Goal: Task Accomplishment & Management: Manage account settings

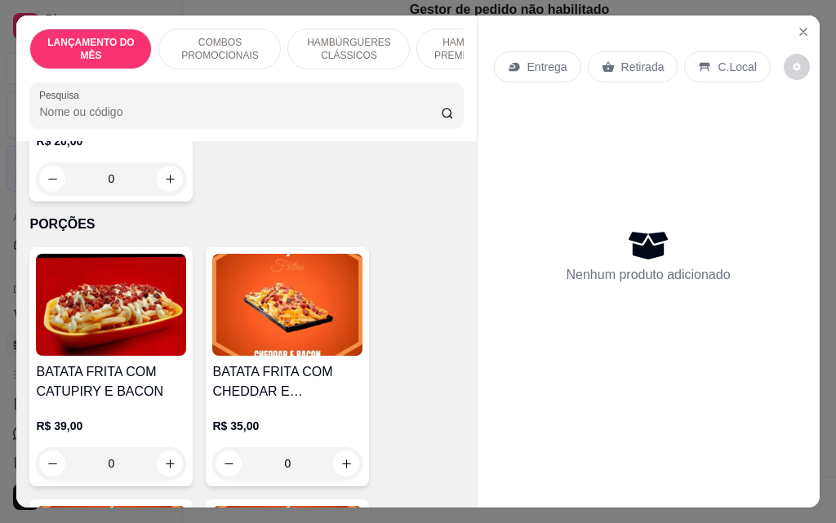
scroll to position [5390, 0]
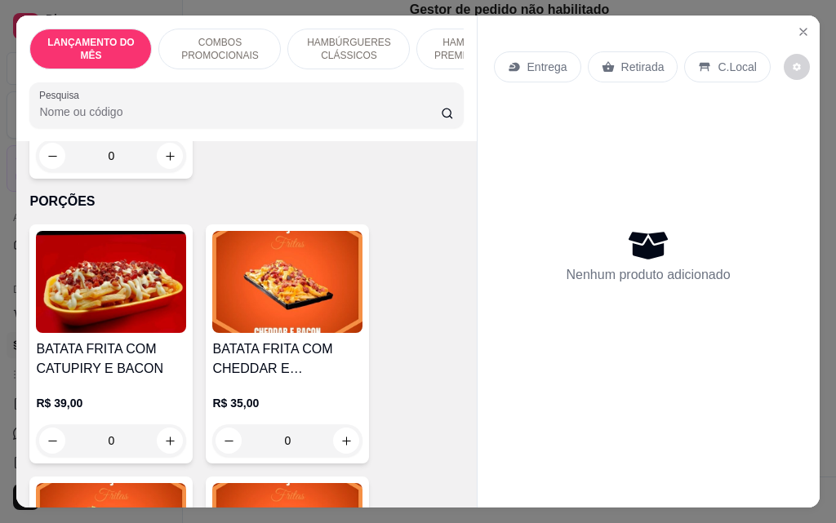
click at [345, 425] on div "0" at bounding box center [287, 441] width 150 height 33
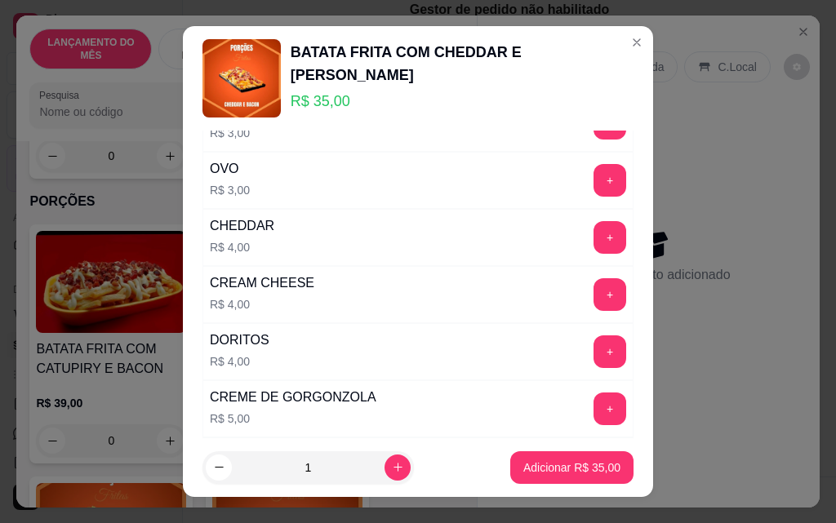
scroll to position [163, 0]
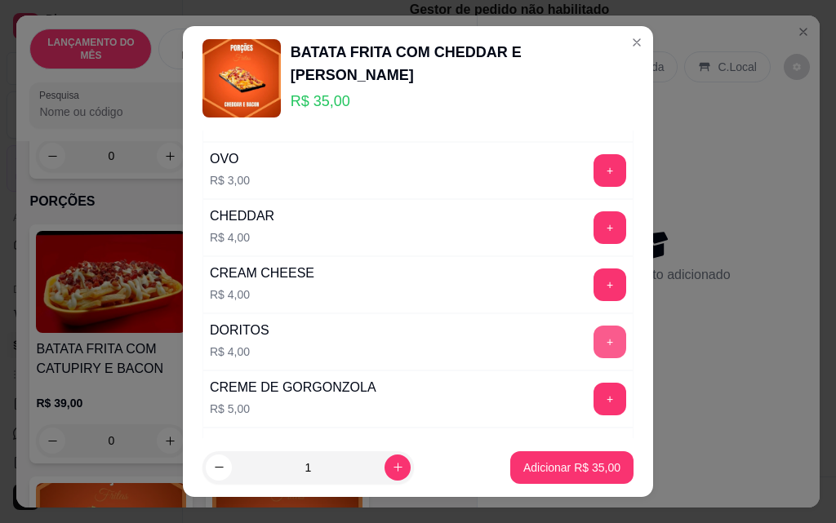
click at [594, 347] on button "+" at bounding box center [610, 342] width 33 height 33
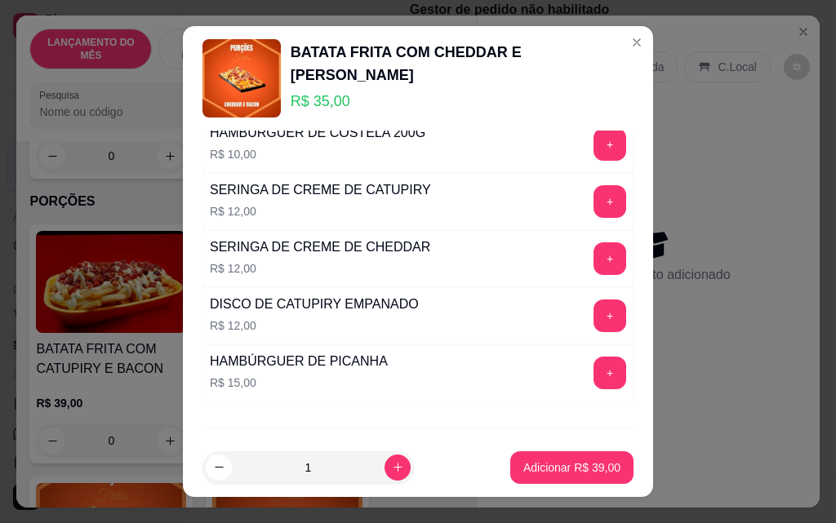
scroll to position [1022, 0]
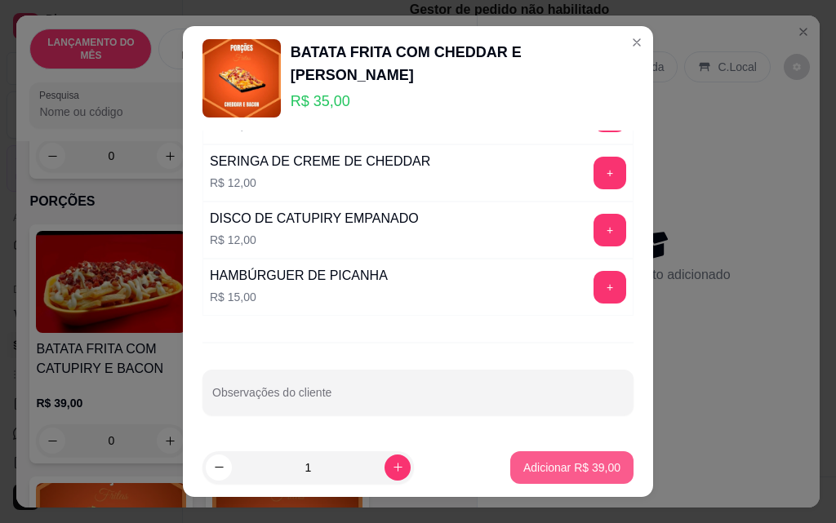
click at [527, 467] on p "Adicionar R$ 39,00" at bounding box center [571, 468] width 97 height 16
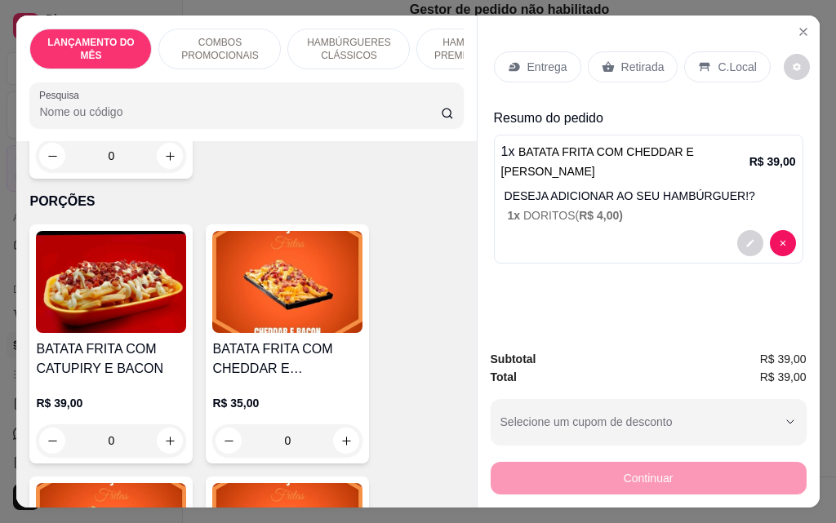
click at [611, 59] on div "Retirada" at bounding box center [633, 66] width 91 height 31
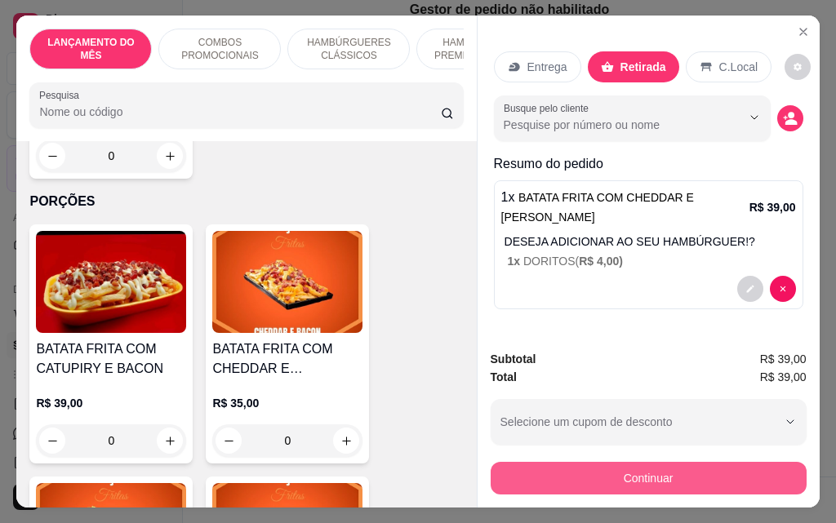
click at [579, 462] on button "Continuar" at bounding box center [649, 478] width 316 height 33
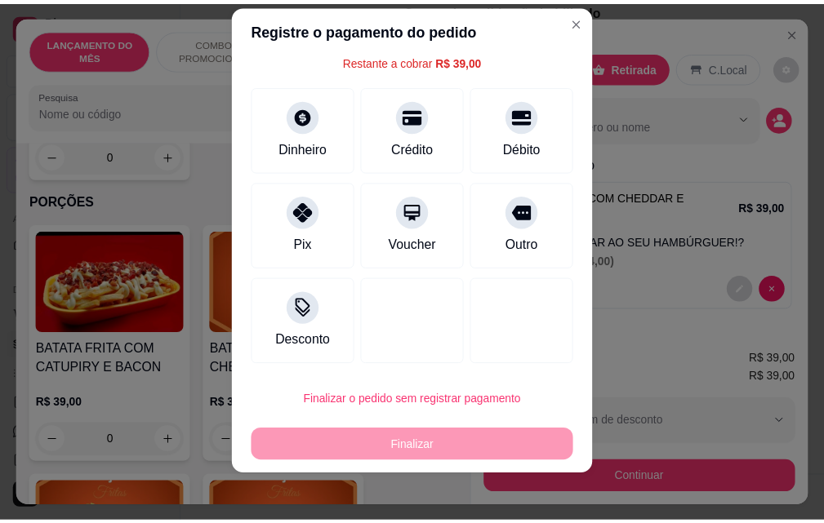
scroll to position [26, 0]
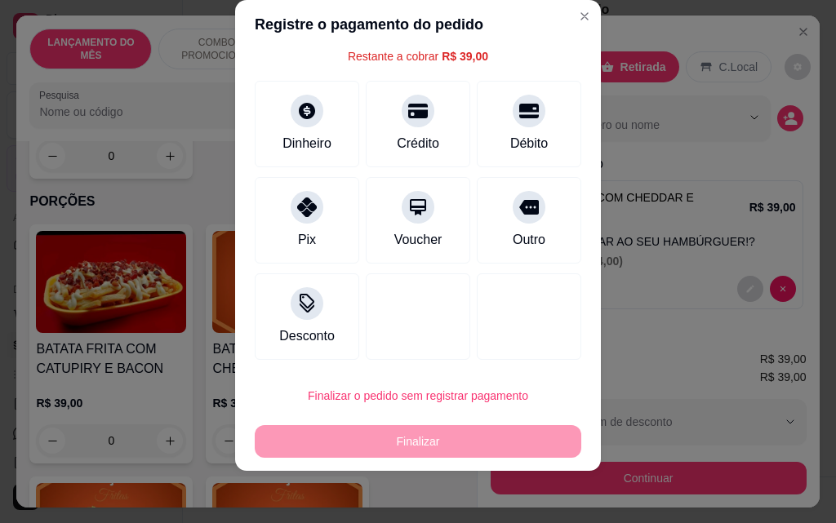
click at [443, 437] on div "Finalizar" at bounding box center [418, 441] width 327 height 33
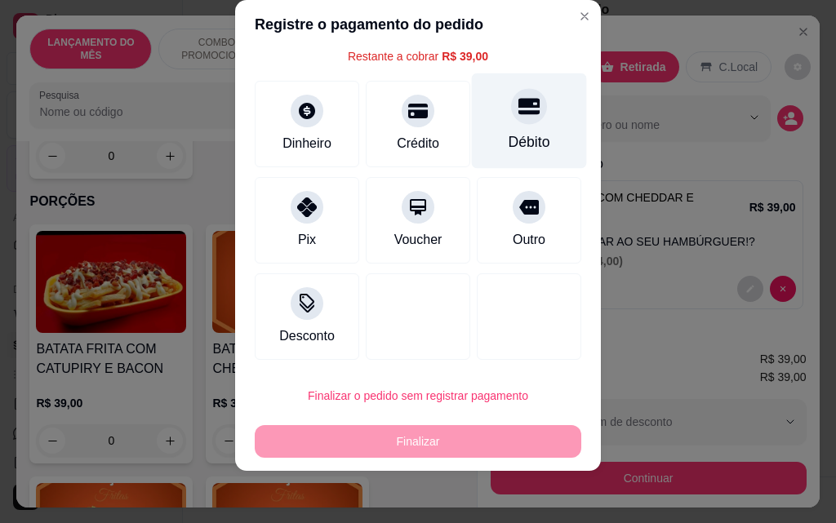
click at [509, 136] on div "Débito" at bounding box center [530, 141] width 42 height 21
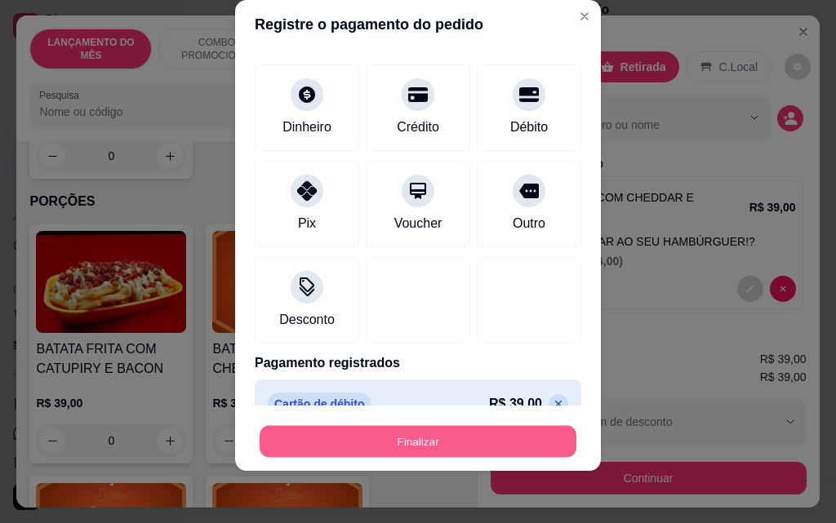
click at [440, 432] on button "Finalizar" at bounding box center [418, 442] width 317 height 32
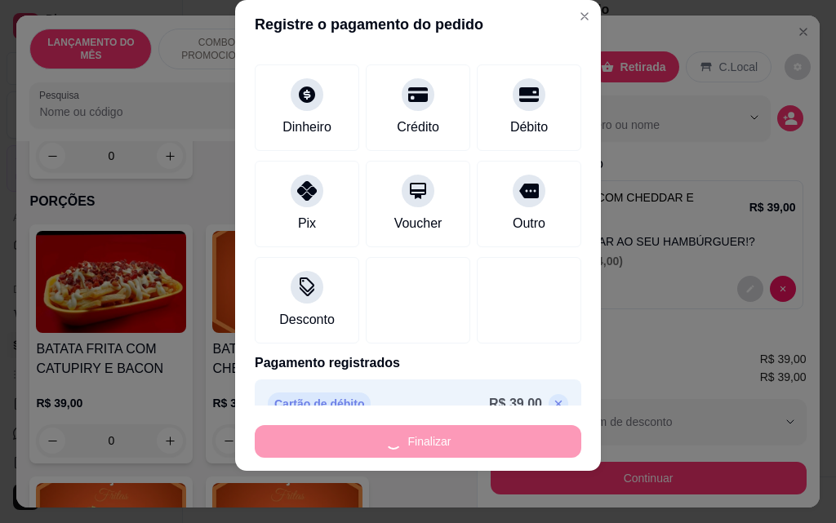
type input "-R$ 39,00"
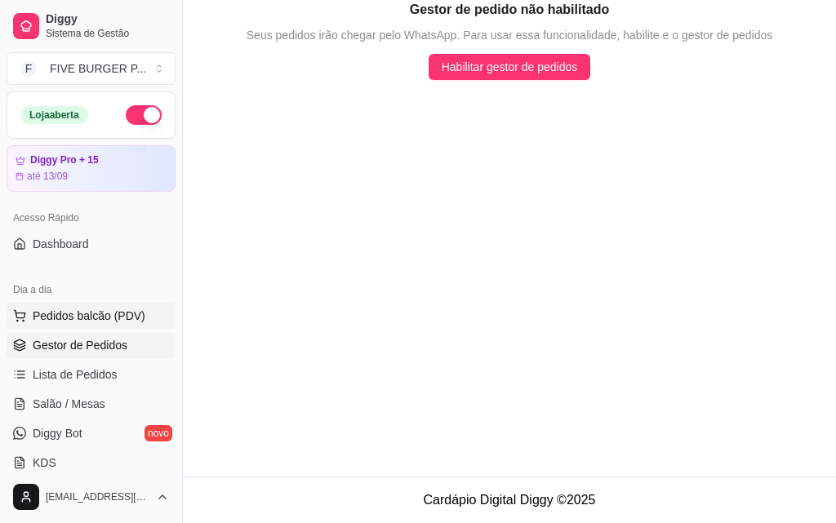
click at [101, 310] on span "Pedidos balcão (PDV)" at bounding box center [89, 316] width 113 height 16
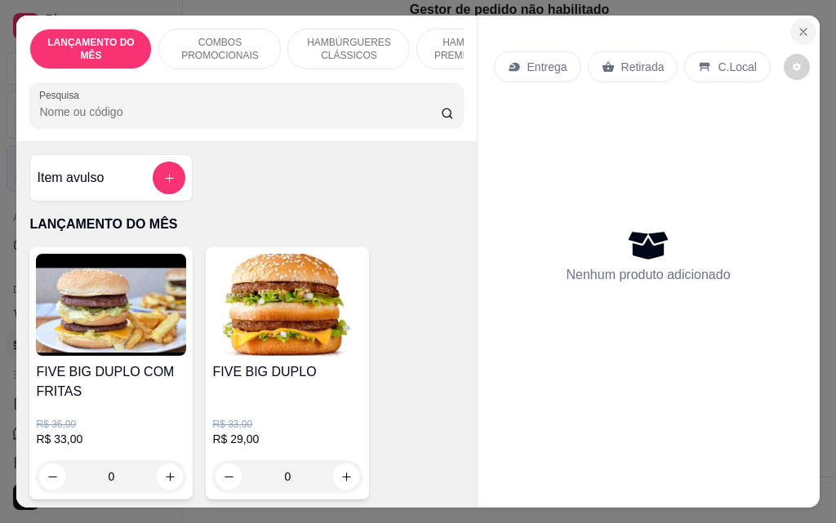
click at [795, 27] on button "Close" at bounding box center [804, 32] width 26 height 26
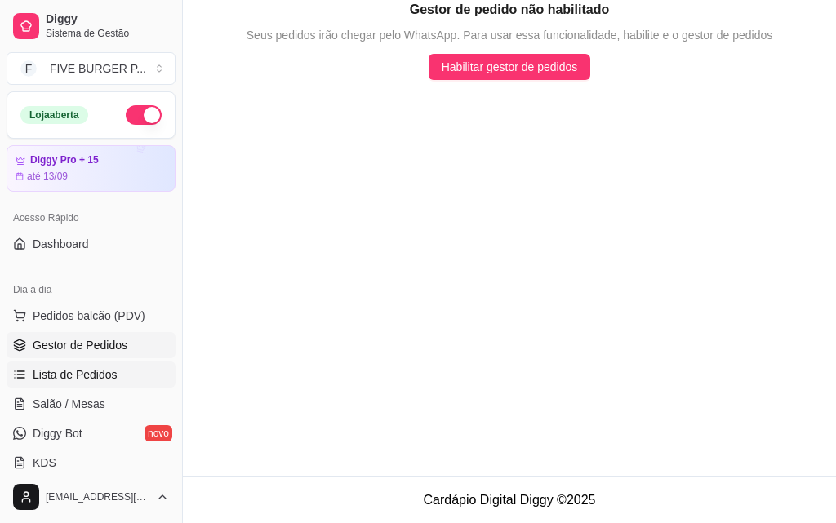
click at [104, 370] on span "Lista de Pedidos" at bounding box center [75, 375] width 85 height 16
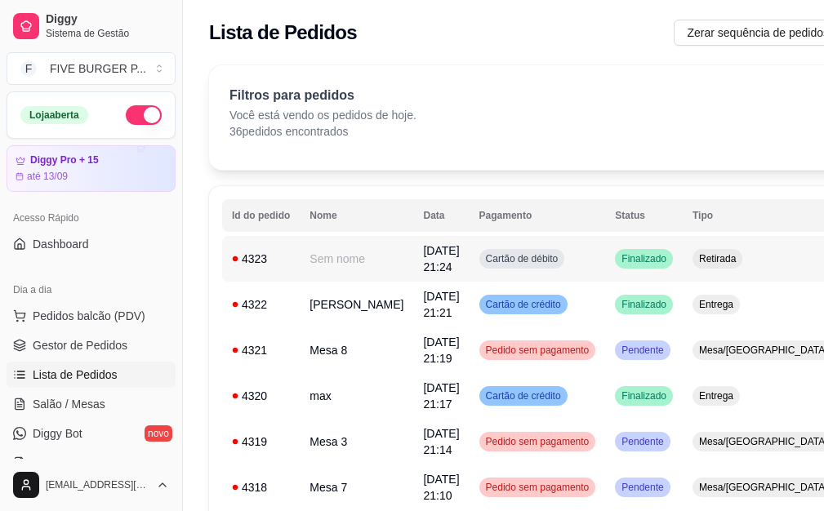
click at [652, 258] on div "Finalizado" at bounding box center [644, 259] width 58 height 20
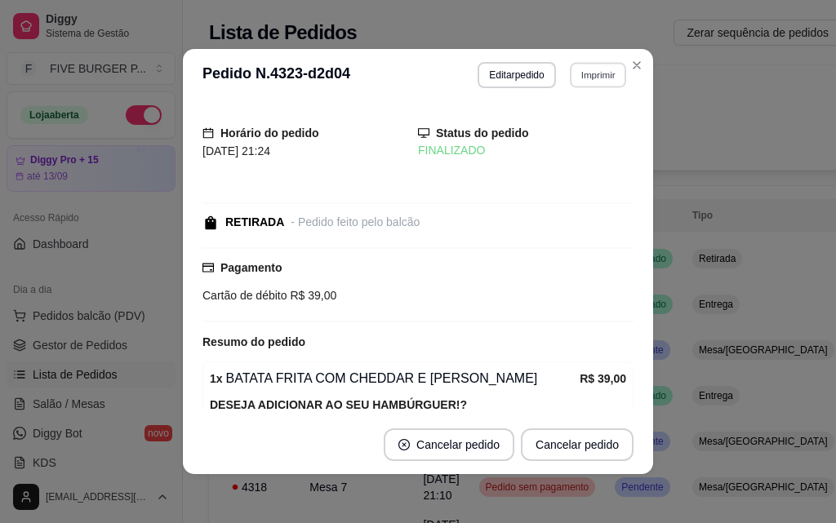
click at [577, 78] on button "Imprimir" at bounding box center [598, 74] width 56 height 25
click at [556, 135] on button "IMPRESSORA" at bounding box center [564, 132] width 118 height 26
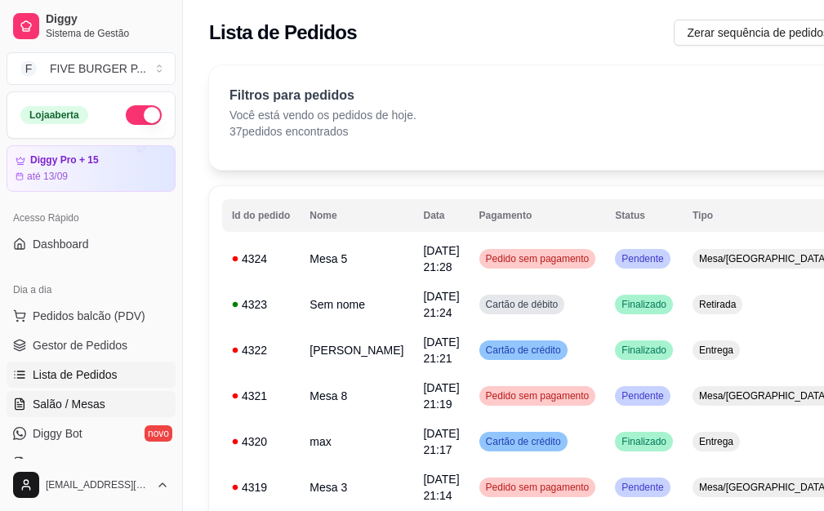
click at [109, 400] on link "Salão / Mesas" at bounding box center [91, 404] width 169 height 26
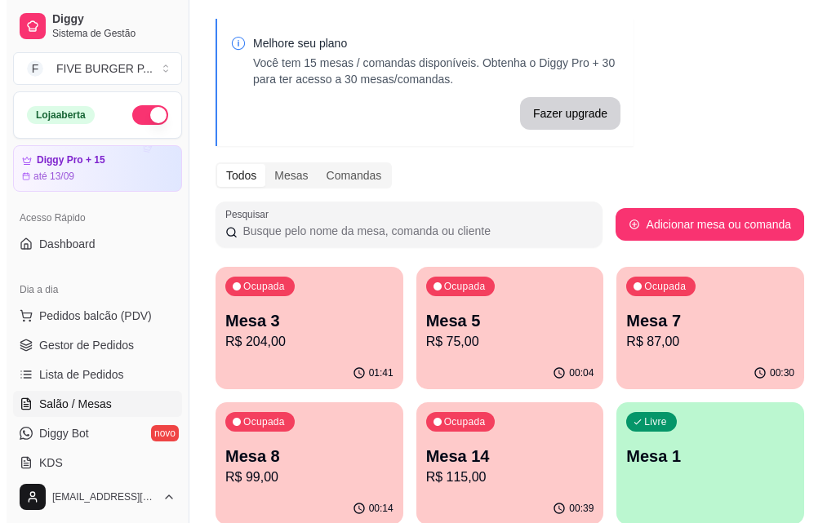
scroll to position [82, 0]
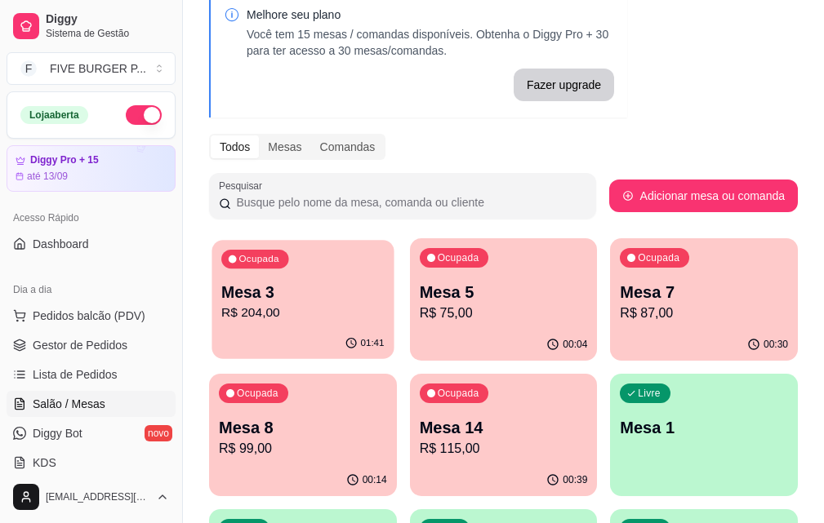
click at [282, 277] on div "Ocupada Mesa 3 R$ 204,00" at bounding box center [303, 284] width 182 height 88
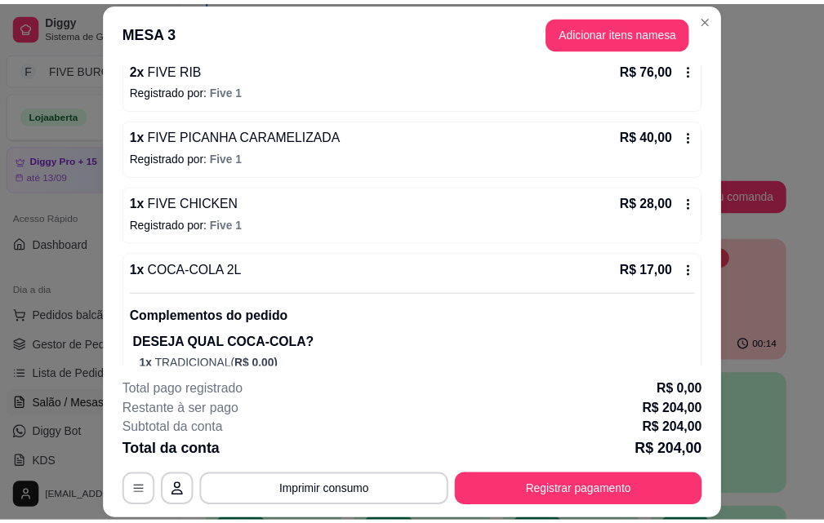
scroll to position [245, 0]
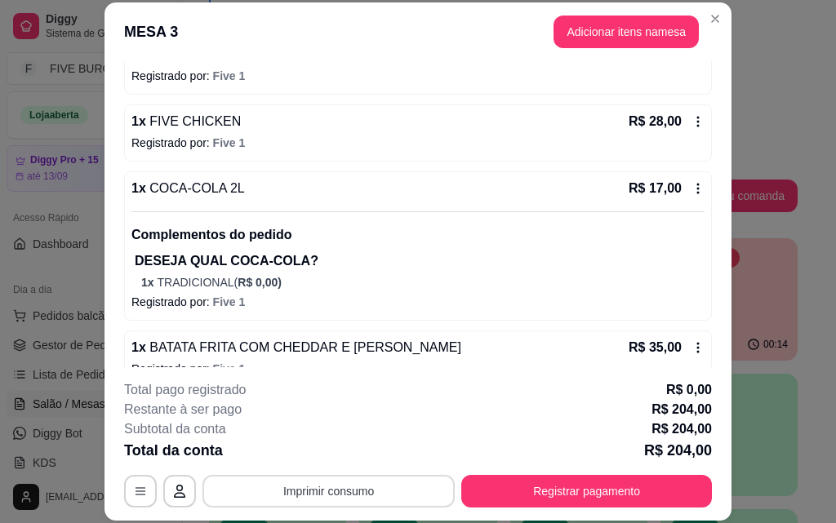
click at [368, 484] on button "Imprimir consumo" at bounding box center [329, 491] width 252 height 33
click at [344, 452] on button "IMPRESSORA" at bounding box center [327, 453] width 114 height 25
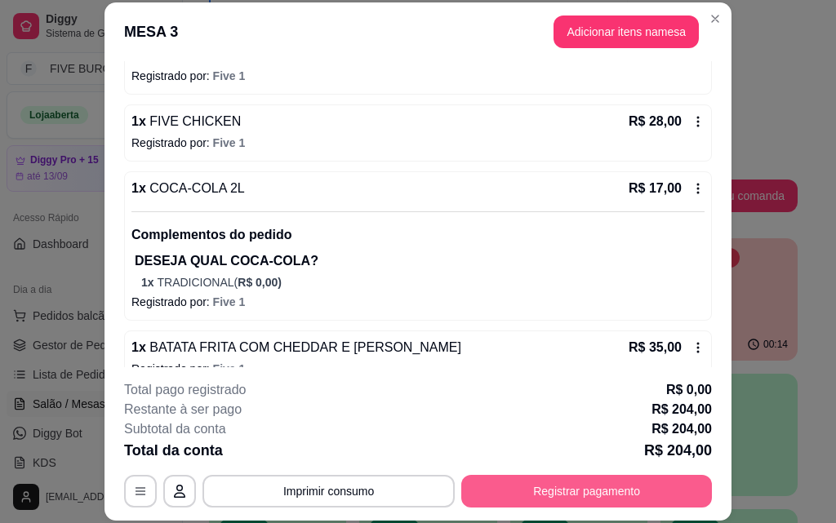
click at [550, 490] on button "Registrar pagamento" at bounding box center [586, 491] width 251 height 33
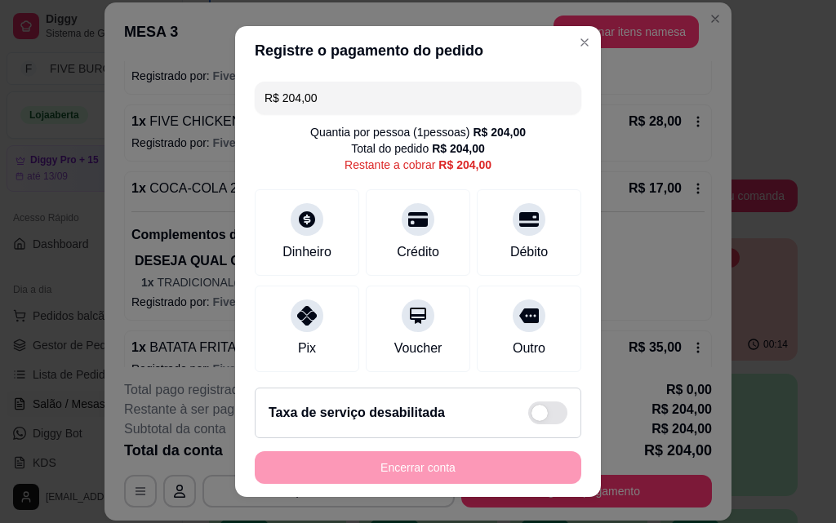
drag, startPoint x: 370, startPoint y: 102, endPoint x: 24, endPoint y: 249, distance: 376.2
click at [0, 154] on div "Registre o pagamento do pedido R$ 204,00 Quantia por pessoa ( 1 pessoas) R$ 204…" at bounding box center [418, 261] width 836 height 523
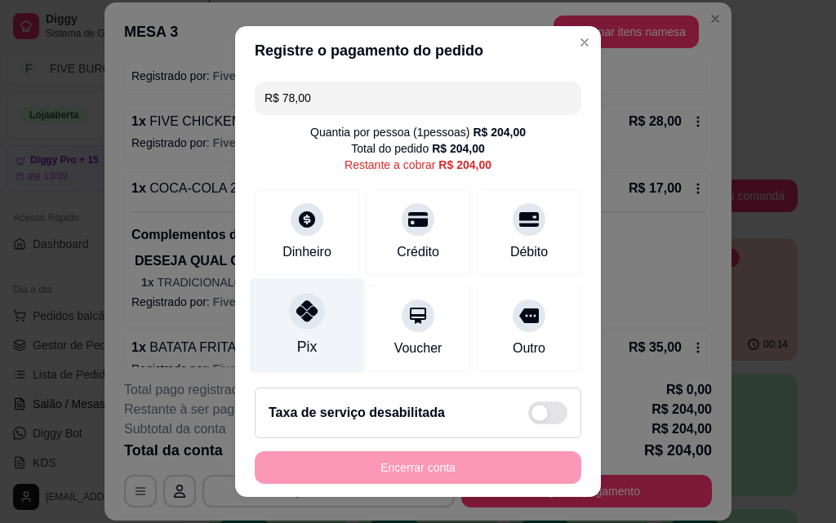
click at [270, 334] on div "Pix" at bounding box center [307, 326] width 115 height 96
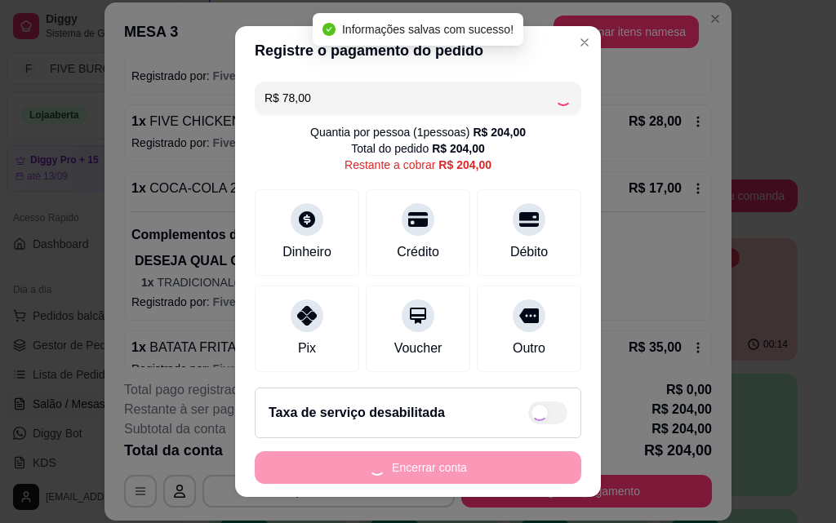
type input "R$ 126,00"
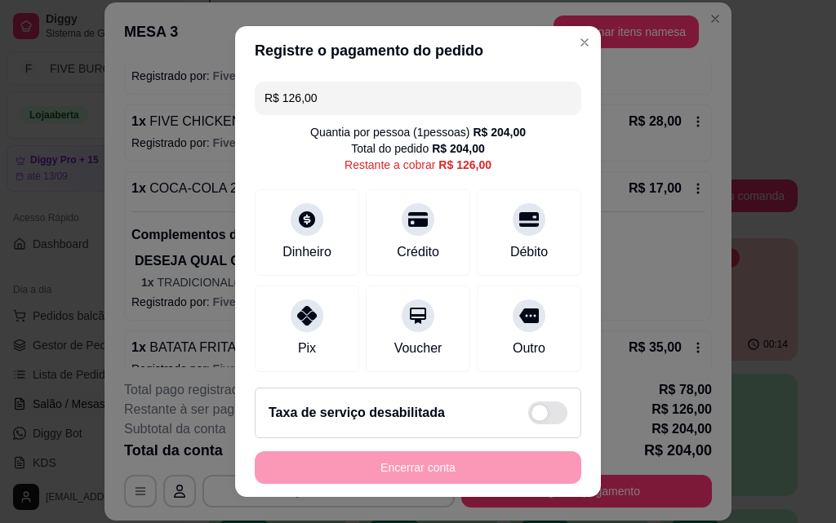
drag, startPoint x: 331, startPoint y: 102, endPoint x: 69, endPoint y: 113, distance: 262.4
click at [86, 120] on div "Registre o pagamento do pedido R$ 126,00 Quantia por pessoa ( 1 pessoas) R$ 204…" at bounding box center [418, 261] width 836 height 523
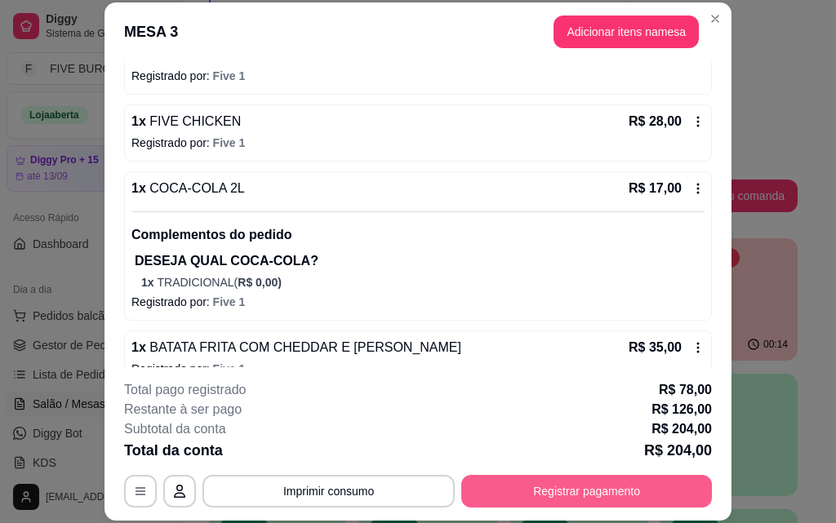
click at [532, 482] on button "Registrar pagamento" at bounding box center [586, 491] width 251 height 33
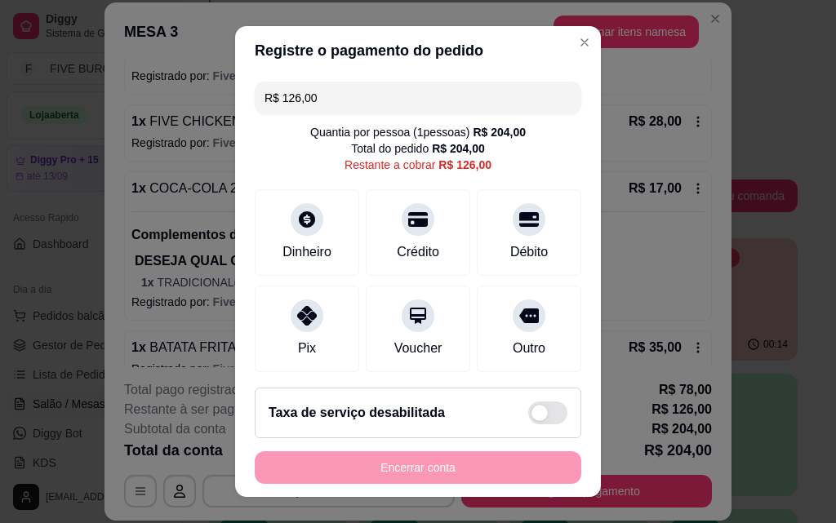
click at [413, 93] on input "R$ 126,00" at bounding box center [418, 98] width 307 height 33
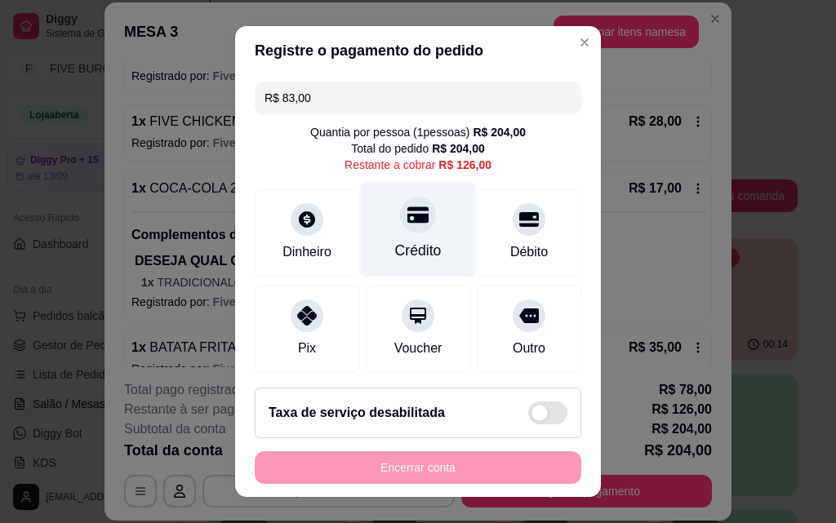
click at [395, 252] on div "Crédito" at bounding box center [418, 250] width 47 height 21
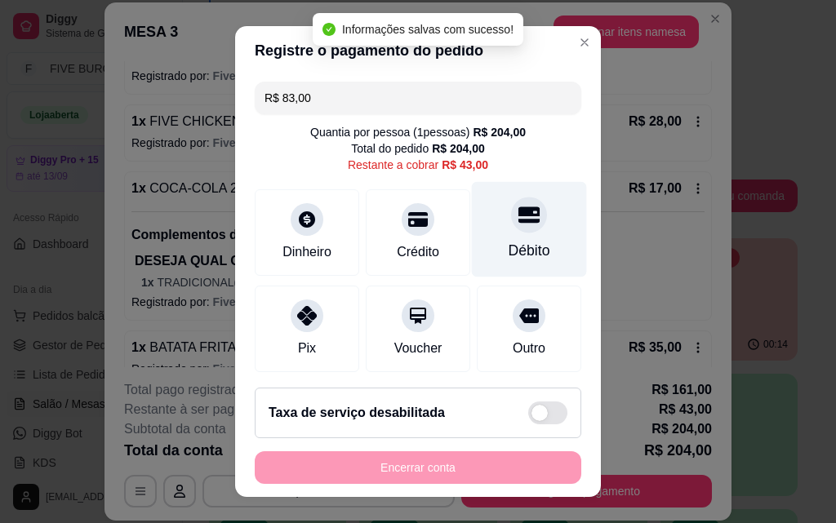
type input "R$ 43,00"
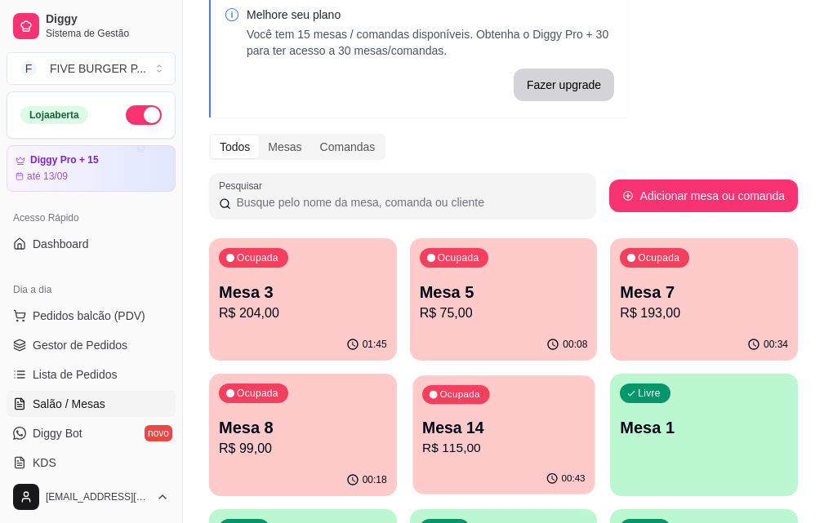
click at [422, 429] on p "Mesa 14" at bounding box center [503, 428] width 163 height 22
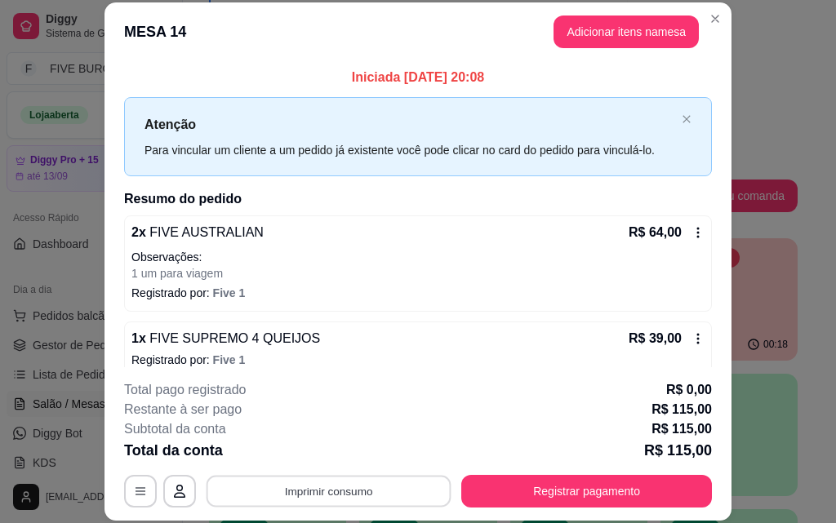
click at [354, 492] on button "Imprimir consumo" at bounding box center [329, 491] width 245 height 32
click at [345, 453] on button "IMPRESSORA" at bounding box center [327, 453] width 114 height 25
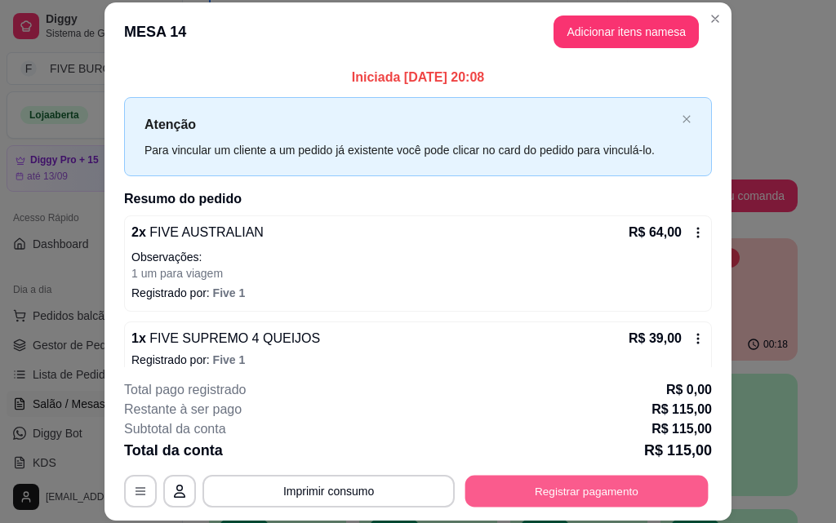
click at [474, 495] on button "Registrar pagamento" at bounding box center [587, 491] width 243 height 32
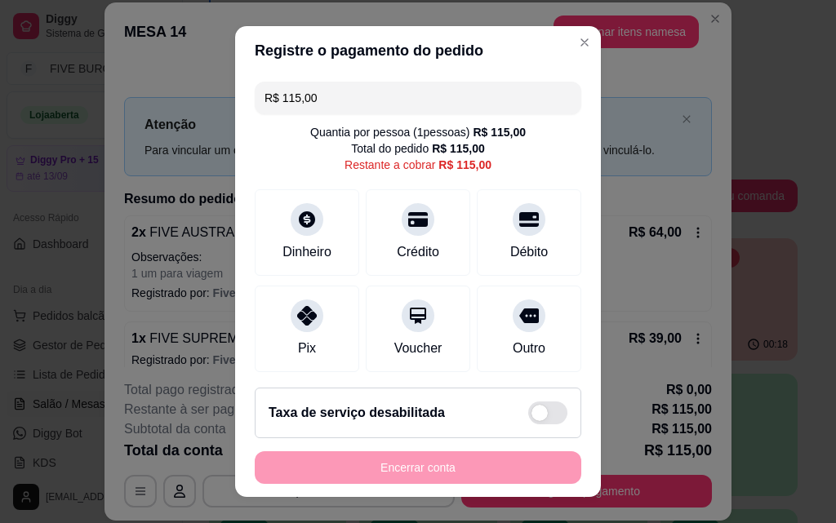
drag, startPoint x: 385, startPoint y: 109, endPoint x: 107, endPoint y: 106, distance: 277.7
click at [108, 107] on div "Registre o pagamento do pedido R$ 115,00 Quantia por pessoa ( 1 pessoas) R$ 115…" at bounding box center [418, 261] width 836 height 523
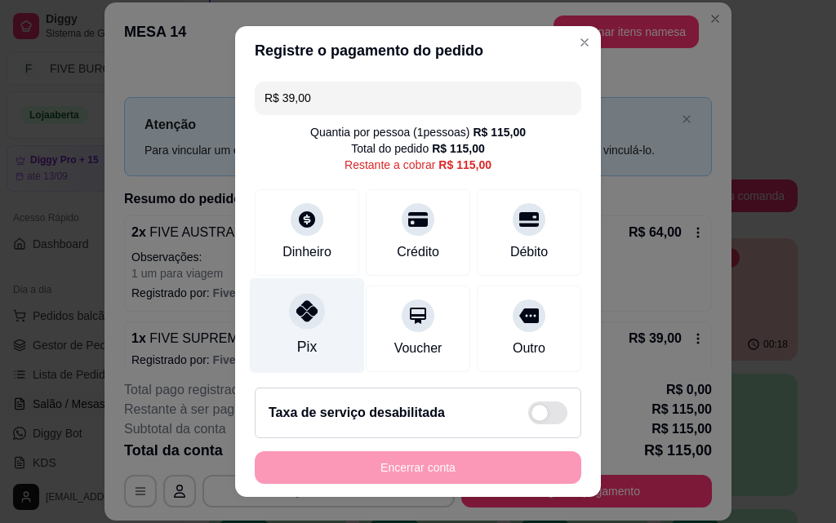
click at [292, 329] on div "Pix" at bounding box center [307, 326] width 115 height 96
click at [289, 324] on div at bounding box center [307, 311] width 36 height 36
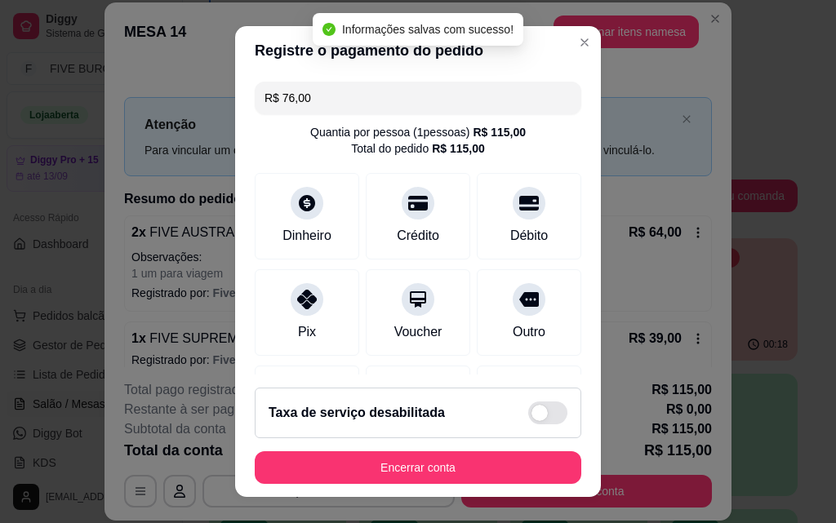
type input "R$ 0,00"
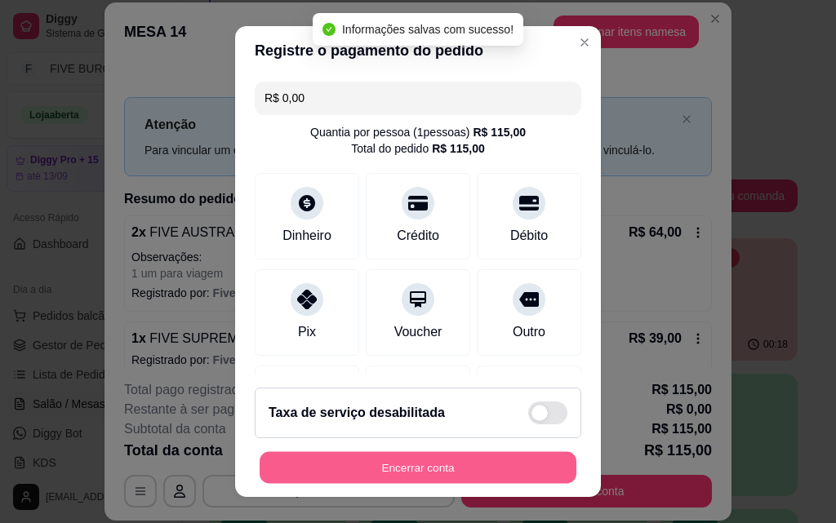
click at [401, 473] on button "Encerrar conta" at bounding box center [418, 468] width 317 height 32
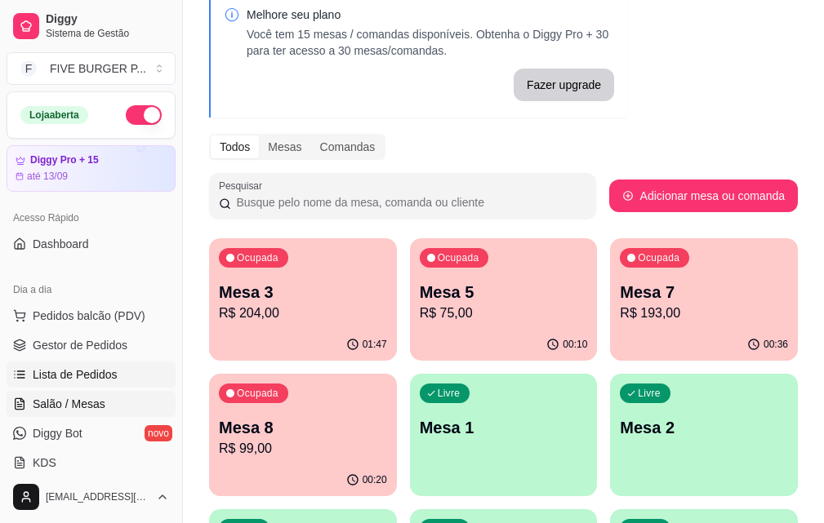
click at [91, 381] on span "Lista de Pedidos" at bounding box center [75, 375] width 85 height 16
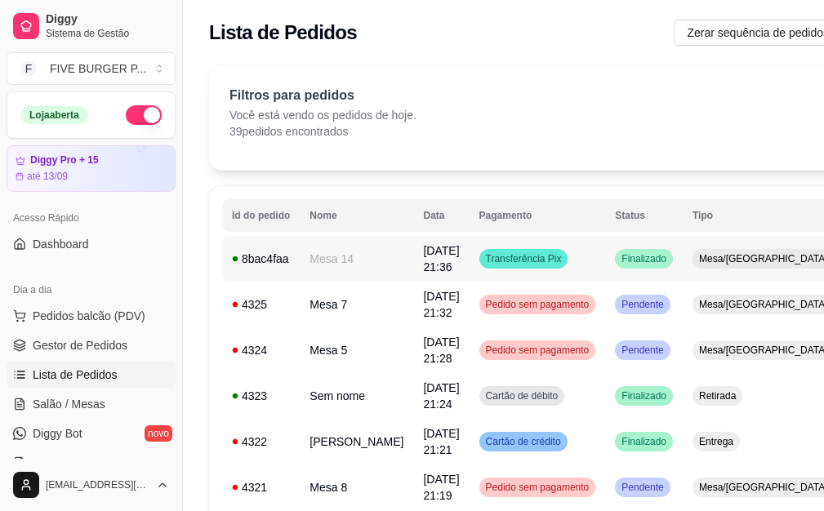
click at [648, 267] on td "Finalizado" at bounding box center [644, 259] width 78 height 46
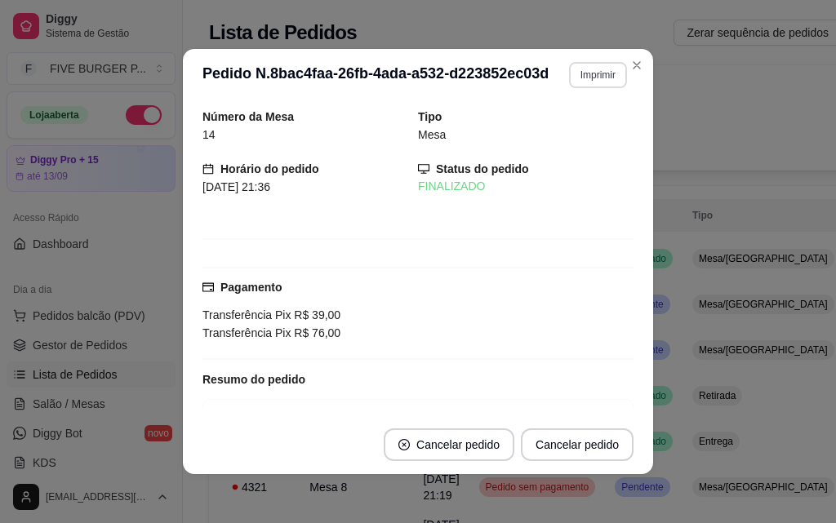
click at [590, 76] on button "Imprimir" at bounding box center [598, 75] width 58 height 26
click at [555, 136] on button "IMPRESSORA" at bounding box center [563, 132] width 118 height 26
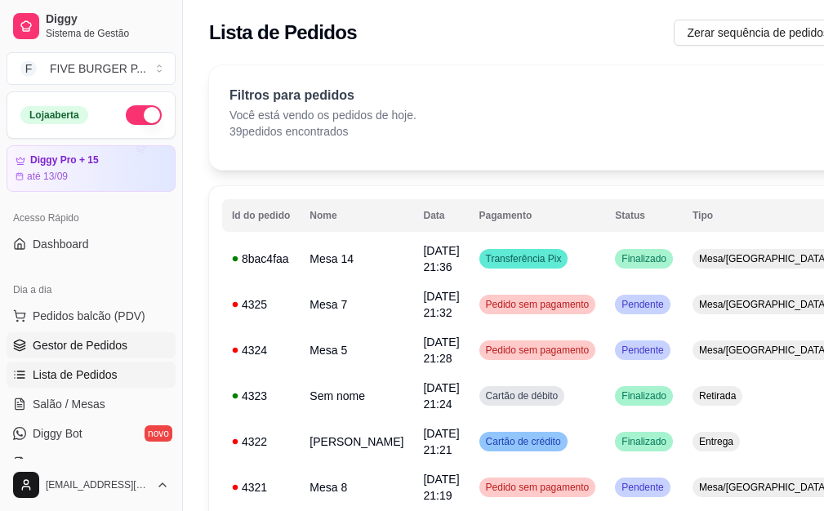
click at [120, 339] on span "Gestor de Pedidos" at bounding box center [80, 345] width 95 height 16
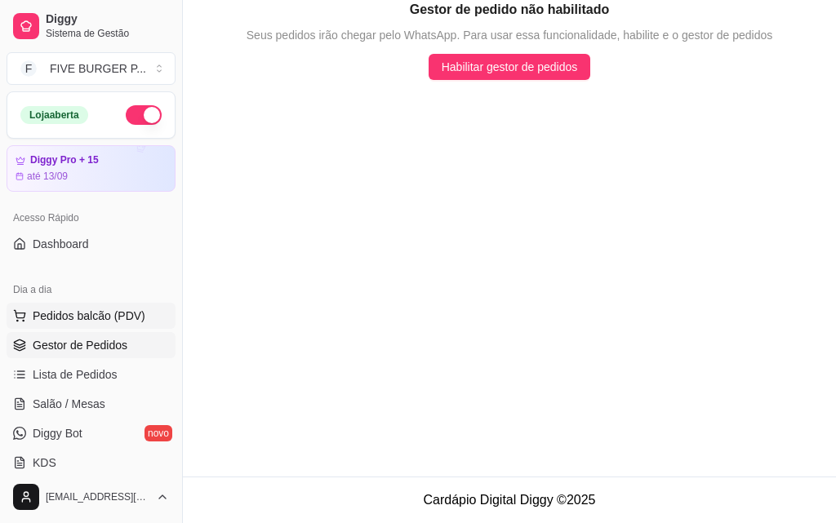
click at [107, 323] on span "Pedidos balcão (PDV)" at bounding box center [89, 316] width 113 height 16
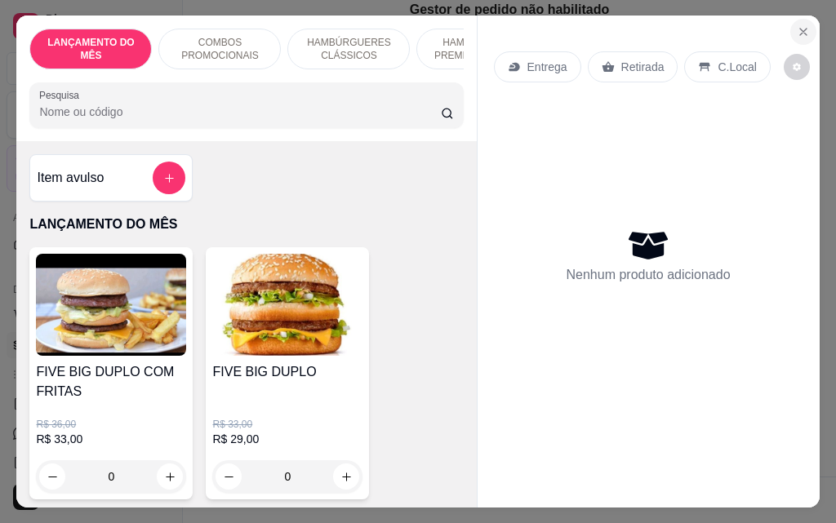
click at [797, 25] on icon "Close" at bounding box center [803, 31] width 13 height 13
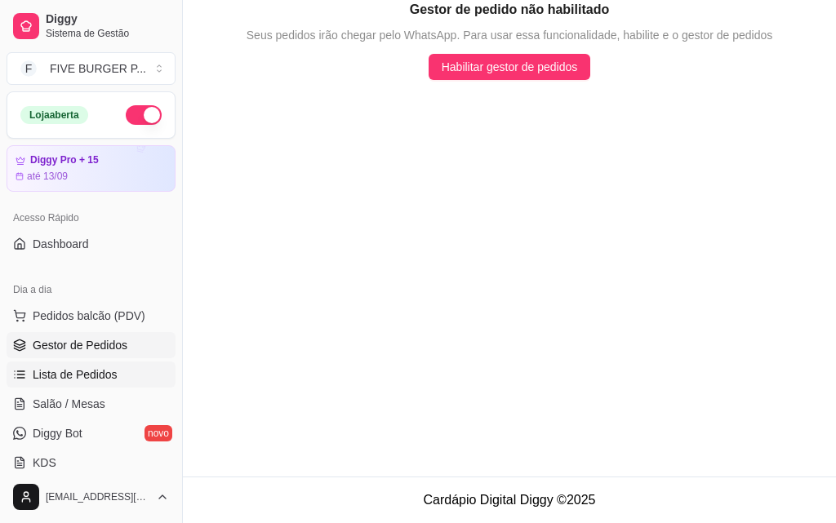
click at [81, 373] on span "Lista de Pedidos" at bounding box center [75, 375] width 85 height 16
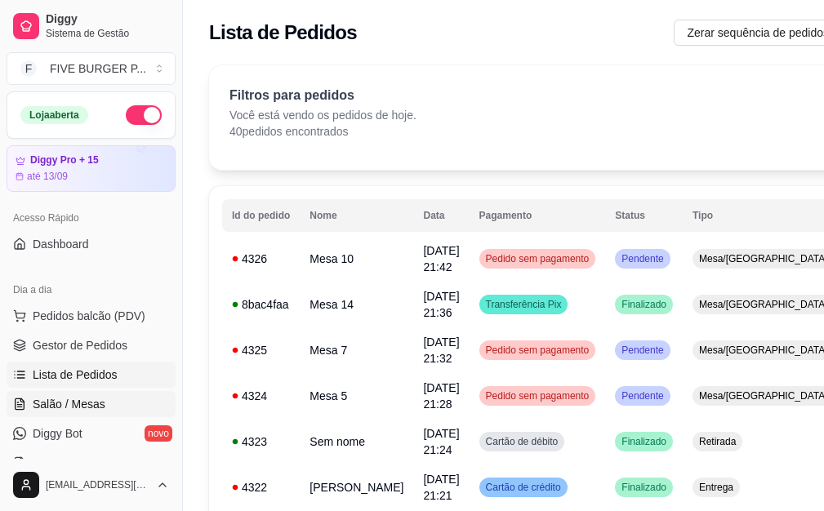
click at [102, 403] on span "Salão / Mesas" at bounding box center [69, 404] width 73 height 16
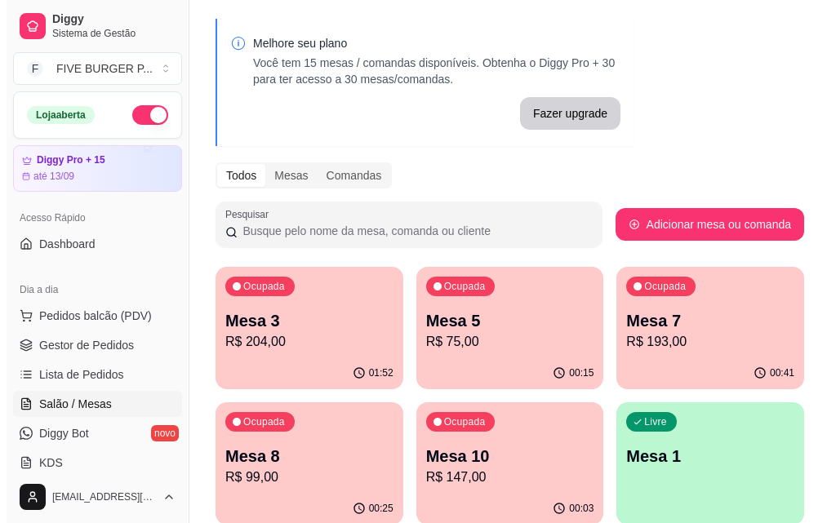
scroll to position [82, 0]
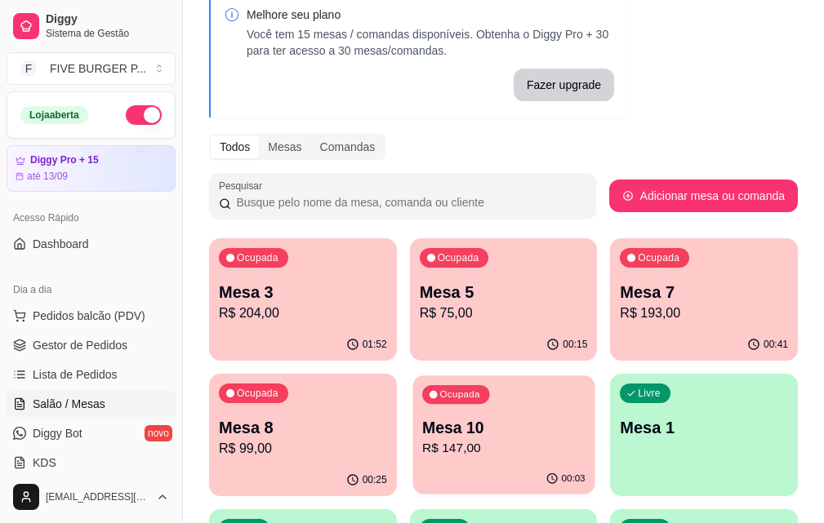
click at [422, 436] on p "Mesa 10" at bounding box center [503, 428] width 163 height 22
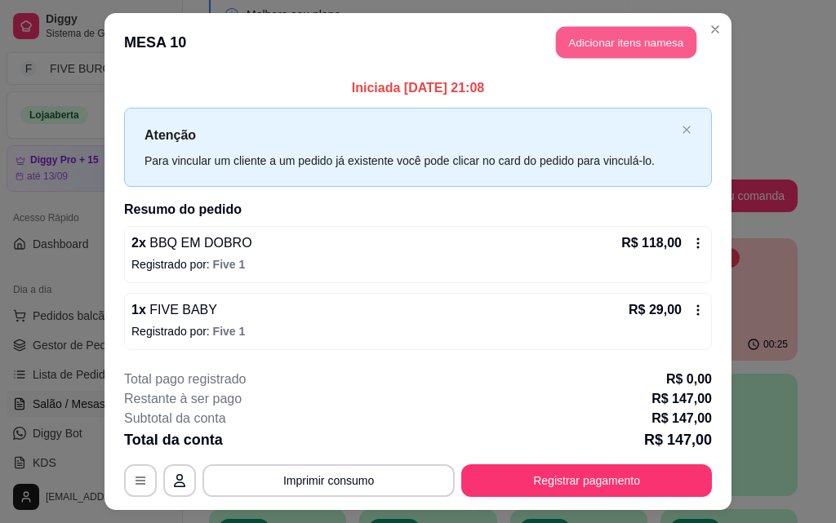
click at [633, 33] on button "Adicionar itens na mesa" at bounding box center [626, 43] width 140 height 32
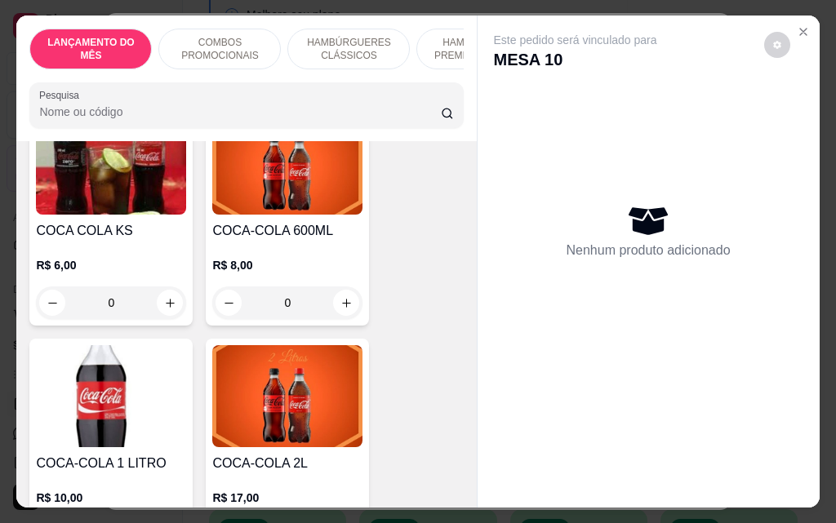
scroll to position [7350, 0]
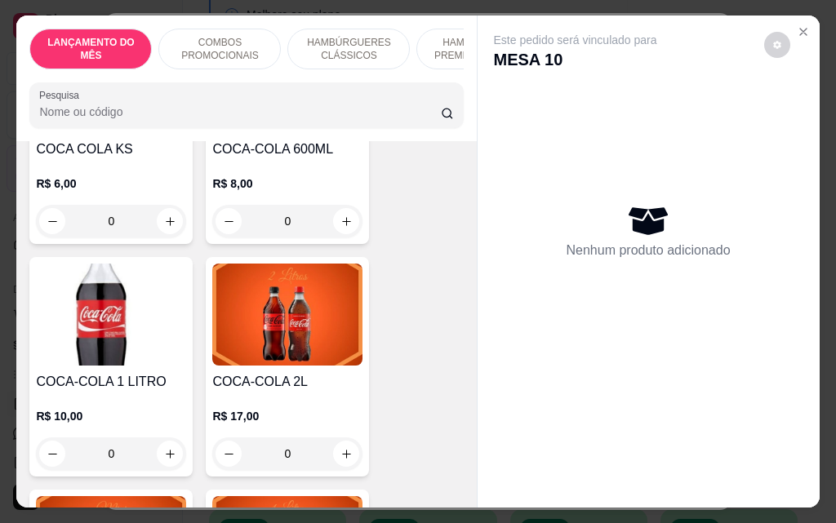
click at [341, 438] on div "0" at bounding box center [287, 454] width 150 height 33
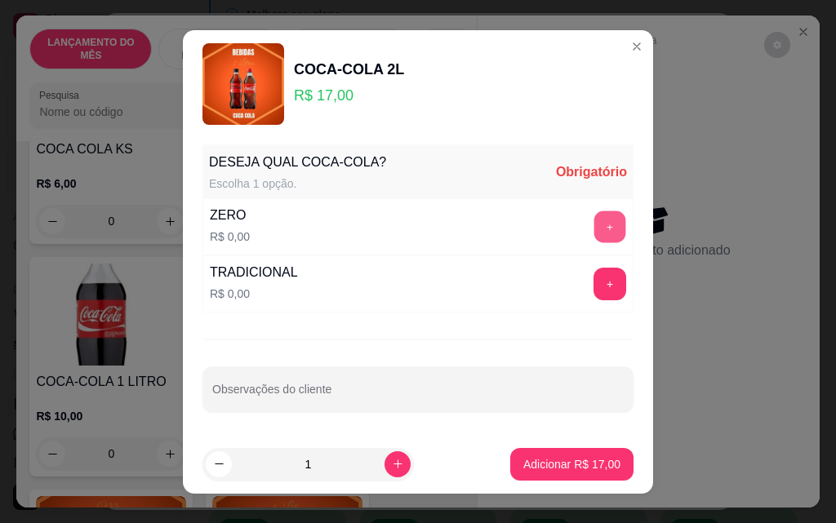
click at [602, 218] on button "+" at bounding box center [611, 227] width 32 height 32
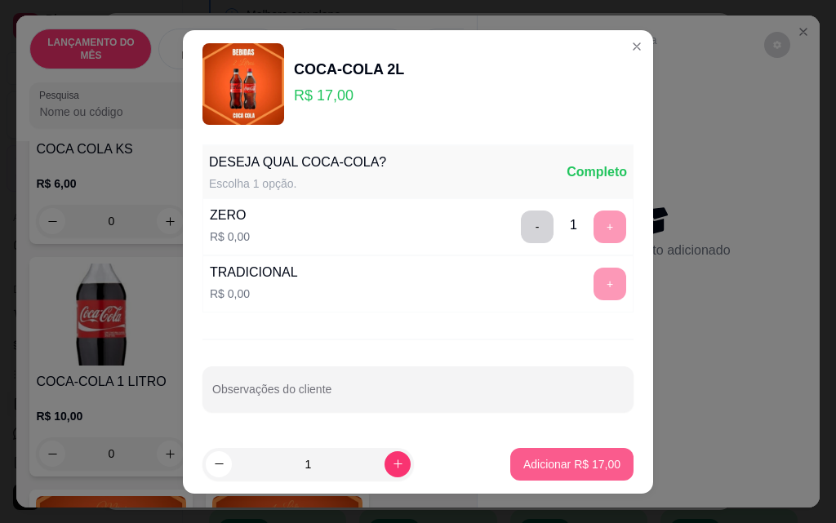
click at [538, 460] on p "Adicionar R$ 17,00" at bounding box center [571, 465] width 97 height 16
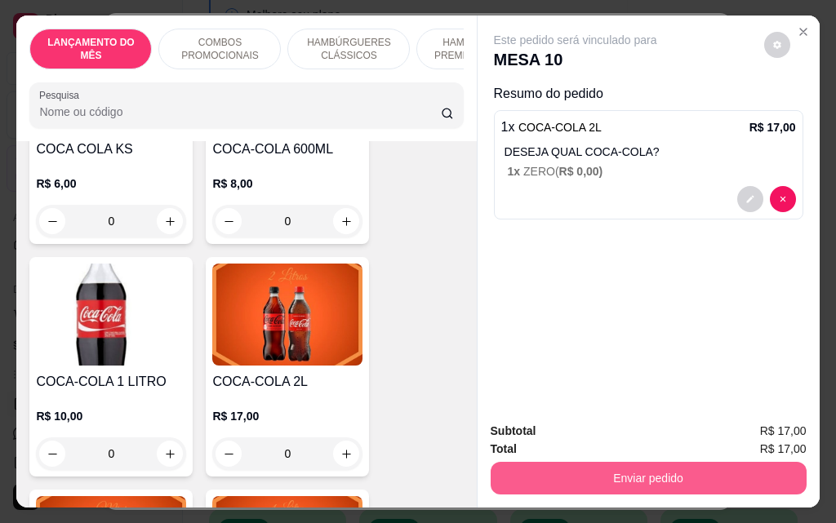
click at [608, 470] on button "Enviar pedido" at bounding box center [649, 478] width 316 height 33
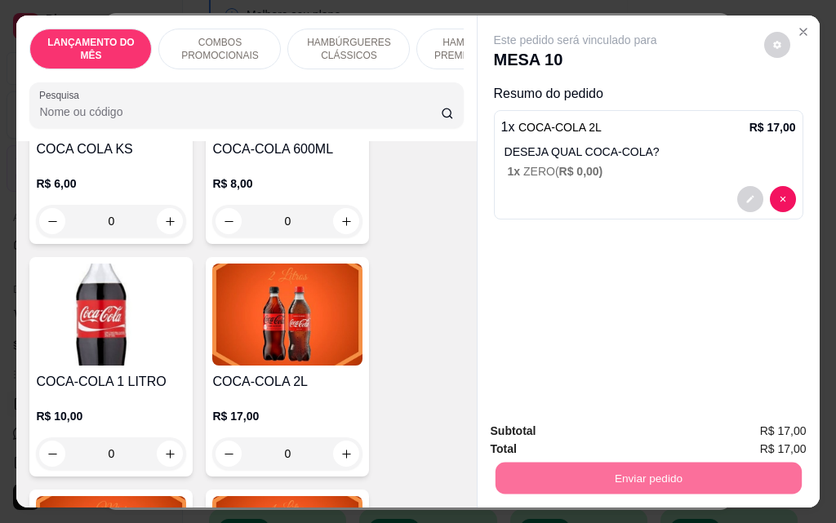
click at [613, 420] on button "Não registrar e enviar pedido" at bounding box center [595, 432] width 170 height 31
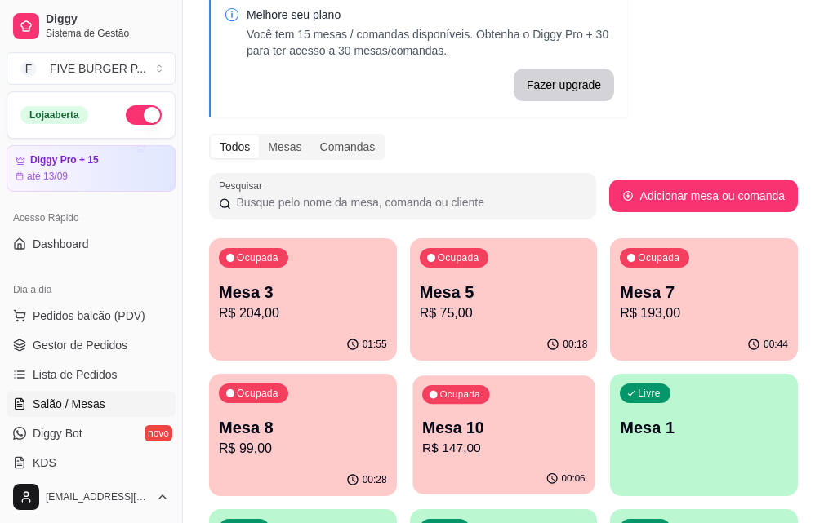
click at [422, 422] on p "Mesa 10" at bounding box center [503, 428] width 163 height 22
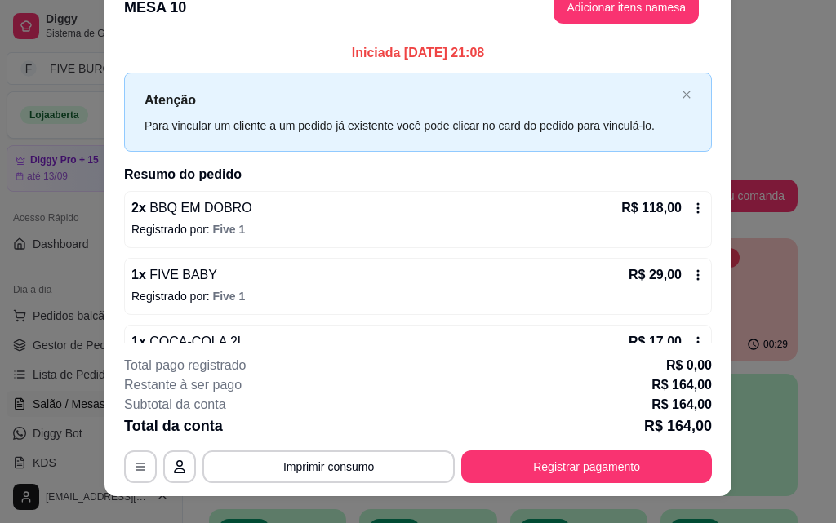
scroll to position [0, 0]
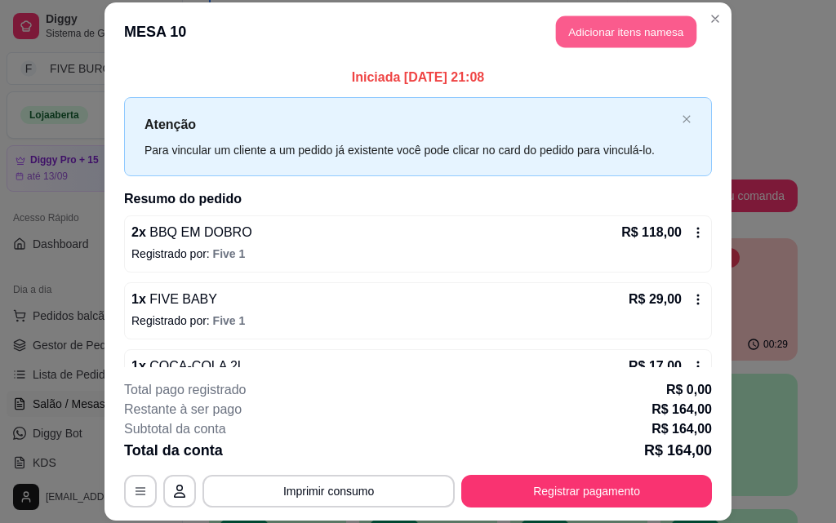
click at [648, 40] on button "Adicionar itens na mesa" at bounding box center [626, 32] width 140 height 32
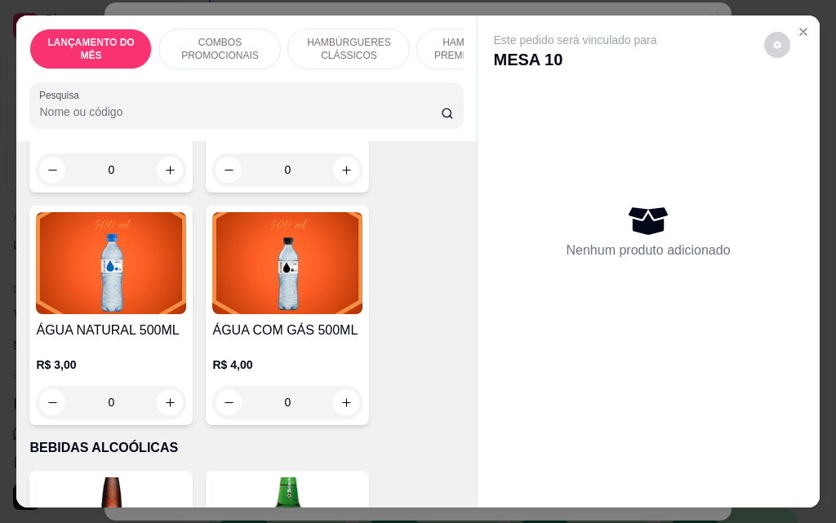
scroll to position [7922, 0]
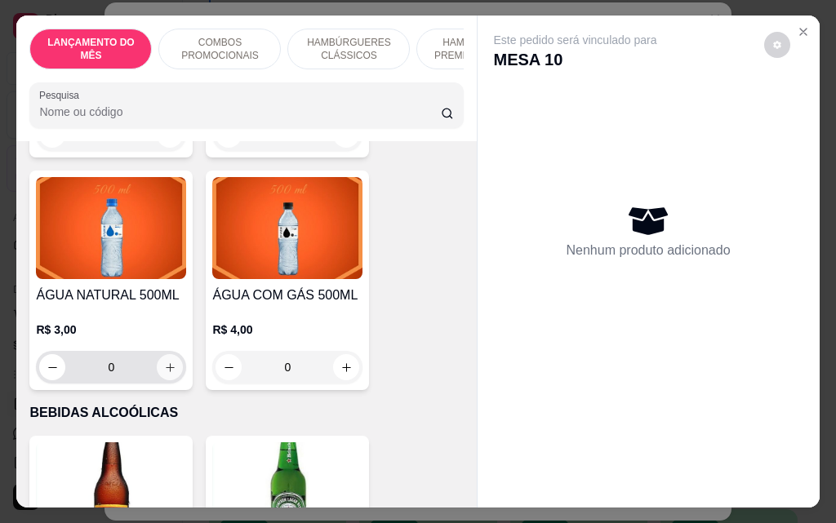
click at [164, 362] on icon "increase-product-quantity" at bounding box center [170, 368] width 12 height 12
type input "1"
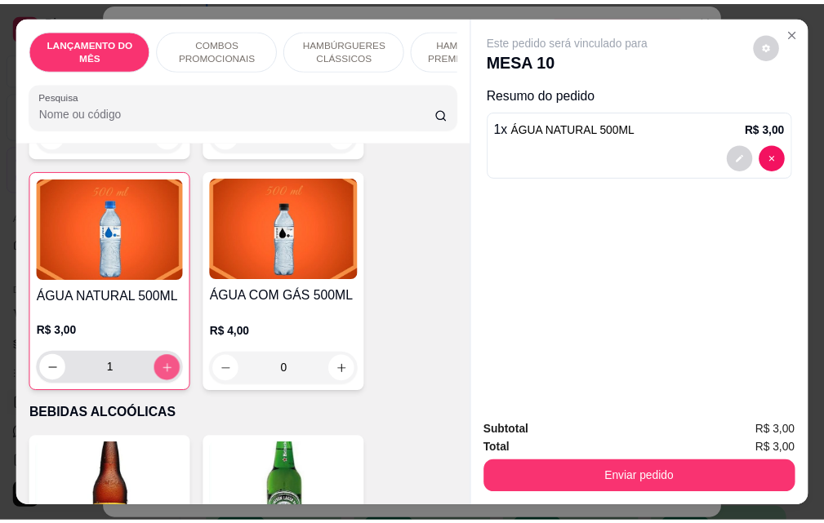
scroll to position [7923, 0]
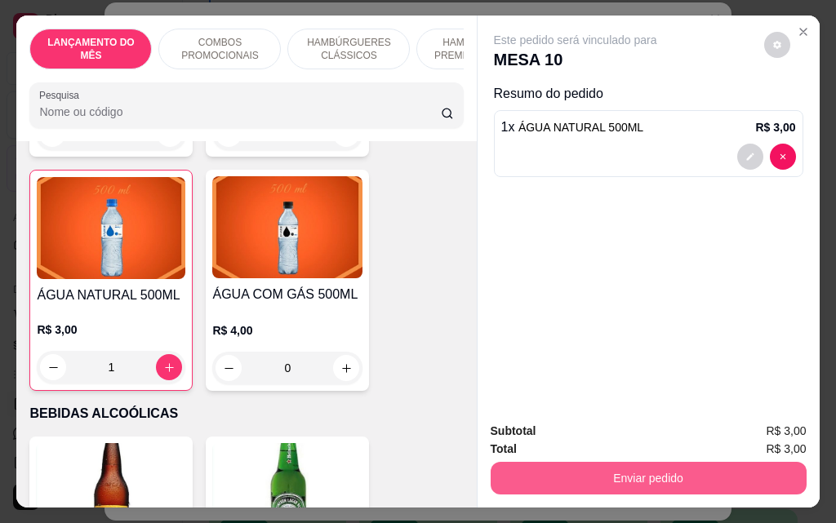
click at [516, 466] on button "Enviar pedido" at bounding box center [649, 478] width 316 height 33
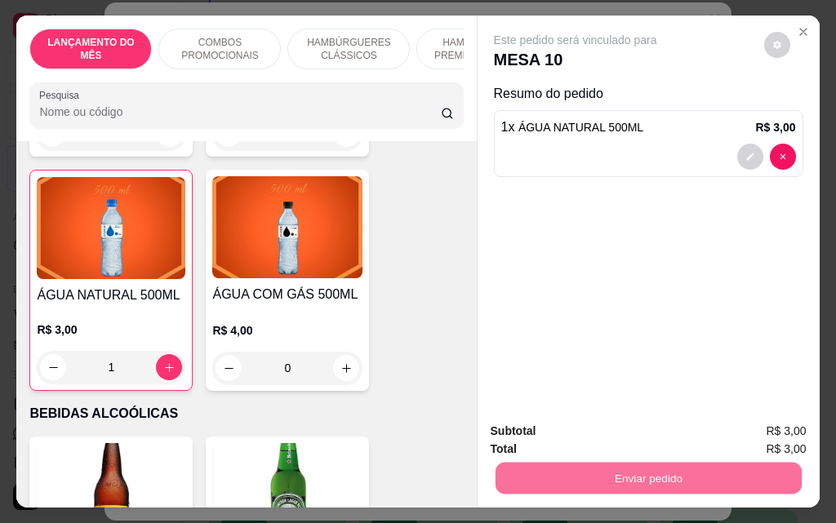
click at [586, 434] on button "Não registrar e enviar pedido" at bounding box center [595, 432] width 170 height 31
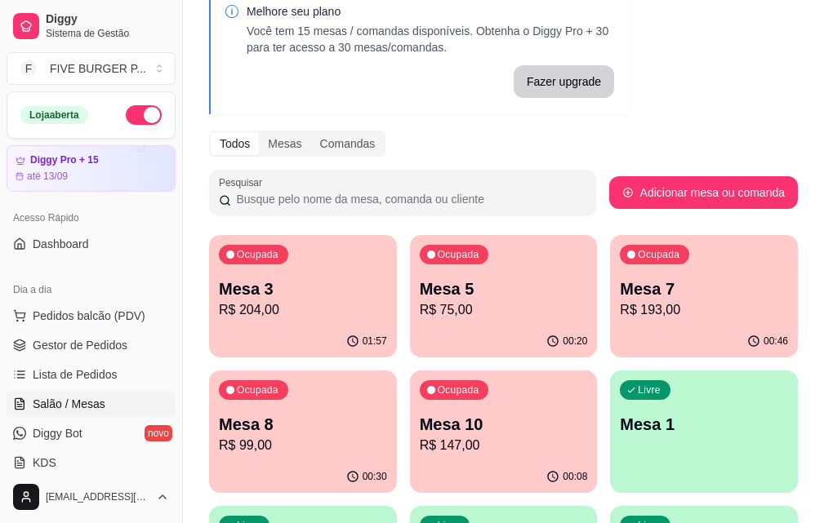
scroll to position [163, 0]
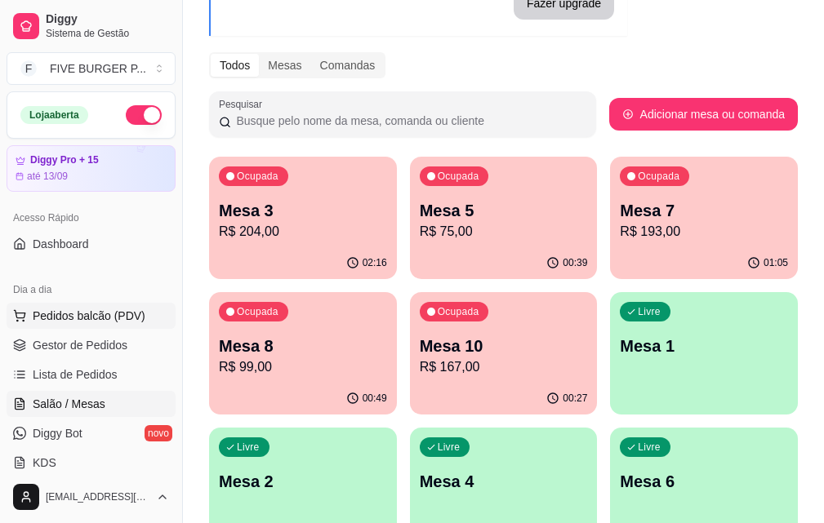
drag, startPoint x: 115, startPoint y: 313, endPoint x: 138, endPoint y: 322, distance: 24.6
click at [116, 313] on span "Pedidos balcão (PDV)" at bounding box center [89, 316] width 113 height 16
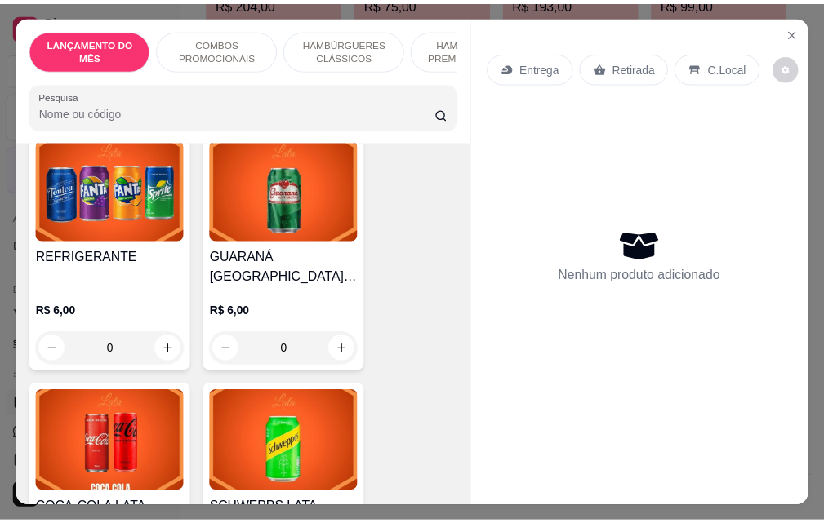
scroll to position [6370, 0]
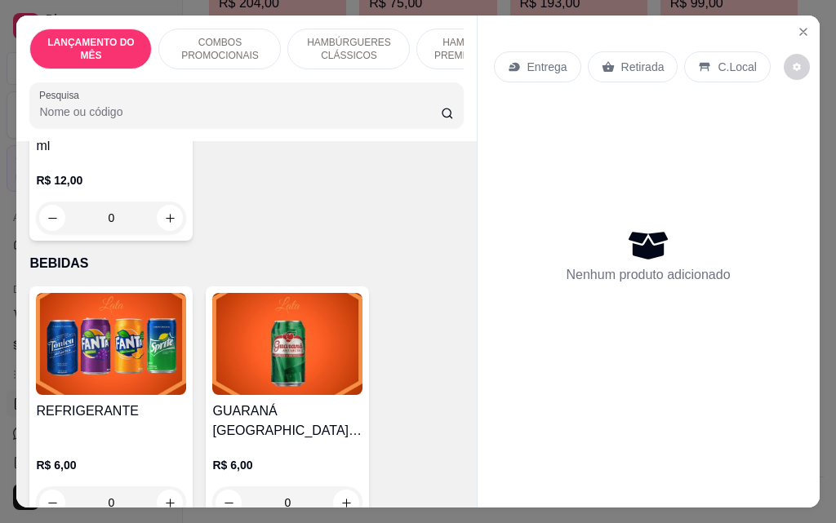
click at [162, 487] on div "0" at bounding box center [111, 503] width 150 height 33
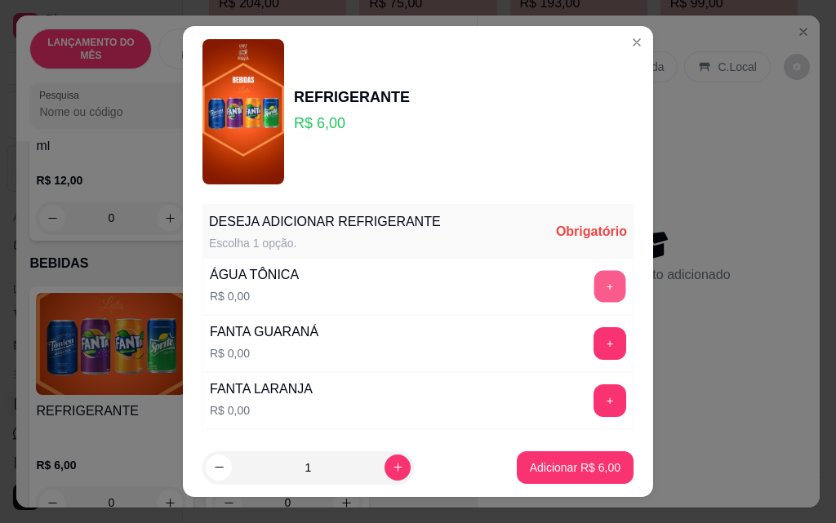
click at [595, 283] on button "+" at bounding box center [611, 286] width 32 height 32
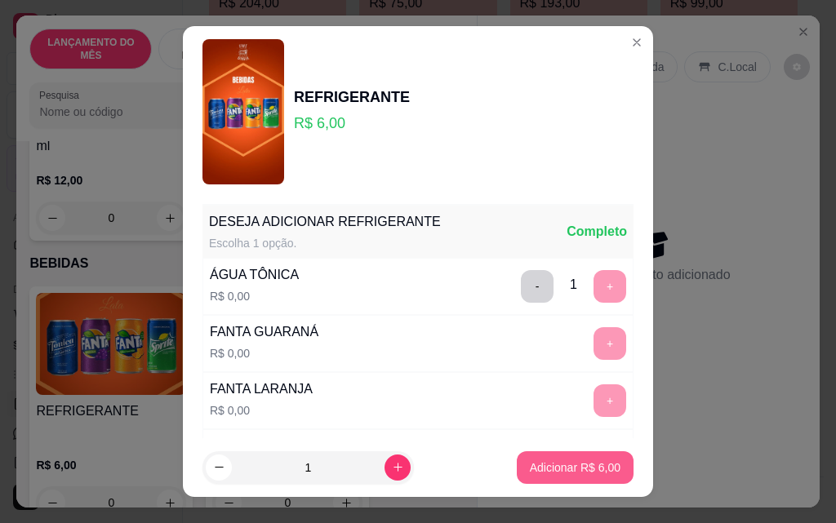
click at [550, 471] on p "Adicionar R$ 6,00" at bounding box center [575, 468] width 91 height 16
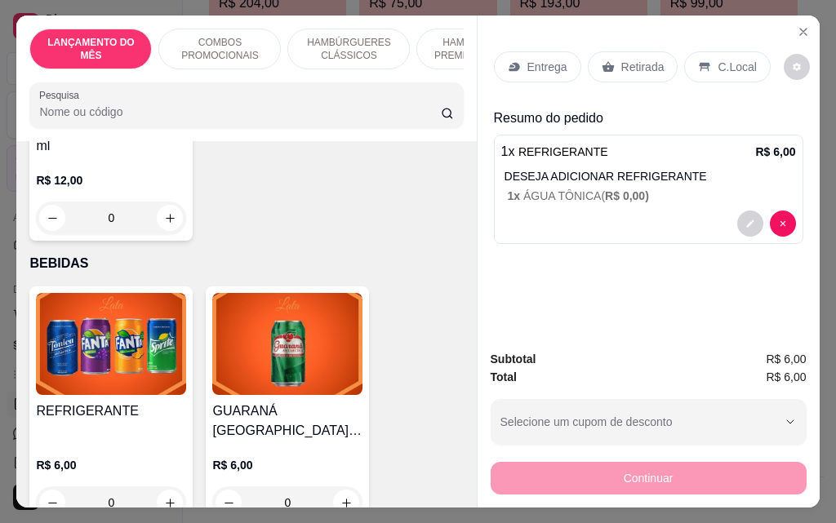
click at [649, 61] on p "Retirada" at bounding box center [643, 67] width 43 height 16
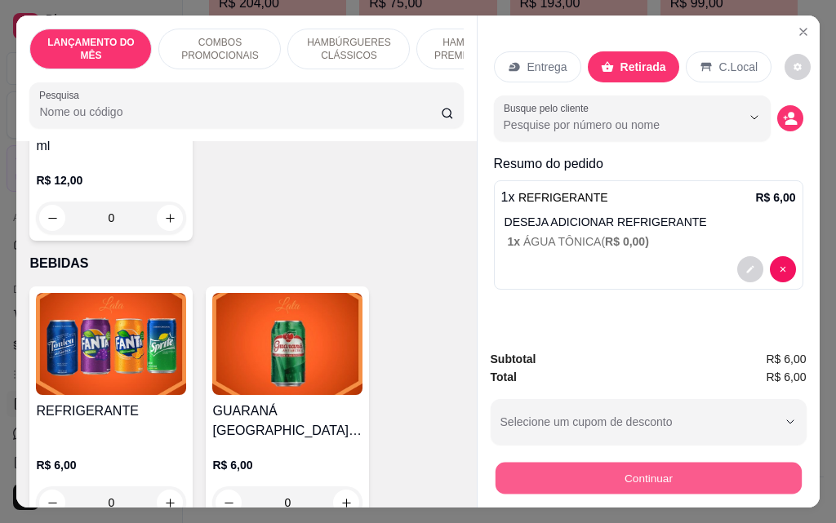
click at [640, 469] on button "Continuar" at bounding box center [648, 478] width 306 height 32
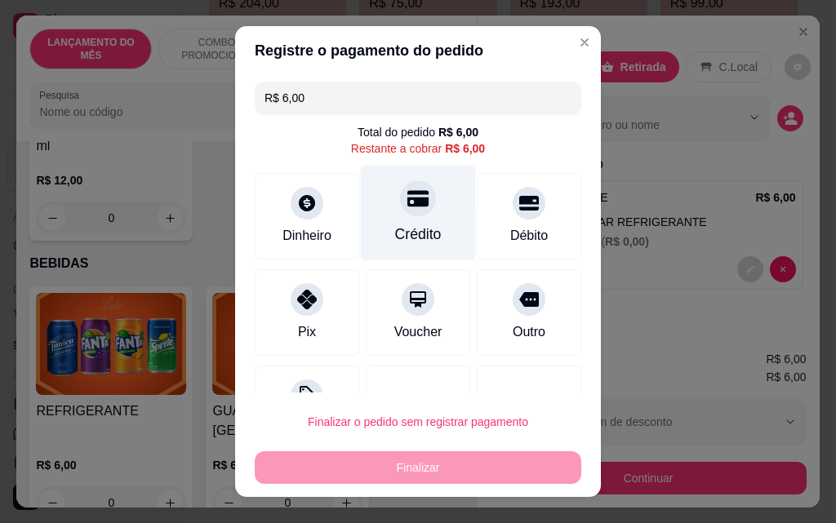
click at [415, 220] on div "Crédito" at bounding box center [418, 214] width 115 height 96
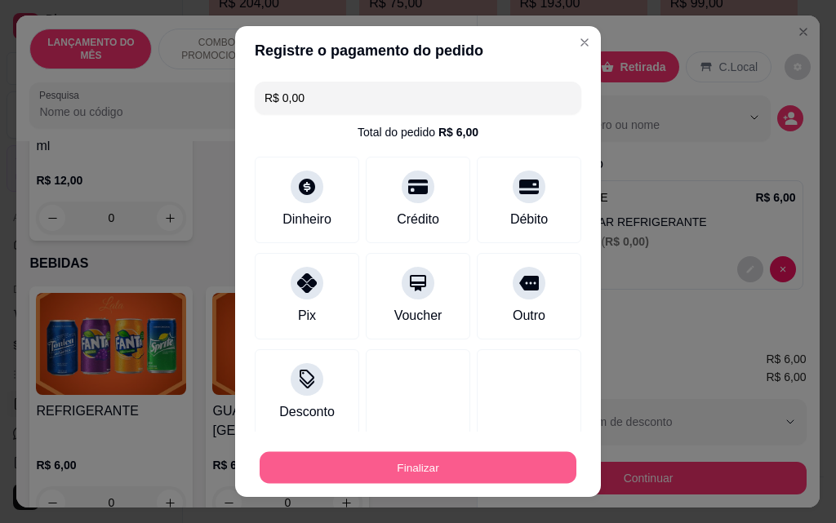
click at [404, 466] on button "Finalizar" at bounding box center [418, 468] width 317 height 32
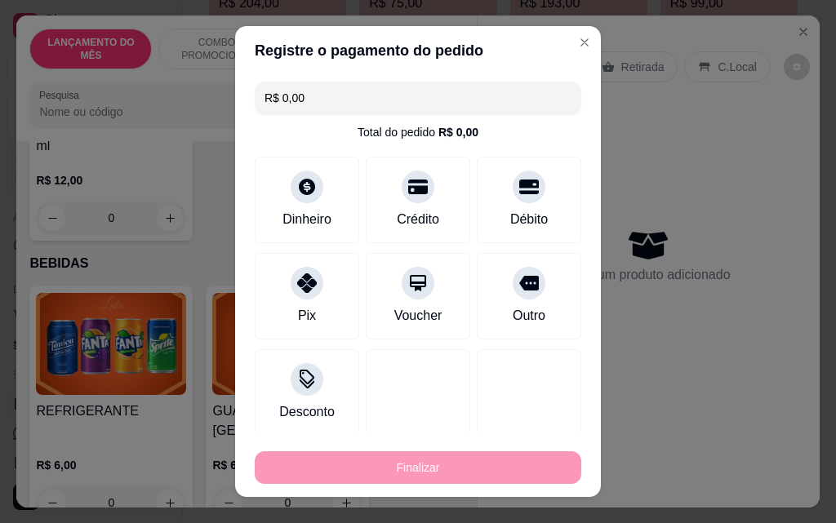
type input "-R$ 6,00"
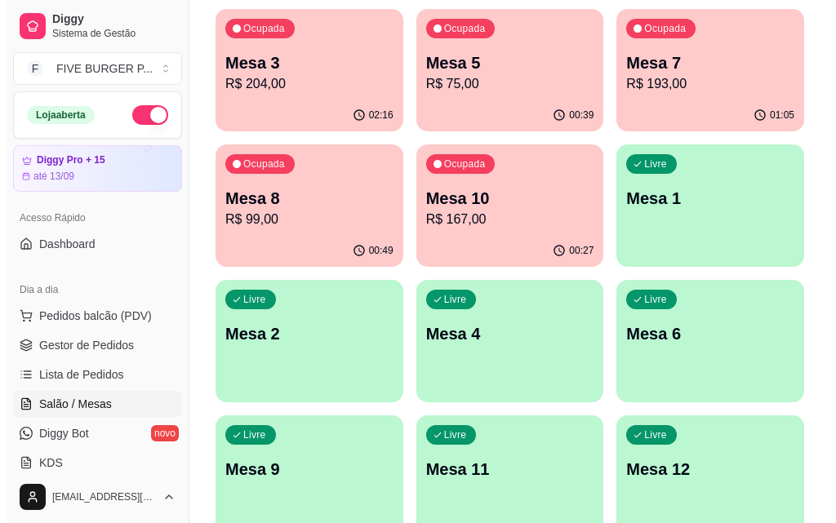
scroll to position [147, 0]
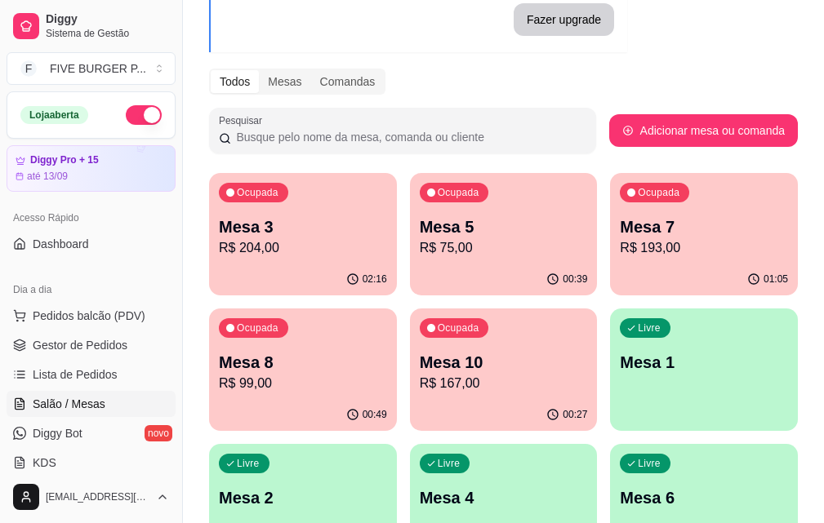
click at [410, 266] on div "00:39" at bounding box center [504, 280] width 188 height 32
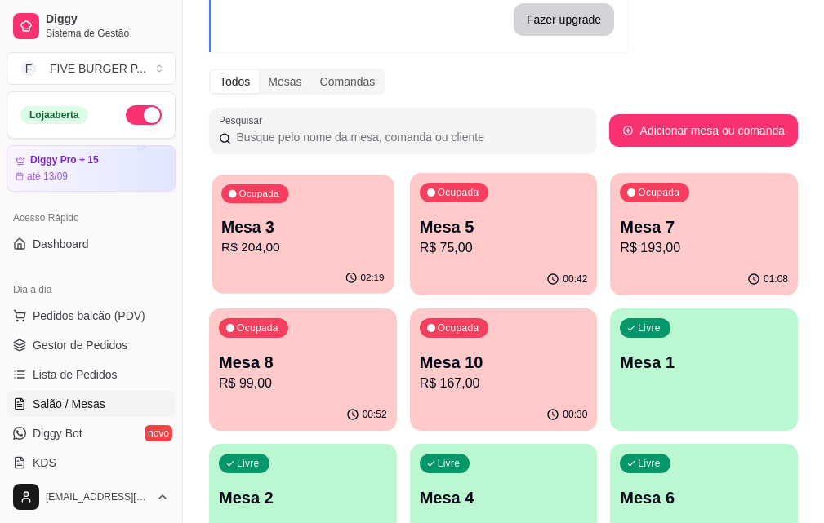
click at [299, 207] on div "Ocupada Mesa 3 R$ 204,00" at bounding box center [303, 219] width 182 height 88
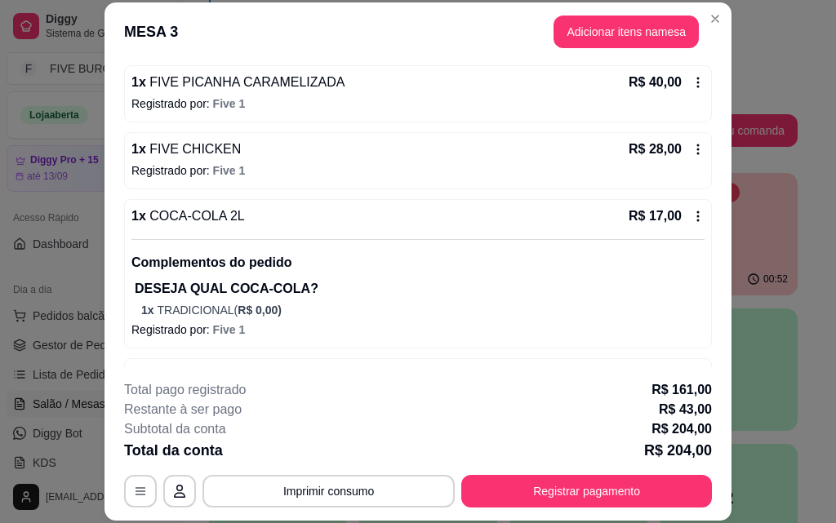
scroll to position [327, 0]
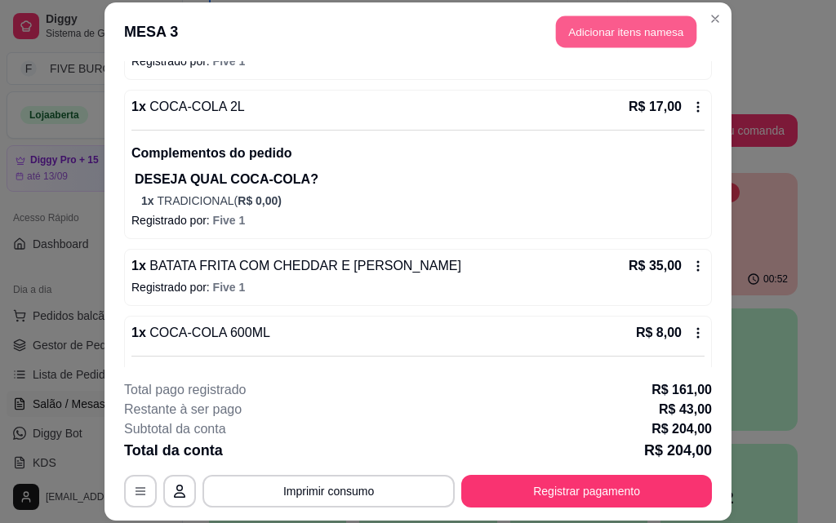
click at [644, 25] on button "Adicionar itens na mesa" at bounding box center [626, 32] width 140 height 32
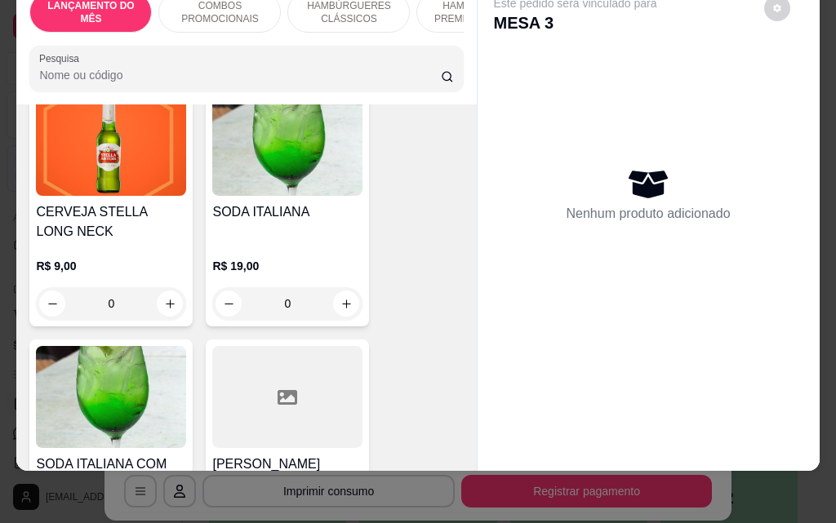
scroll to position [8820, 0]
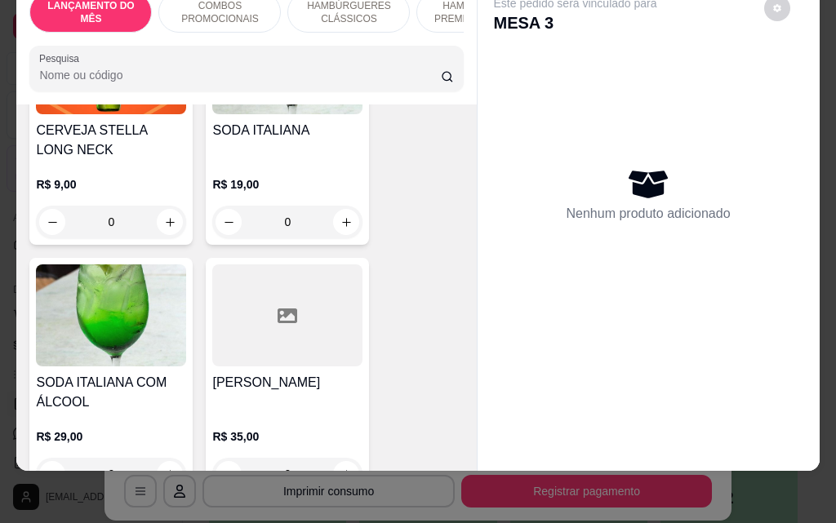
click at [166, 458] on div "0" at bounding box center [111, 474] width 150 height 33
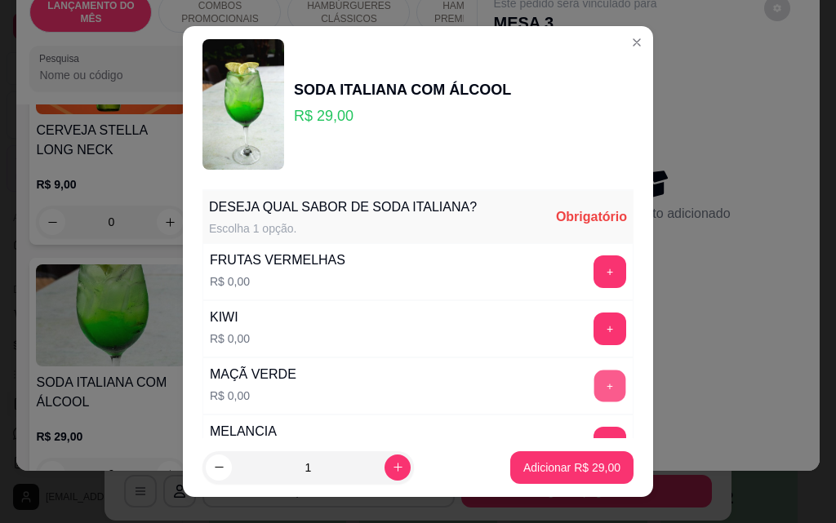
click at [595, 389] on button "+" at bounding box center [611, 387] width 32 height 32
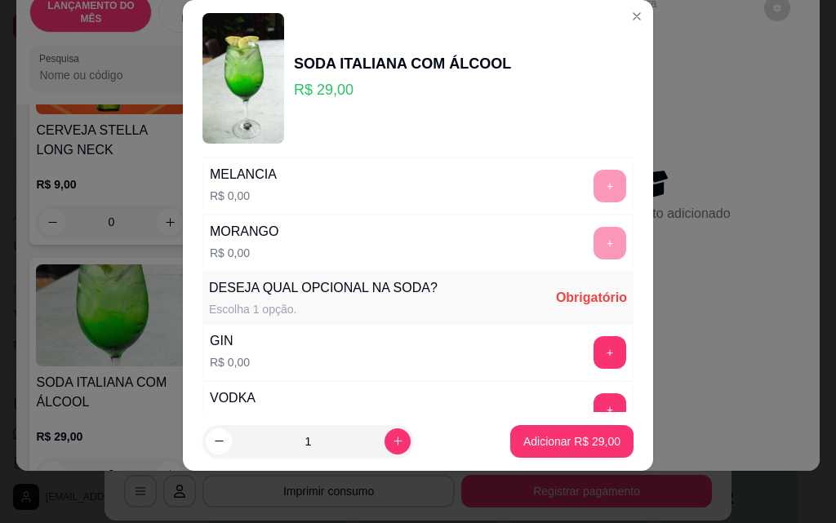
scroll to position [346, 0]
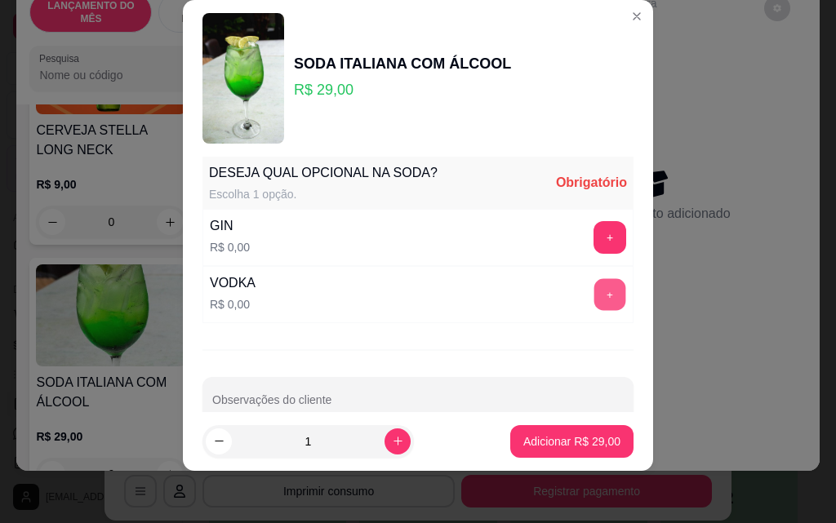
click at [595, 298] on button "+" at bounding box center [611, 295] width 32 height 32
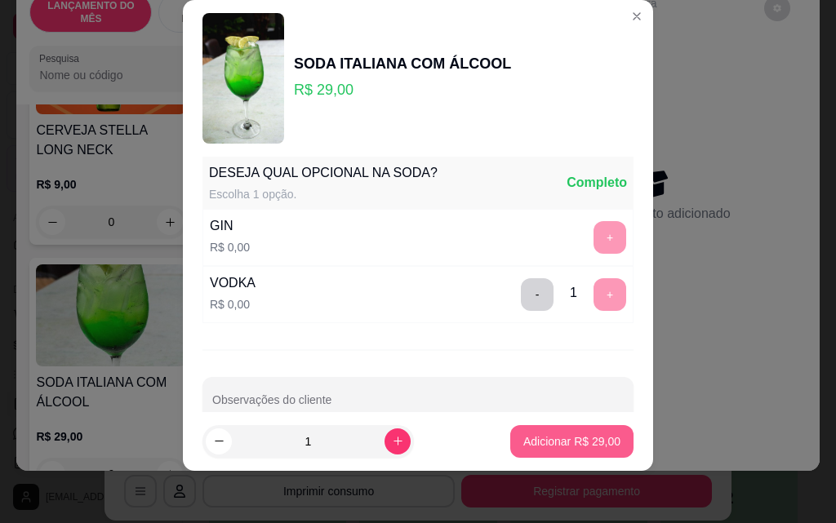
click at [543, 454] on button "Adicionar R$ 29,00" at bounding box center [571, 441] width 123 height 33
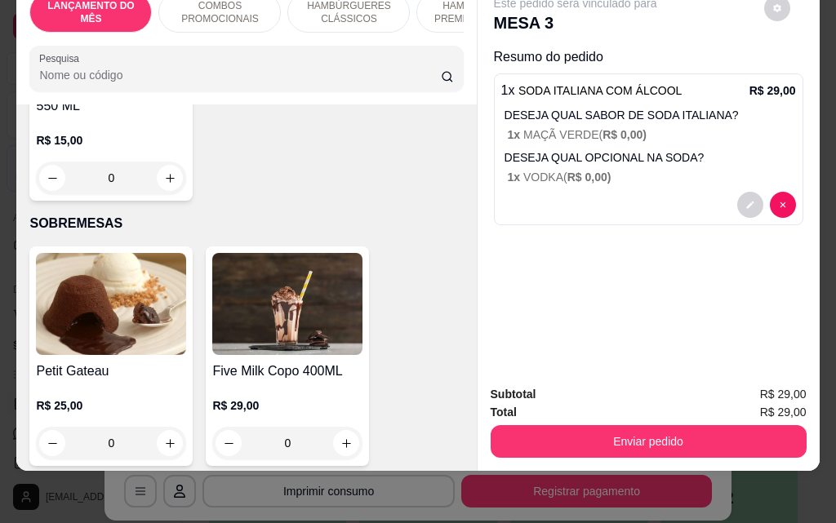
scroll to position [9964, 0]
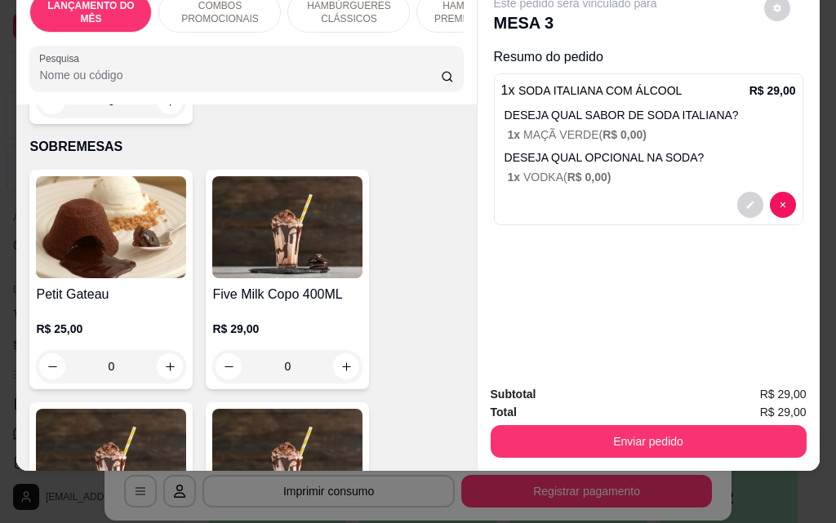
click at [149, 350] on input "0" at bounding box center [110, 366] width 91 height 33
click at [164, 361] on icon "increase-product-quantity" at bounding box center [170, 367] width 12 height 12
type input "1"
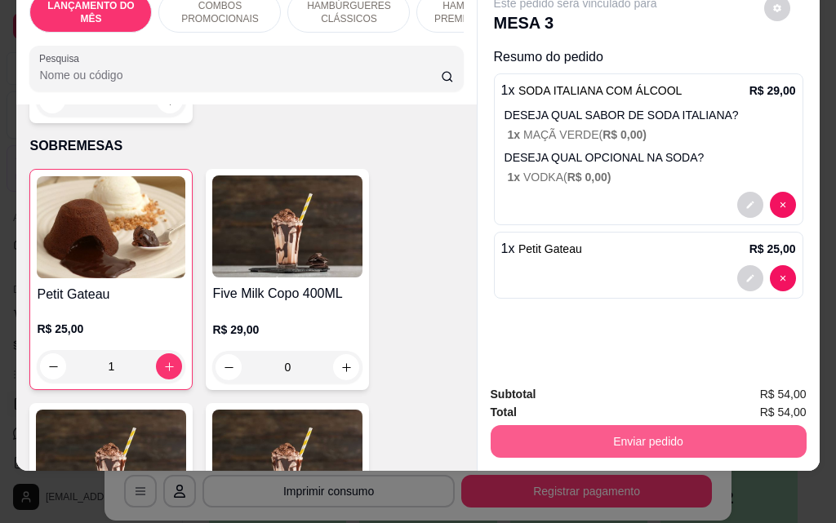
click at [629, 425] on button "Enviar pedido" at bounding box center [649, 441] width 316 height 33
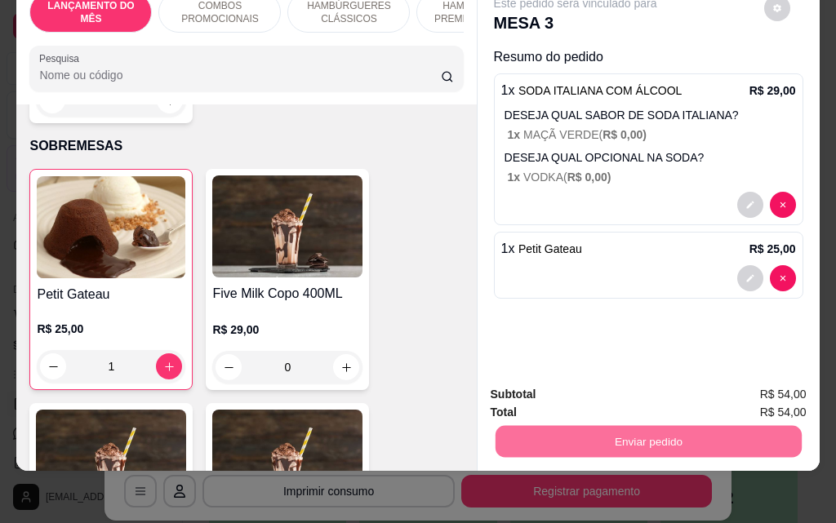
click at [642, 389] on button "Não registrar e enviar pedido" at bounding box center [595, 389] width 170 height 31
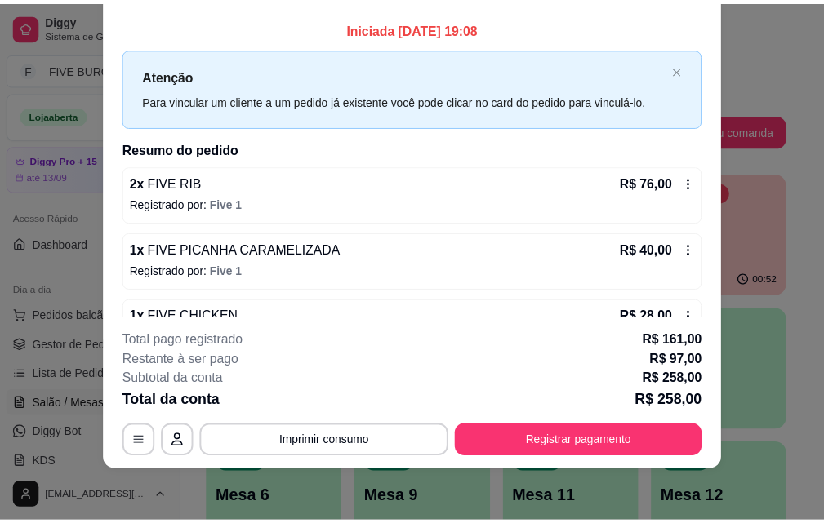
scroll to position [0, 0]
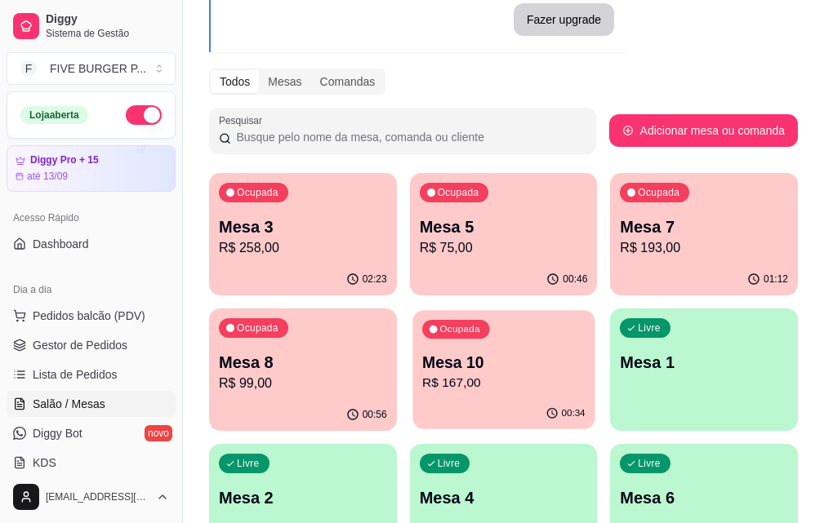
click at [422, 364] on p "Mesa 10" at bounding box center [503, 363] width 163 height 22
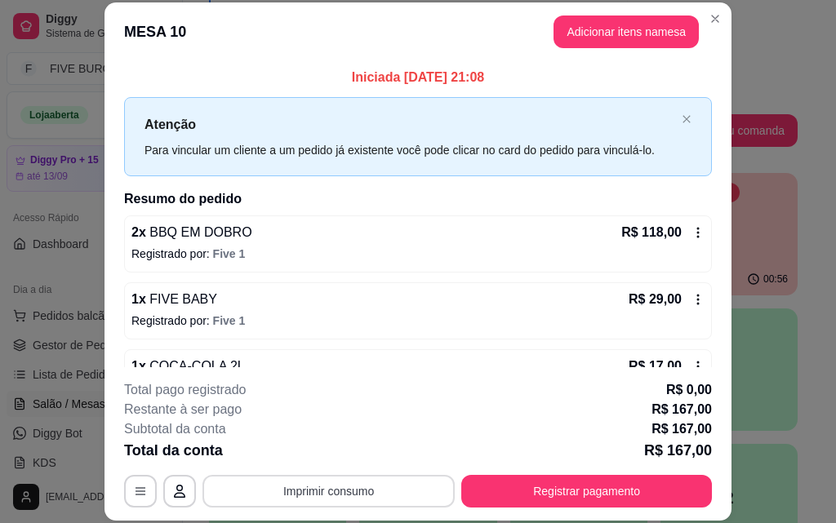
click at [356, 494] on button "Imprimir consumo" at bounding box center [329, 491] width 252 height 33
click at [336, 457] on button "IMPRESSORA" at bounding box center [328, 454] width 118 height 26
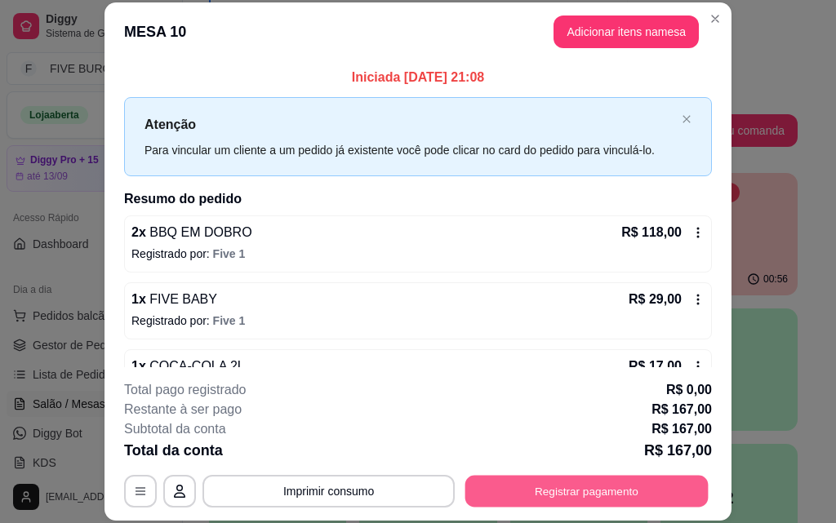
click at [526, 503] on button "Registrar pagamento" at bounding box center [587, 491] width 243 height 32
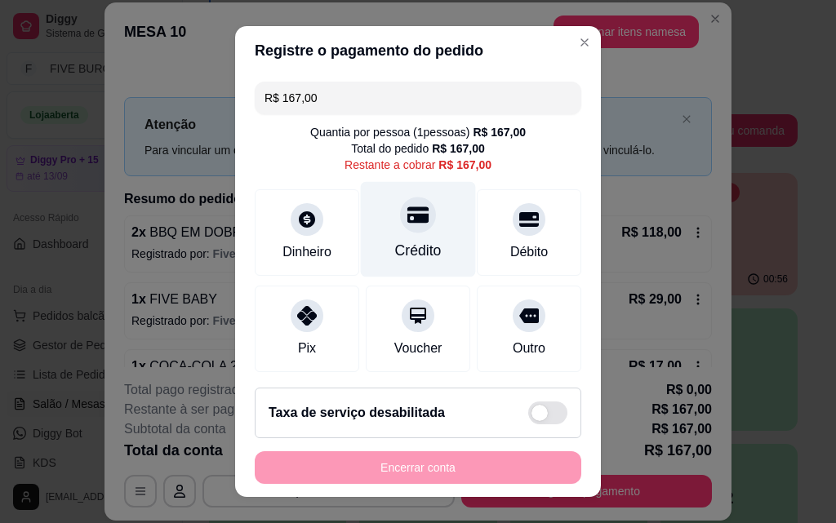
click at [376, 231] on div "Crédito" at bounding box center [418, 230] width 115 height 96
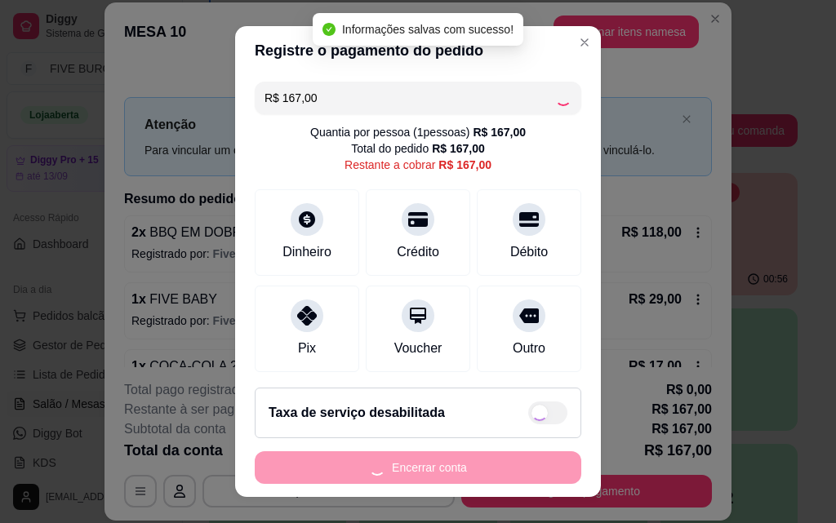
type input "R$ 0,00"
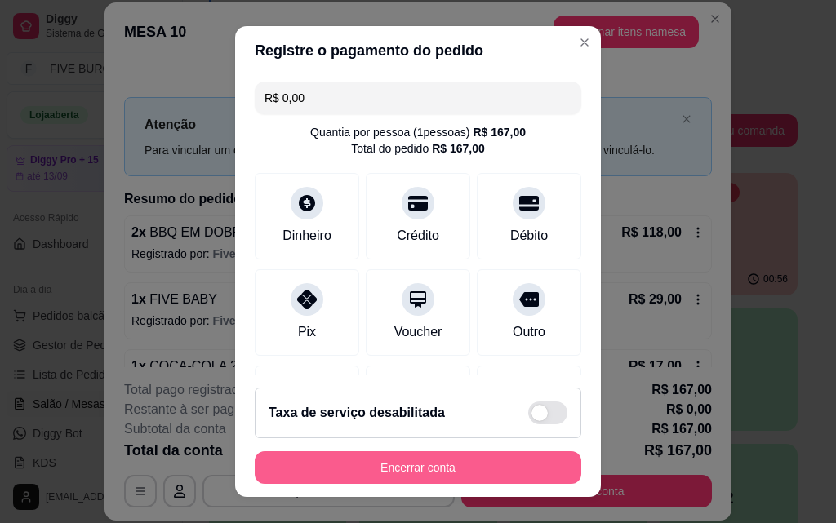
click at [433, 475] on button "Encerrar conta" at bounding box center [418, 468] width 327 height 33
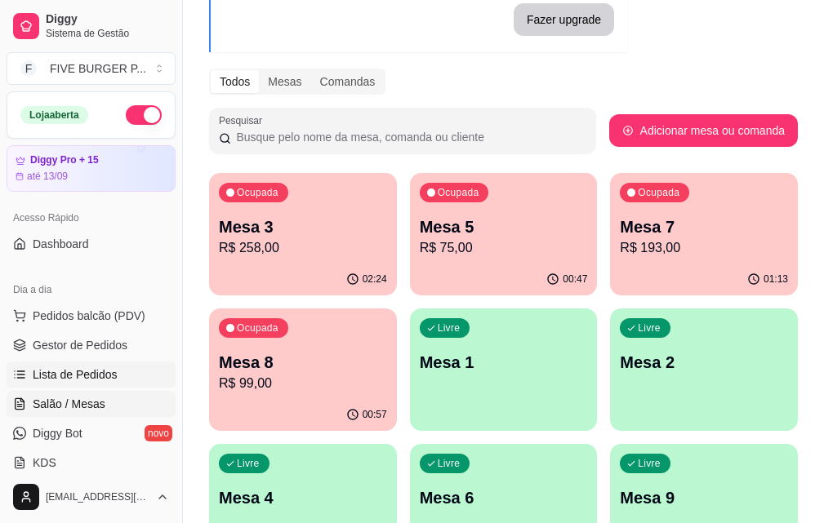
click at [97, 370] on span "Lista de Pedidos" at bounding box center [75, 375] width 85 height 16
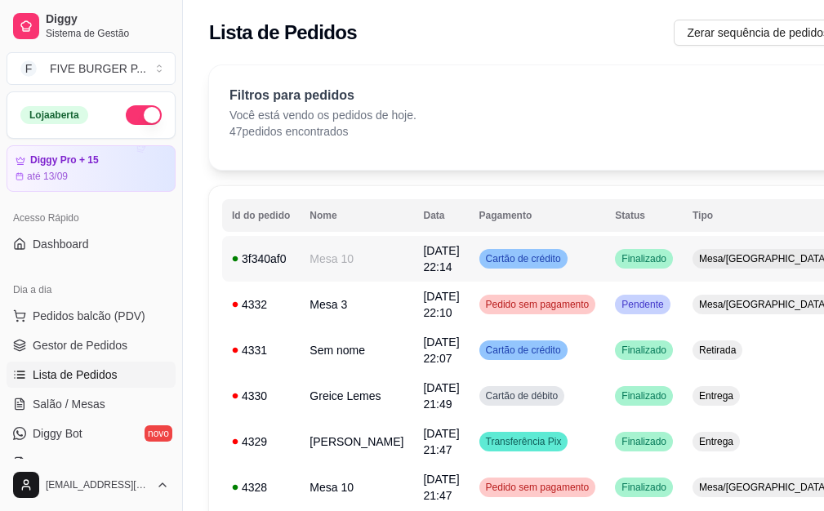
click at [497, 261] on span "Cartão de crédito" at bounding box center [524, 258] width 82 height 13
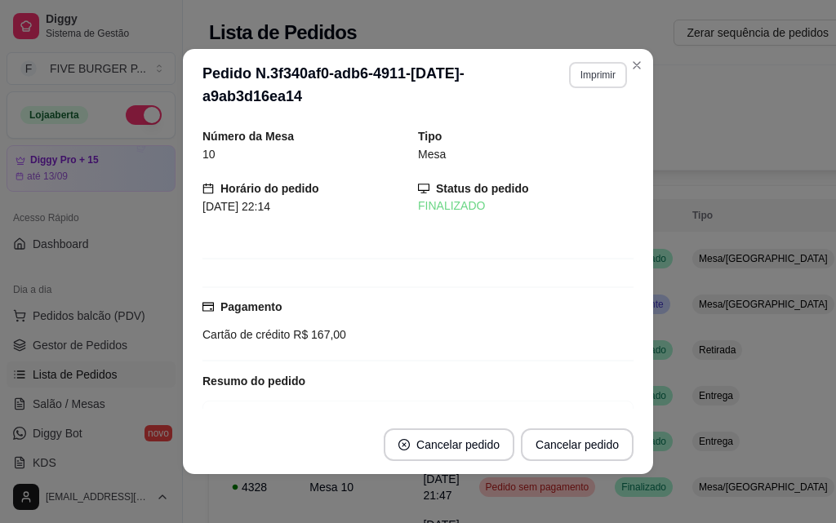
click at [573, 72] on button "Imprimir" at bounding box center [598, 75] width 58 height 26
click at [552, 135] on button "IMPRESSORA" at bounding box center [563, 131] width 114 height 25
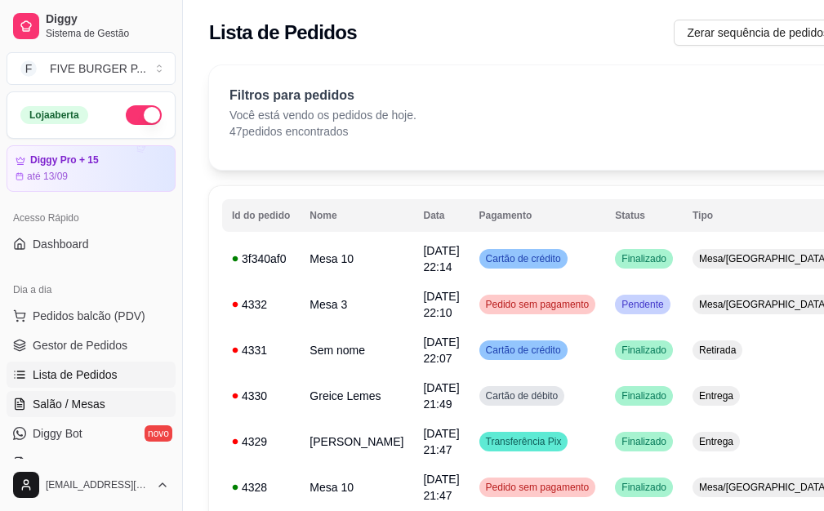
click at [93, 408] on span "Salão / Mesas" at bounding box center [69, 404] width 73 height 16
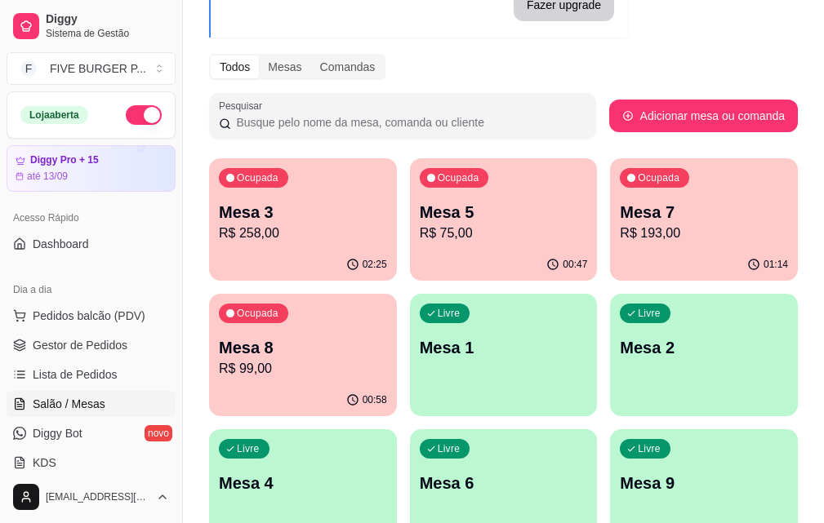
scroll to position [163, 0]
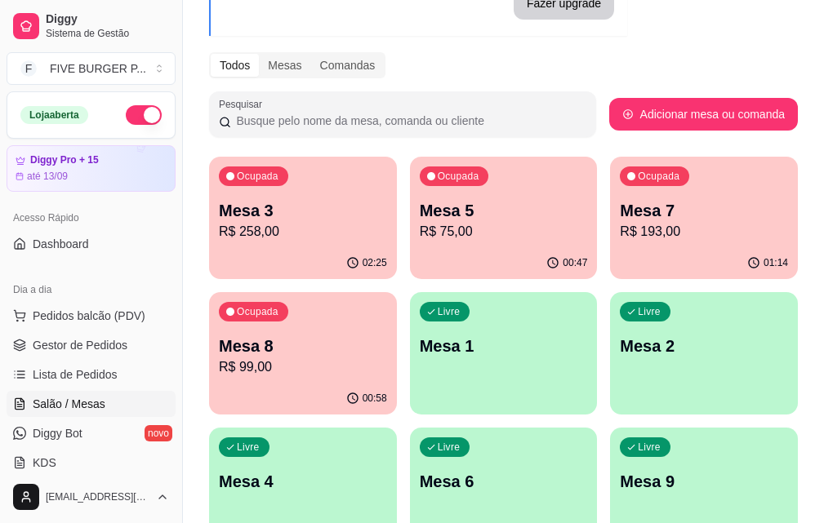
click at [387, 335] on p "Mesa 8" at bounding box center [303, 346] width 168 height 23
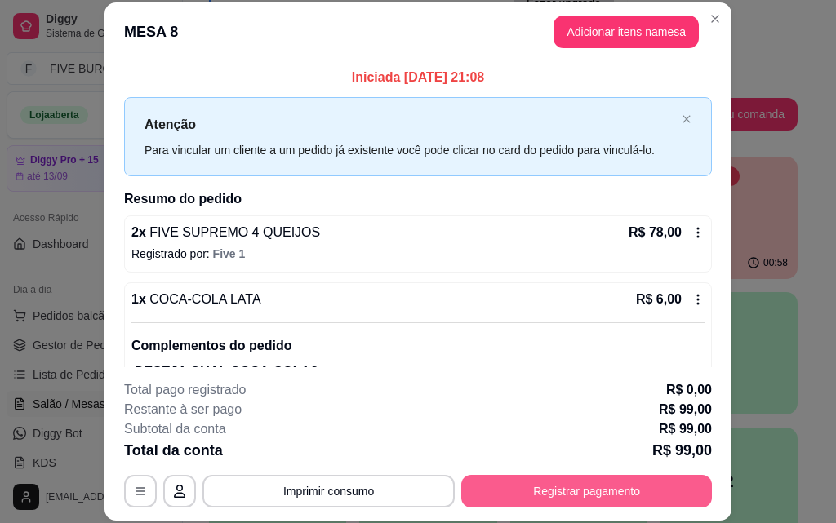
click at [577, 490] on button "Registrar pagamento" at bounding box center [586, 491] width 251 height 33
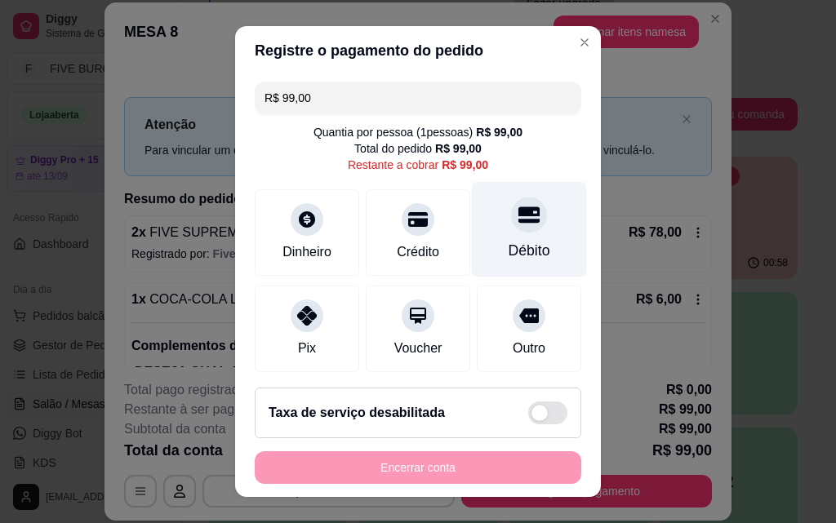
click at [492, 231] on div "Débito" at bounding box center [529, 230] width 115 height 96
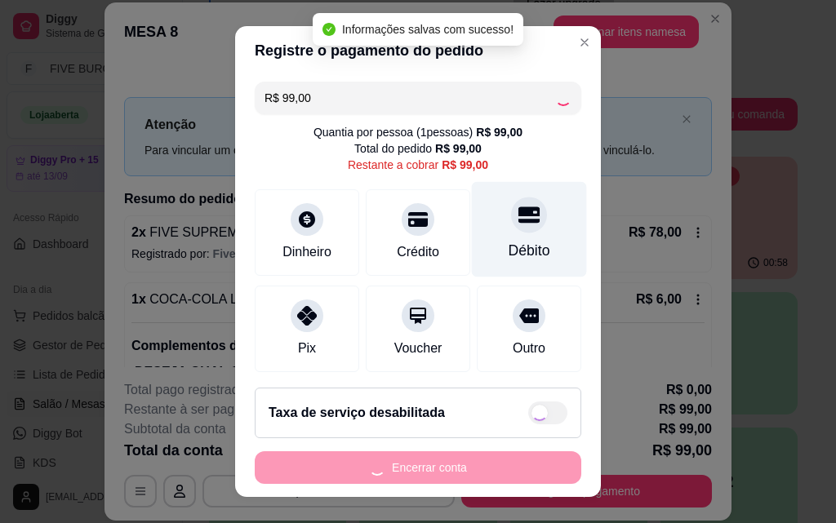
type input "R$ 0,00"
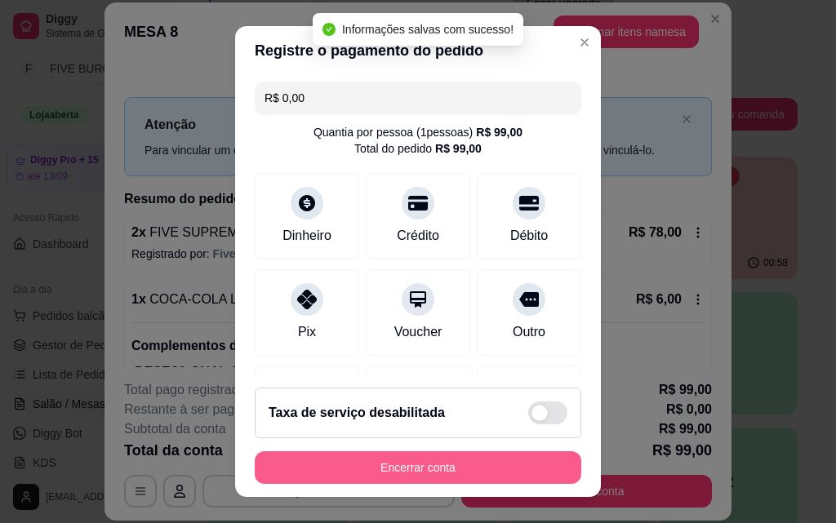
click at [436, 468] on button "Encerrar conta" at bounding box center [418, 468] width 327 height 33
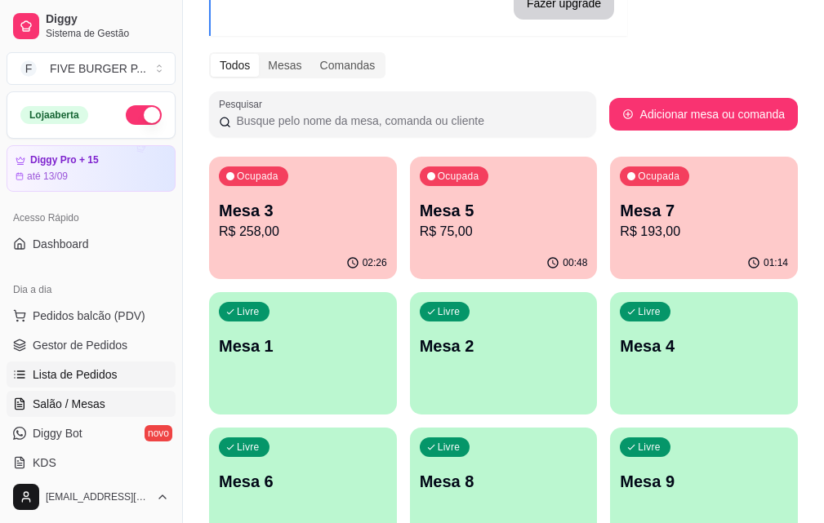
click at [82, 388] on ul "Pedidos balcão (PDV) Gestor de Pedidos Lista de Pedidos Salão / Mesas Diggy Bot…" at bounding box center [91, 389] width 169 height 173
click at [82, 382] on span "Lista de Pedidos" at bounding box center [75, 375] width 85 height 16
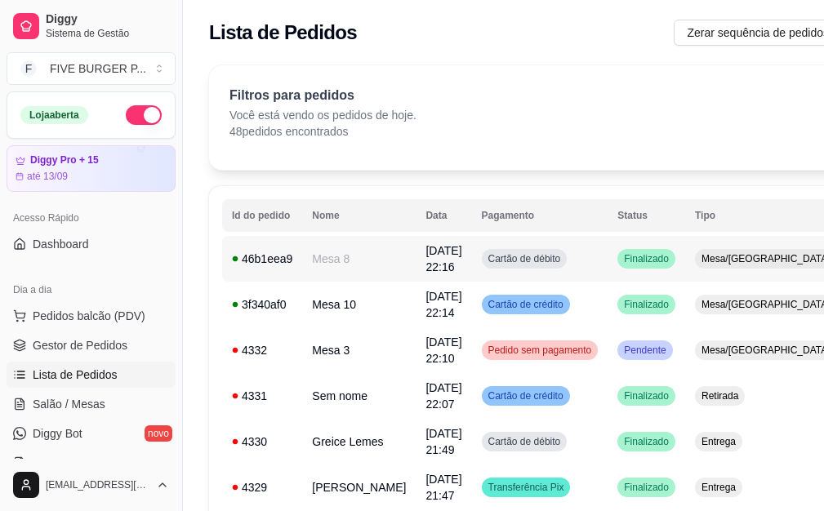
click at [577, 265] on td "Cartão de débito" at bounding box center [540, 259] width 136 height 46
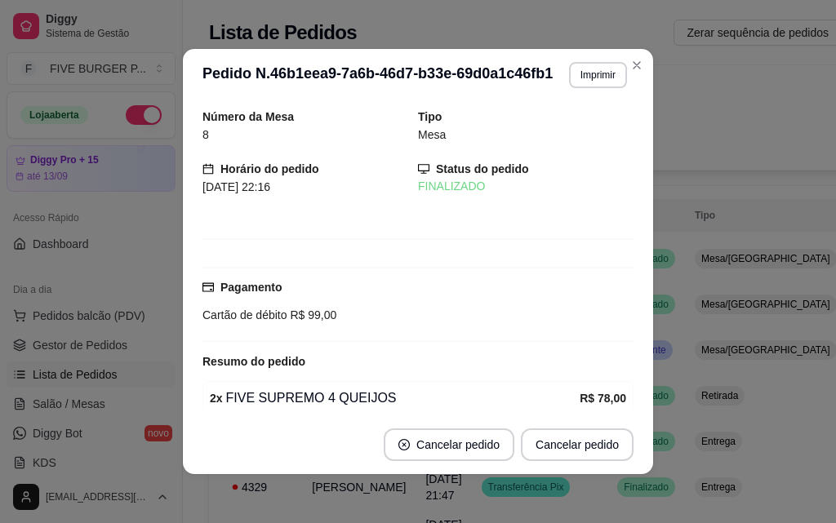
drag, startPoint x: 588, startPoint y: 60, endPoint x: 586, endPoint y: 80, distance: 20.6
click at [589, 60] on header "**********" at bounding box center [418, 75] width 470 height 52
click at [586, 80] on button "Imprimir" at bounding box center [598, 74] width 56 height 25
click at [564, 136] on button "IMPRESSORA" at bounding box center [563, 131] width 114 height 25
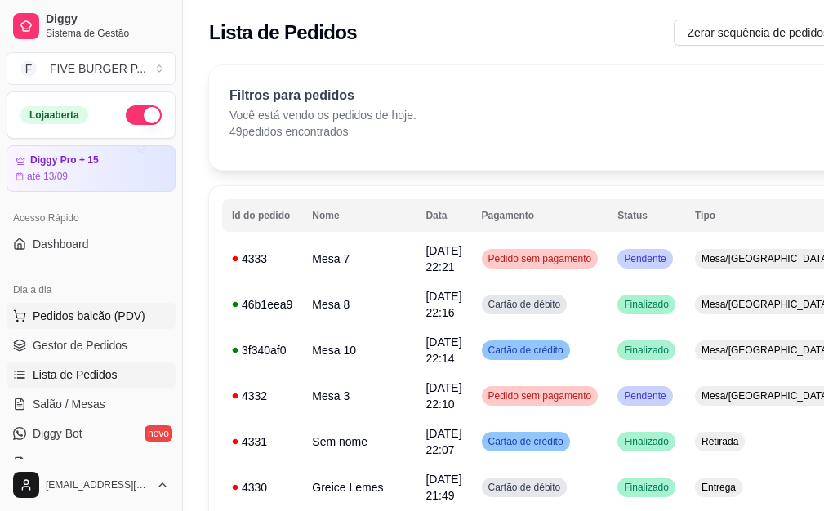
click at [75, 323] on button "Pedidos balcão (PDV)" at bounding box center [91, 316] width 169 height 26
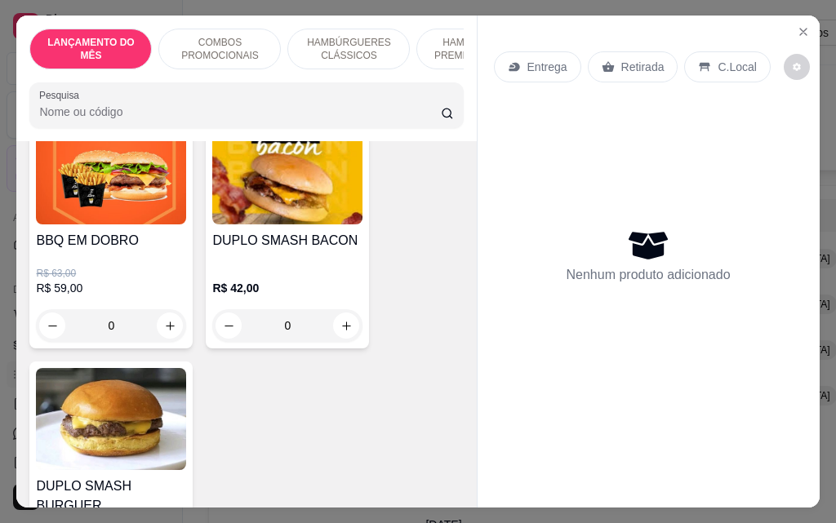
scroll to position [653, 0]
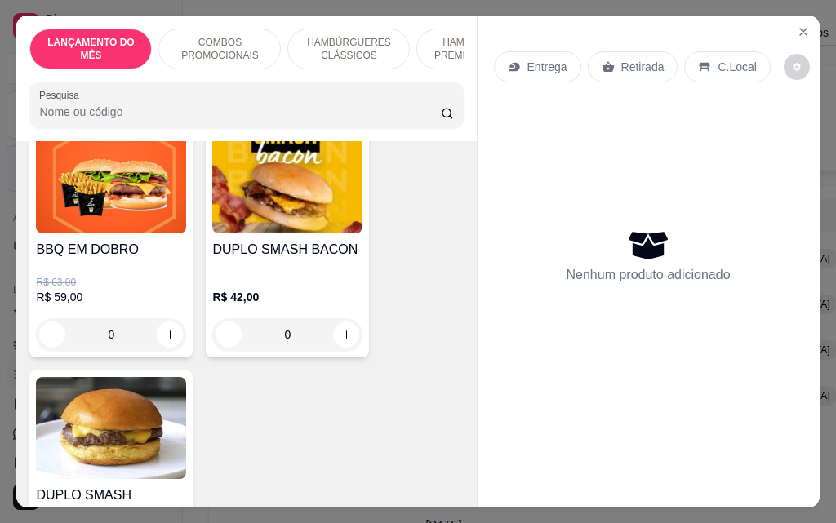
click at [163, 348] on div "0" at bounding box center [111, 335] width 150 height 33
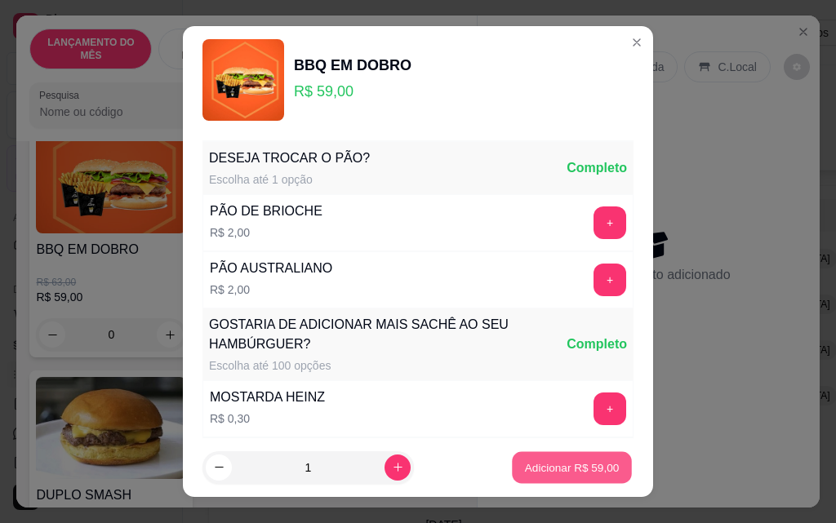
click at [529, 463] on p "Adicionar R$ 59,00" at bounding box center [572, 468] width 95 height 16
type input "1"
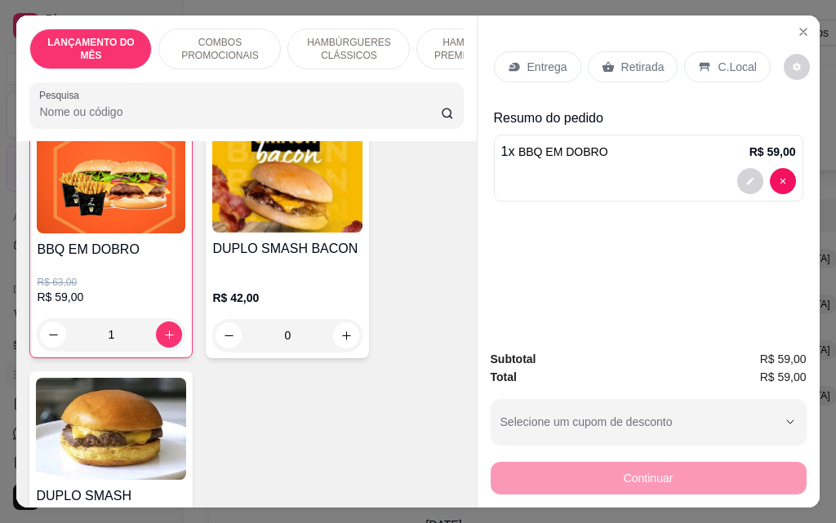
click at [544, 67] on p "Entrega" at bounding box center [548, 67] width 40 height 16
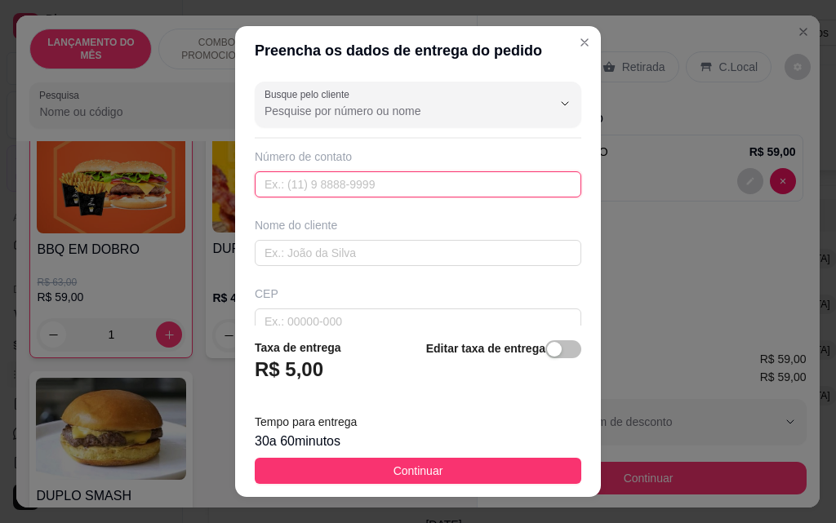
click at [354, 176] on input "text" at bounding box center [418, 185] width 327 height 26
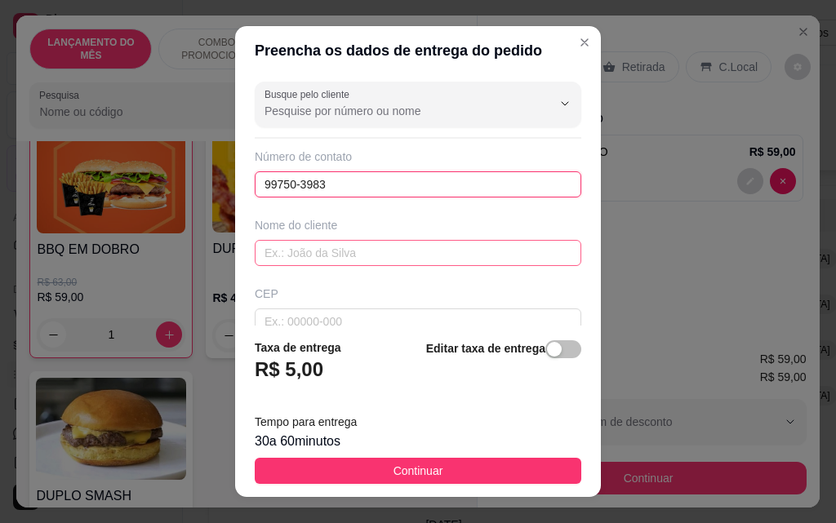
type input "99750-3983"
click at [375, 252] on input "text" at bounding box center [418, 253] width 327 height 26
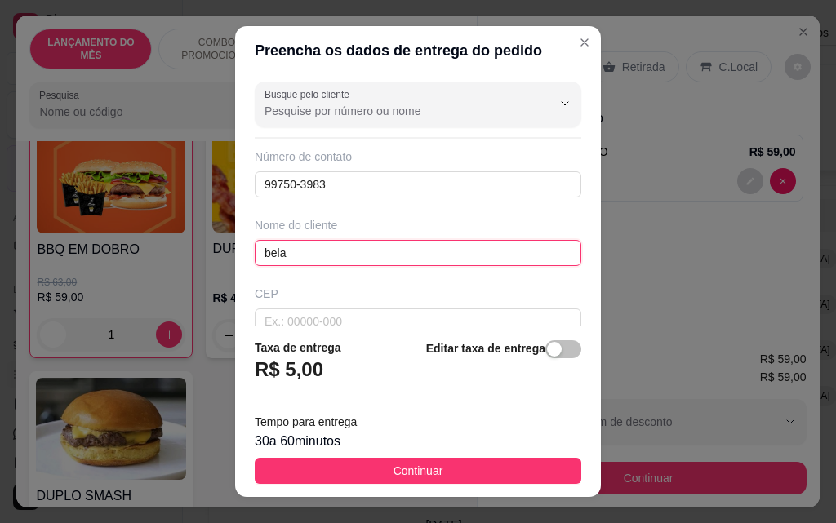
type input "bela"
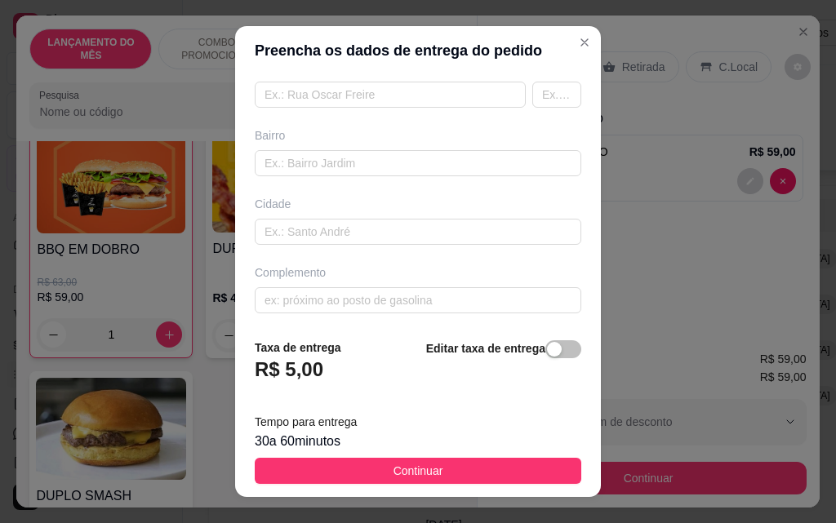
scroll to position [300, 0]
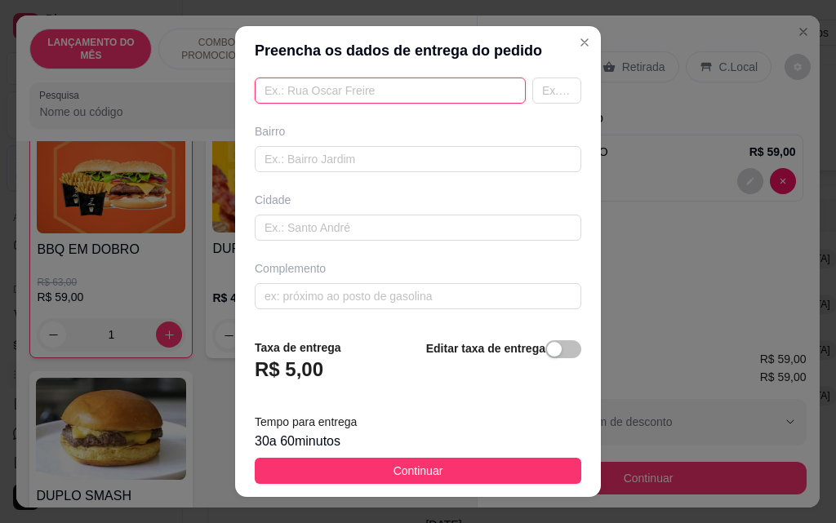
click at [366, 88] on input "text" at bounding box center [390, 91] width 271 height 26
type input "[PERSON_NAME]"
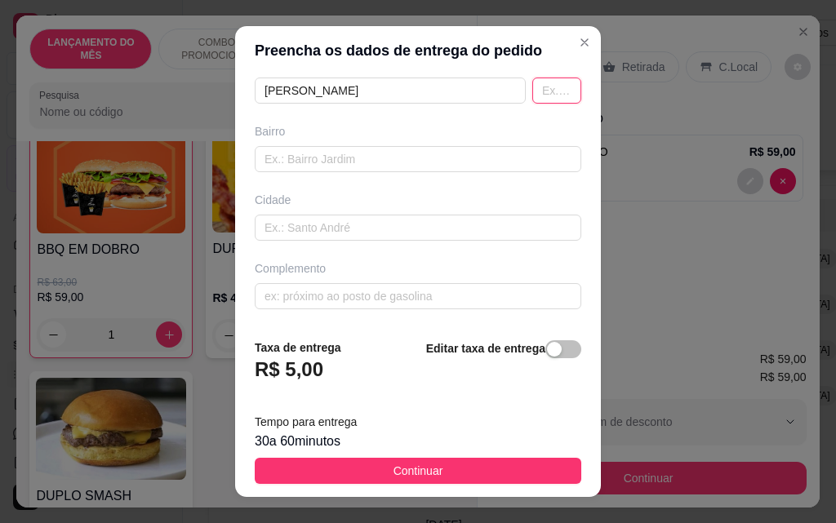
click at [537, 92] on input "text" at bounding box center [556, 91] width 49 height 26
type input "157"
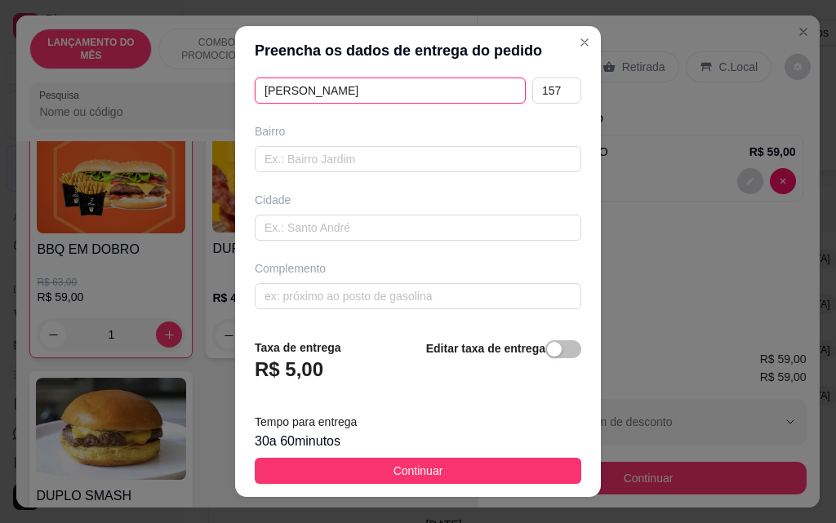
click at [329, 92] on input "[PERSON_NAME]" at bounding box center [390, 91] width 271 height 26
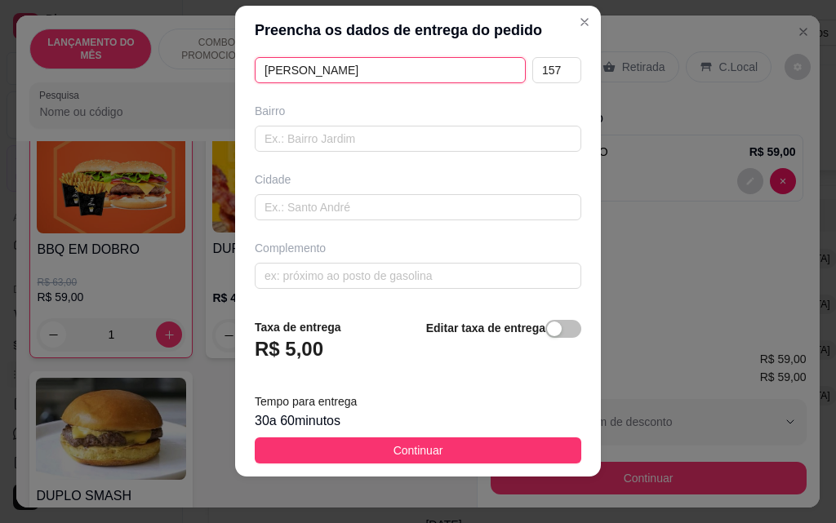
scroll to position [26, 0]
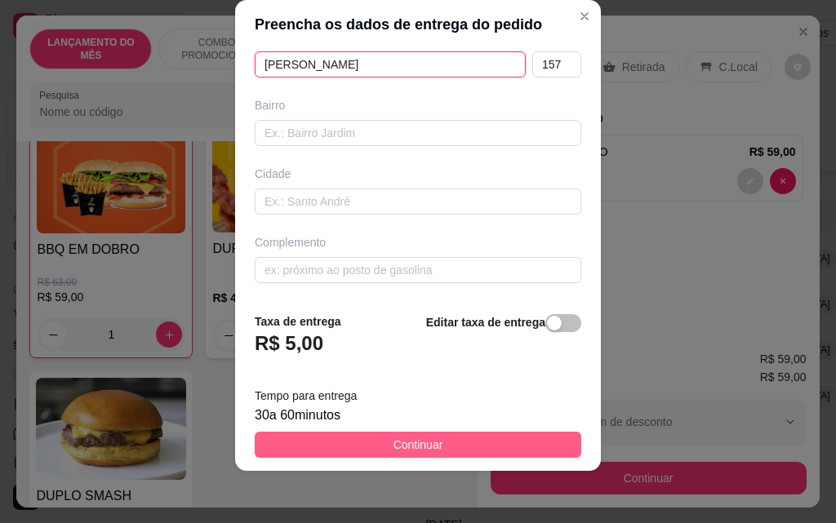
type input "[PERSON_NAME]"
click at [341, 438] on button "Continuar" at bounding box center [418, 445] width 327 height 26
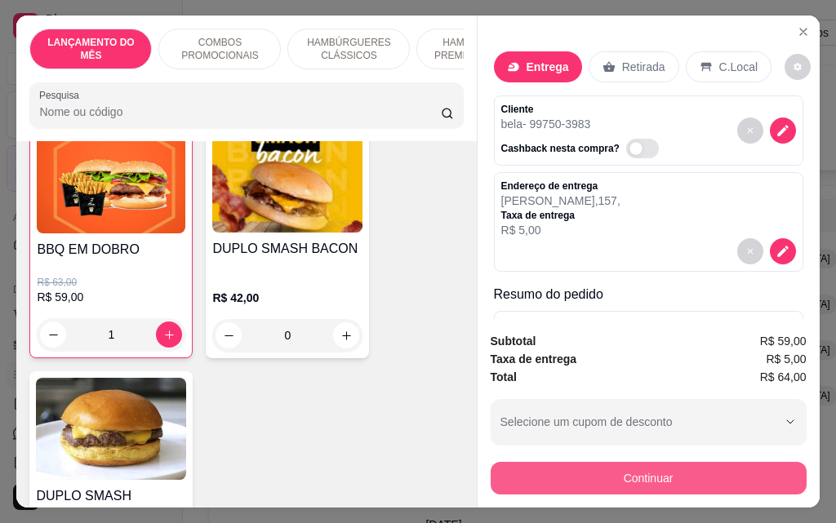
click at [675, 468] on button "Continuar" at bounding box center [649, 478] width 316 height 33
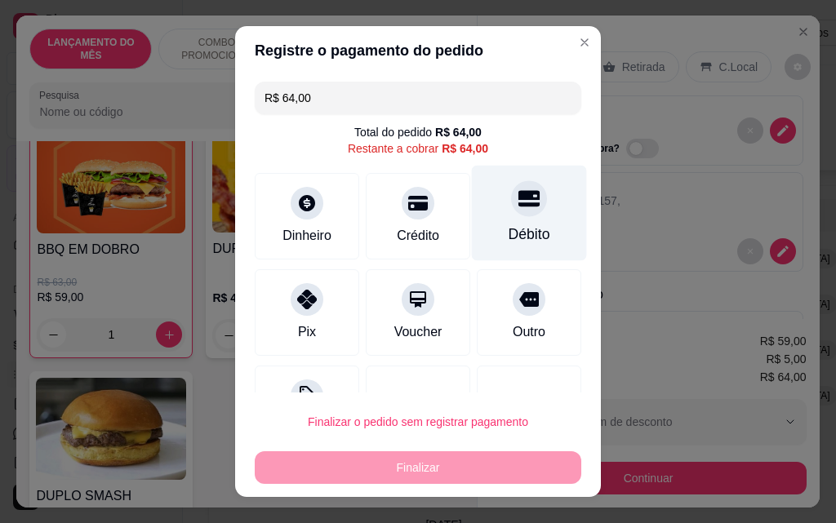
click at [514, 228] on div "Débito" at bounding box center [530, 234] width 42 height 21
type input "R$ 0,00"
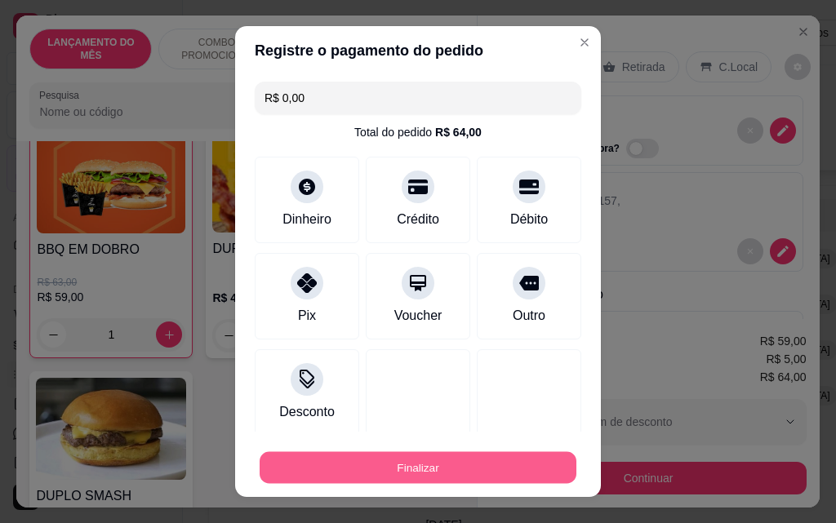
click at [412, 474] on button "Finalizar" at bounding box center [418, 468] width 317 height 32
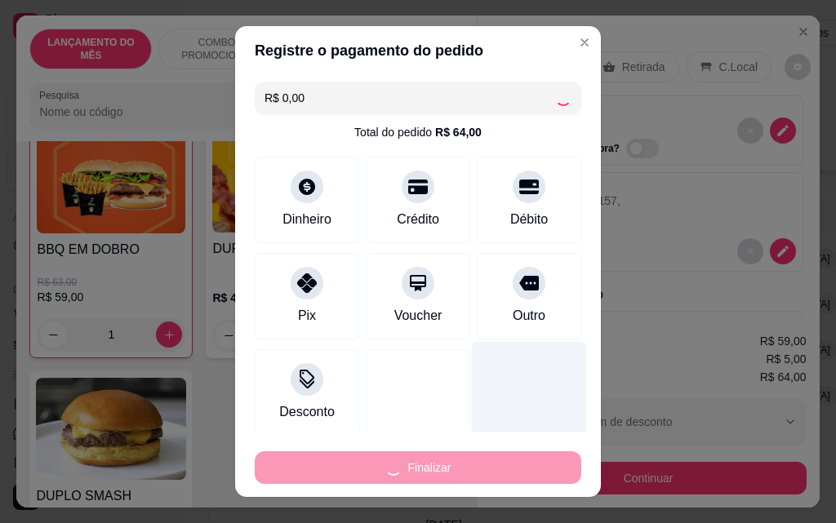
type input "0"
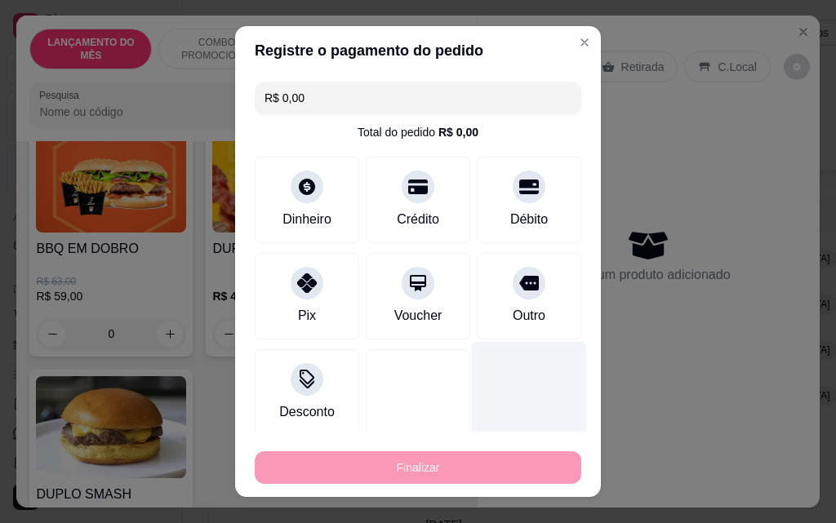
type input "-R$ 64,00"
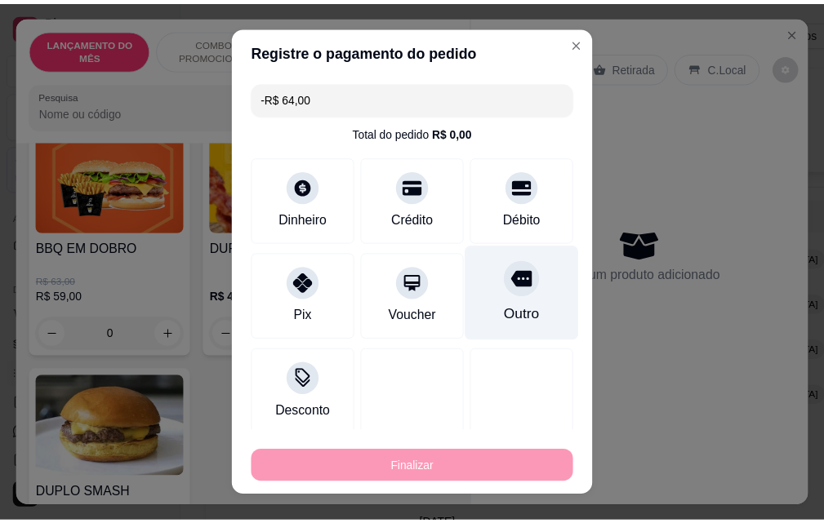
scroll to position [653, 0]
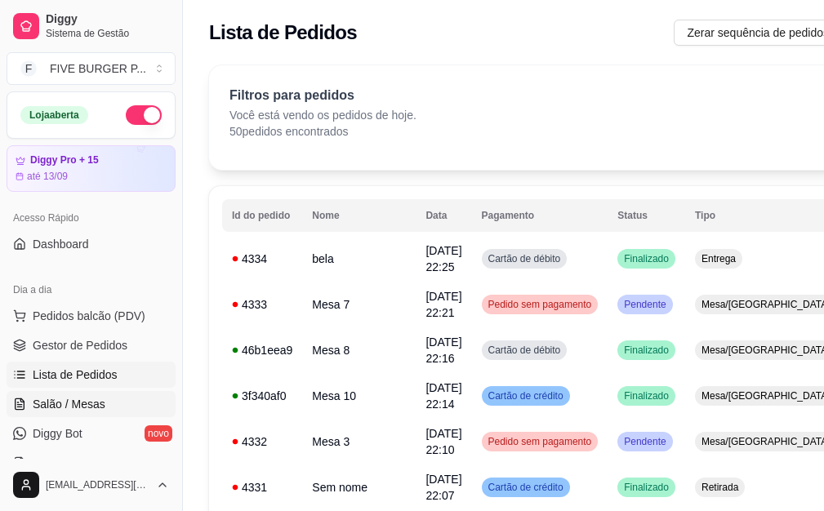
click at [109, 399] on link "Salão / Mesas" at bounding box center [91, 404] width 169 height 26
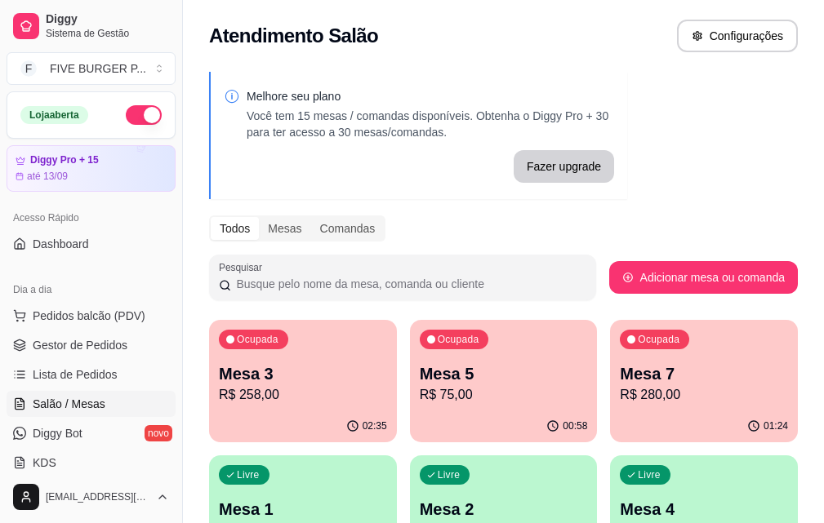
click at [420, 378] on p "Mesa 5" at bounding box center [504, 374] width 168 height 23
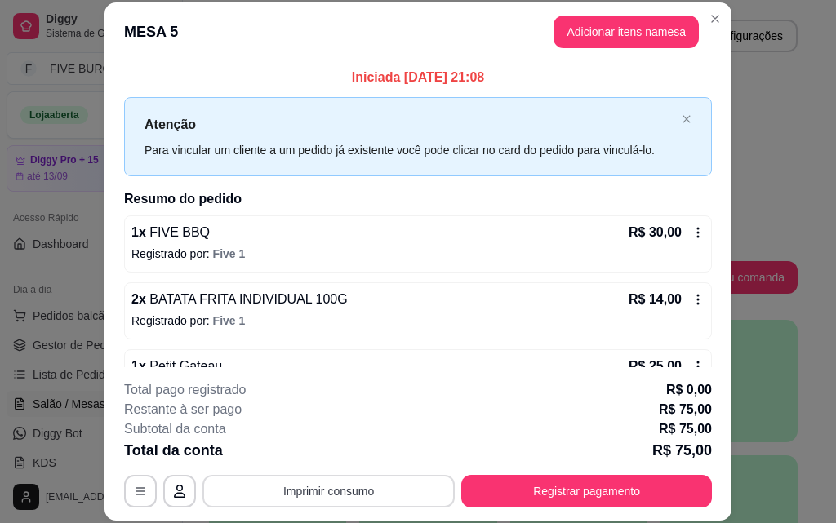
click at [356, 489] on button "Imprimir consumo" at bounding box center [329, 491] width 252 height 33
click at [321, 456] on button "IMPRESSORA" at bounding box center [328, 454] width 118 height 26
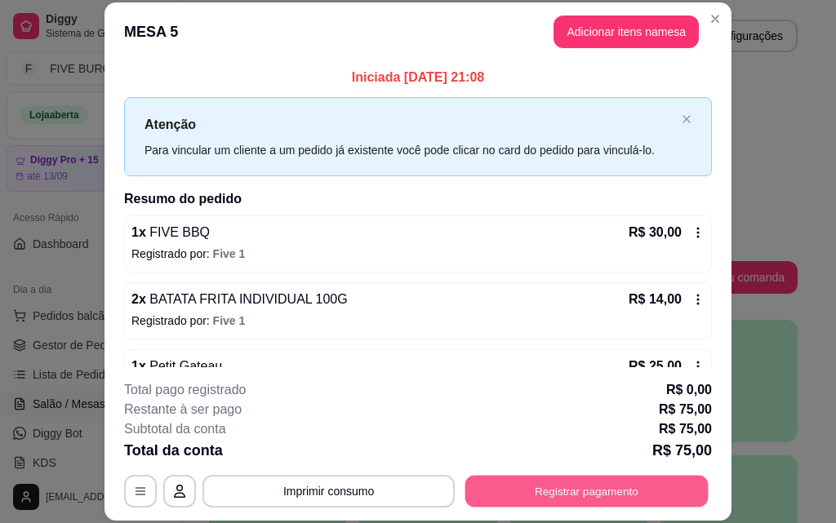
click at [530, 496] on button "Registrar pagamento" at bounding box center [587, 491] width 243 height 32
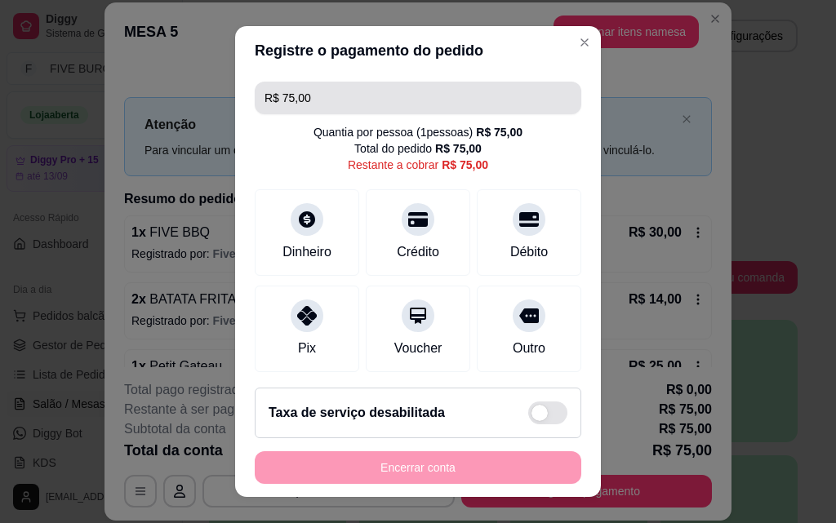
drag, startPoint x: 310, startPoint y: 105, endPoint x: 32, endPoint y: 96, distance: 277.8
click at [32, 100] on div "Registre o pagamento do pedido R$ 75,00 Quantia por pessoa ( 1 pessoas) R$ 75,0…" at bounding box center [418, 261] width 836 height 523
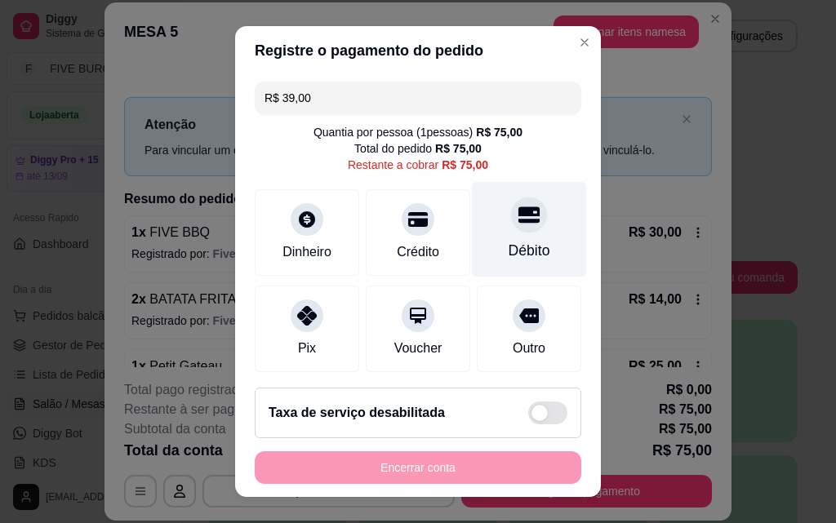
click at [518, 236] on div "Débito" at bounding box center [529, 230] width 115 height 96
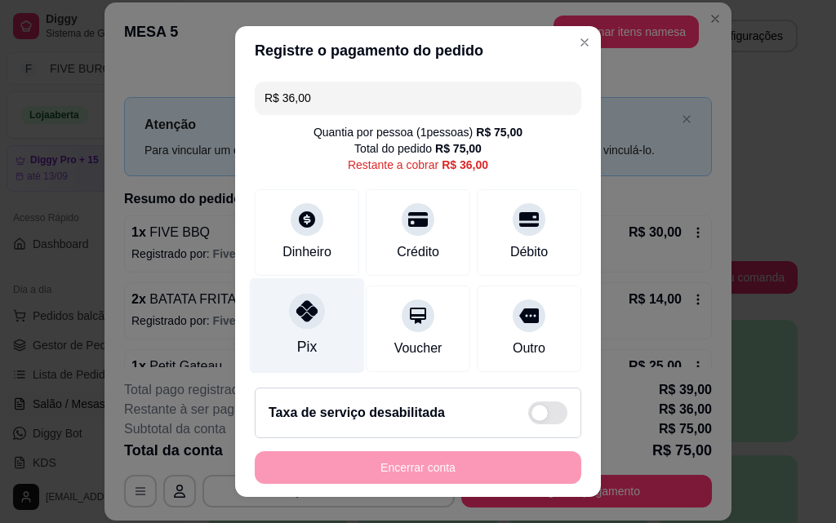
click at [301, 316] on icon at bounding box center [306, 311] width 21 height 21
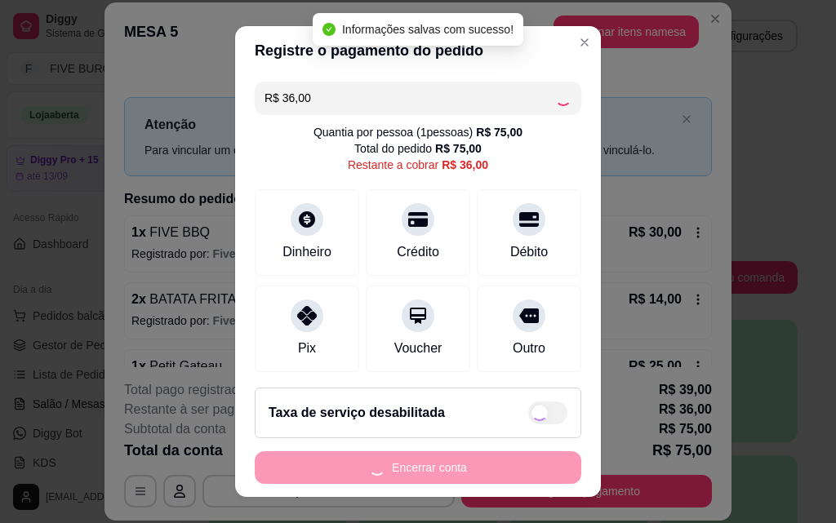
type input "R$ 0,00"
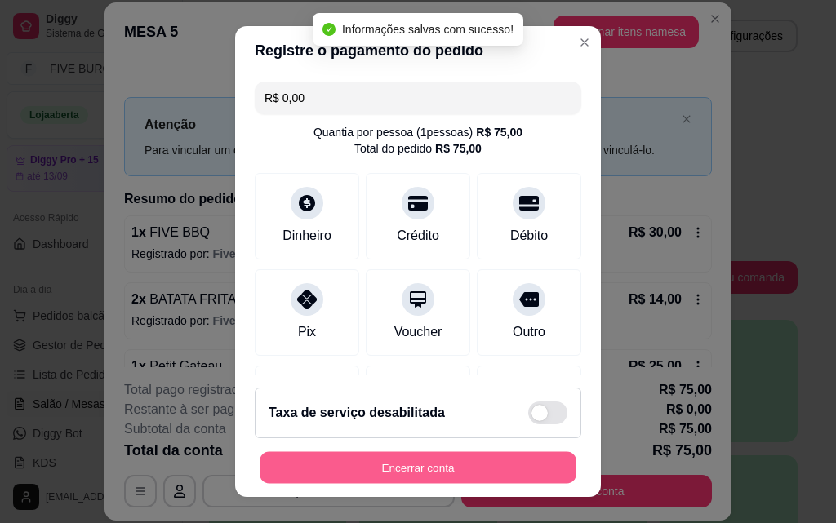
click at [482, 466] on button "Encerrar conta" at bounding box center [418, 468] width 317 height 32
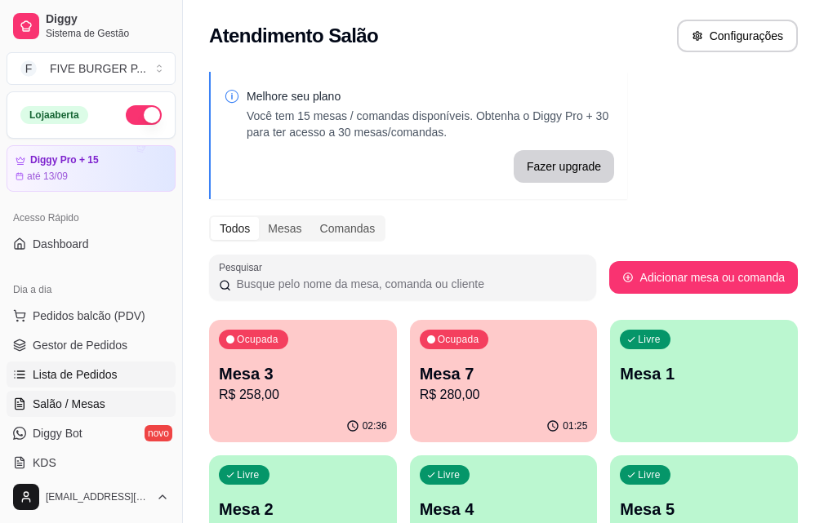
click at [86, 371] on span "Lista de Pedidos" at bounding box center [75, 375] width 85 height 16
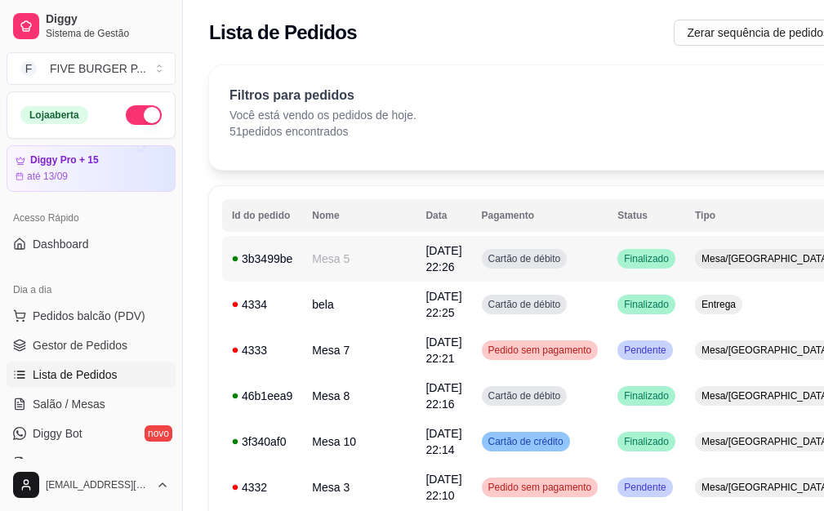
click at [555, 270] on td "Cartão de débito" at bounding box center [540, 259] width 136 height 46
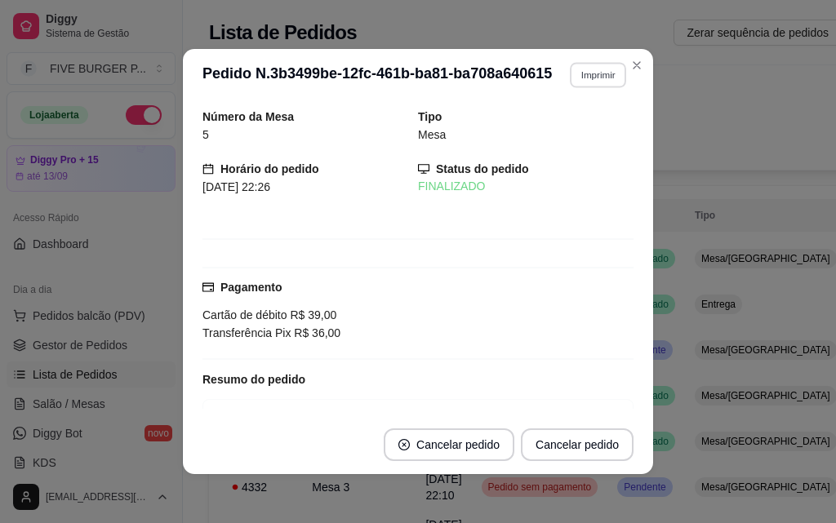
click at [599, 69] on button "Imprimir" at bounding box center [598, 74] width 56 height 25
click at [579, 127] on button "IMPRESSORA" at bounding box center [563, 132] width 118 height 26
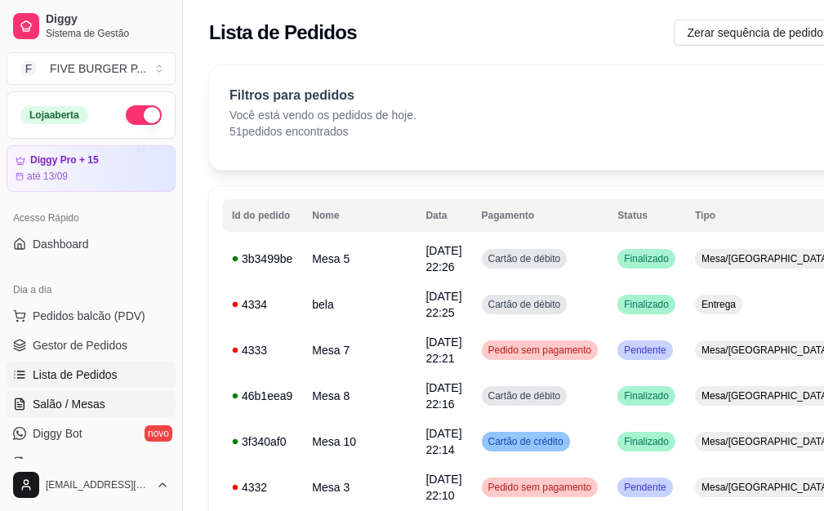
click at [72, 410] on span "Salão / Mesas" at bounding box center [69, 404] width 73 height 16
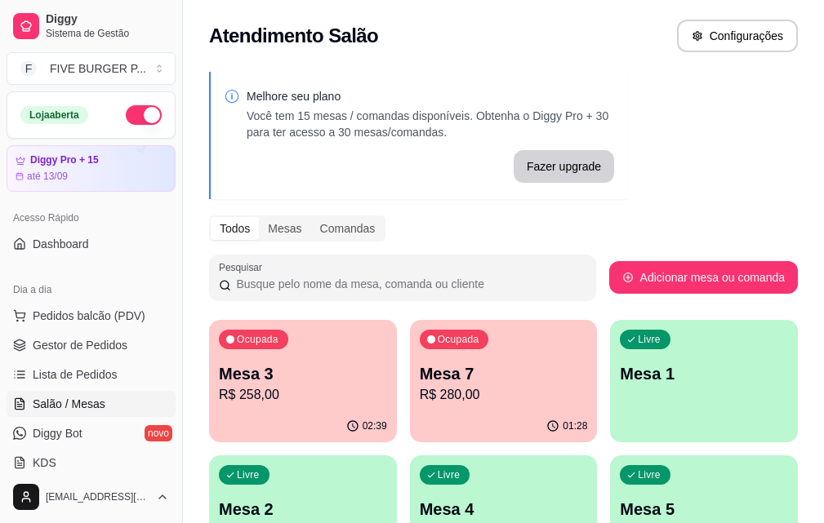
click at [277, 350] on div "Ocupada Mesa 3 R$ 258,00" at bounding box center [303, 365] width 188 height 91
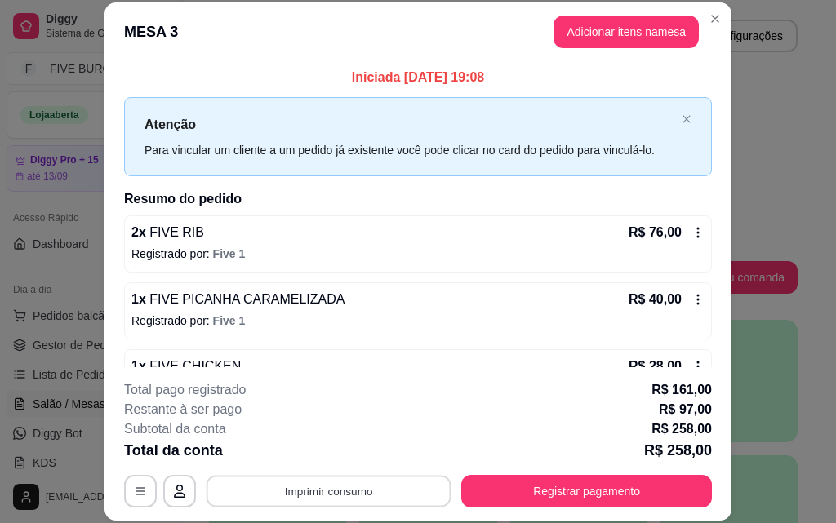
click at [377, 479] on button "Imprimir consumo" at bounding box center [329, 491] width 245 height 32
click at [339, 454] on button "IMPRESSORA" at bounding box center [327, 453] width 114 height 25
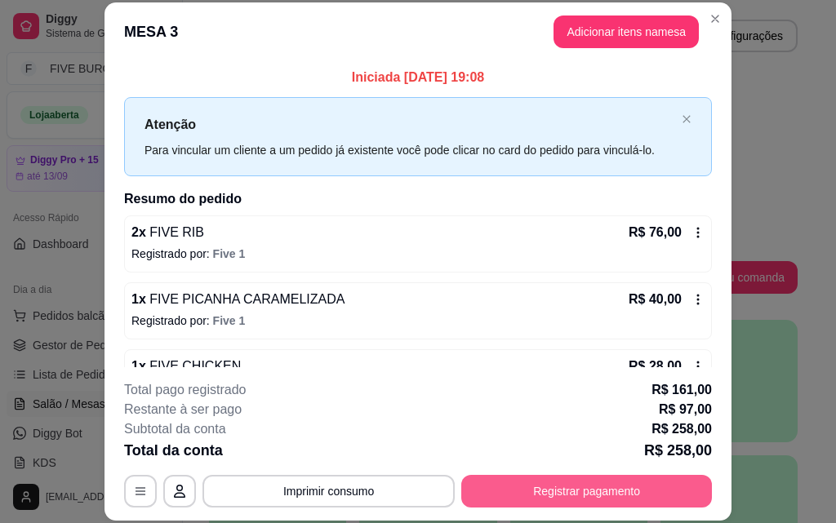
click at [533, 488] on button "Registrar pagamento" at bounding box center [586, 491] width 251 height 33
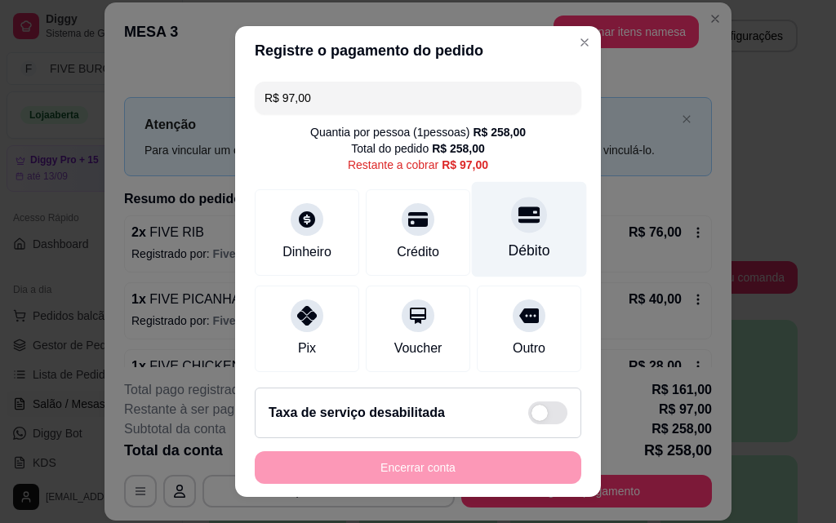
click at [511, 227] on div at bounding box center [529, 215] width 36 height 36
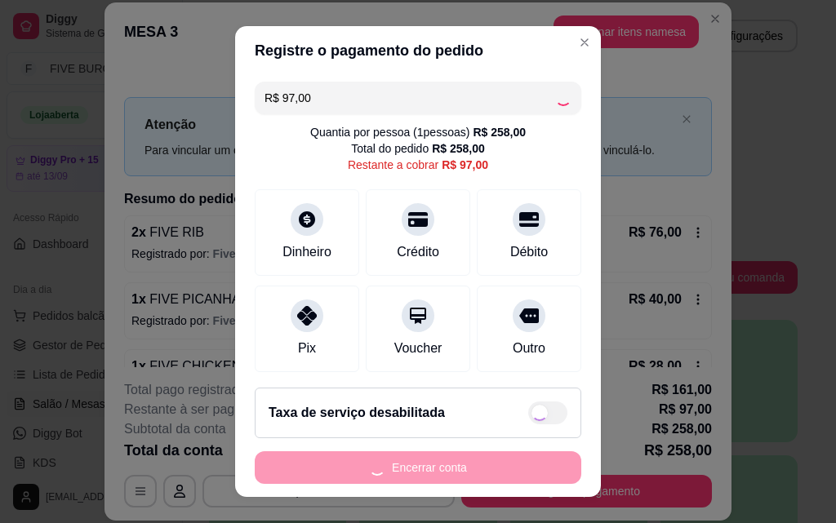
type input "R$ 0,00"
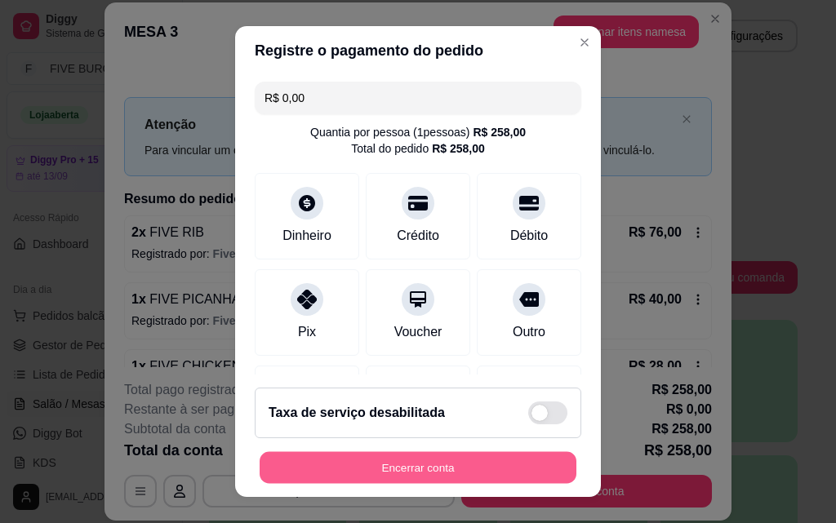
click at [488, 465] on button "Encerrar conta" at bounding box center [418, 468] width 317 height 32
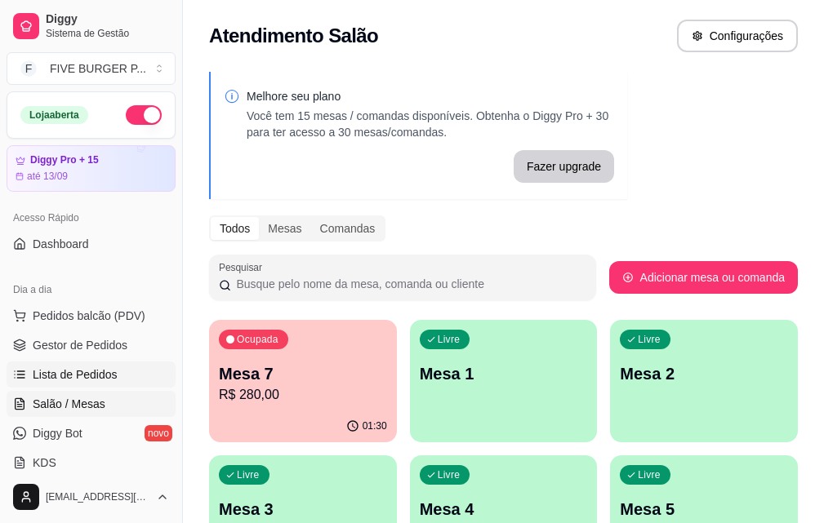
click at [71, 381] on span "Lista de Pedidos" at bounding box center [75, 375] width 85 height 16
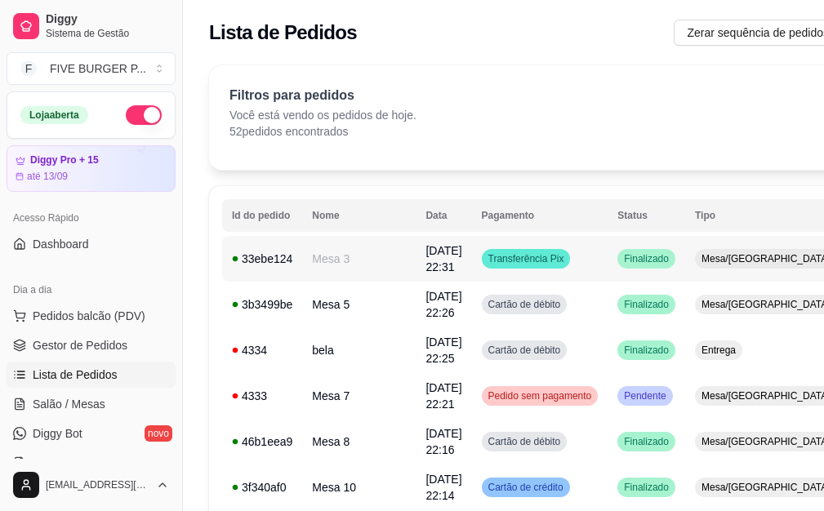
click at [425, 262] on span "[DATE] 22:31" at bounding box center [443, 258] width 36 height 29
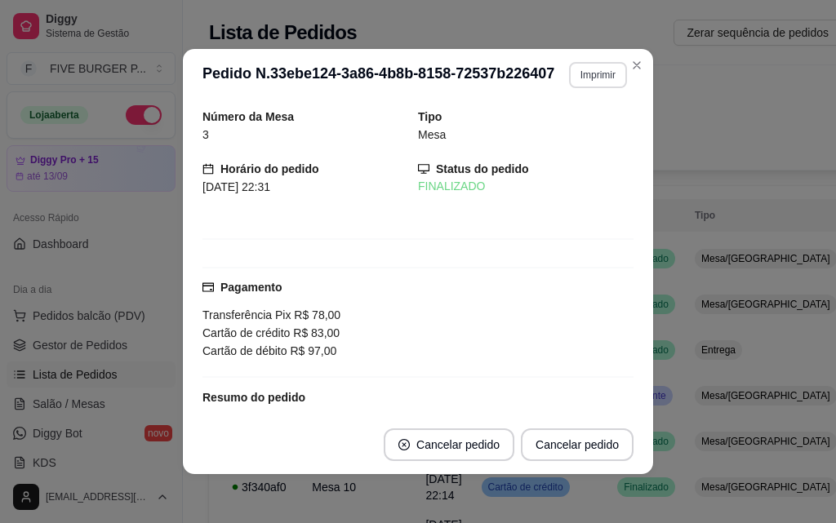
click at [570, 78] on button "Imprimir" at bounding box center [598, 75] width 58 height 26
click at [562, 130] on button "IMPRESSORA" at bounding box center [576, 124] width 95 height 21
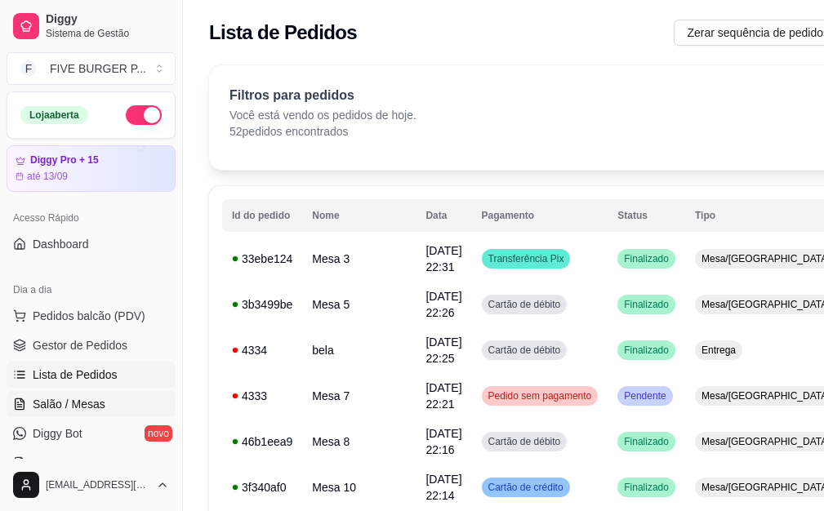
click at [91, 412] on span "Salão / Mesas" at bounding box center [69, 404] width 73 height 16
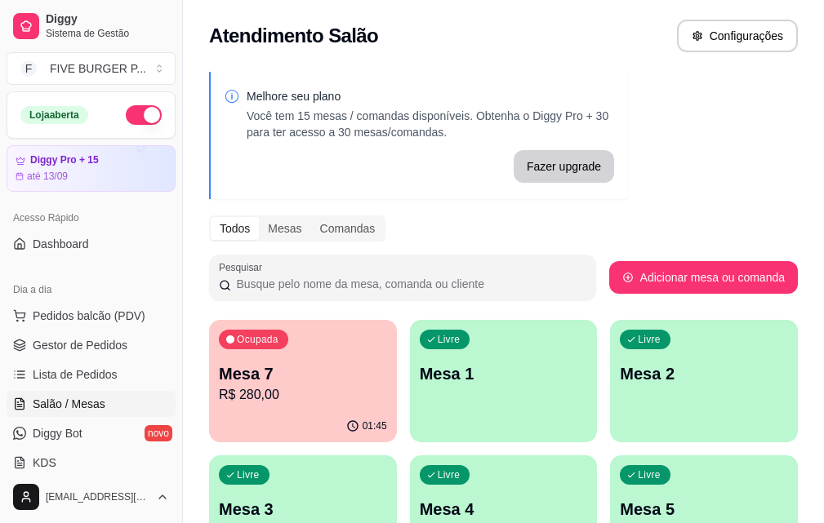
click at [265, 376] on p "Mesa 7" at bounding box center [303, 374] width 168 height 23
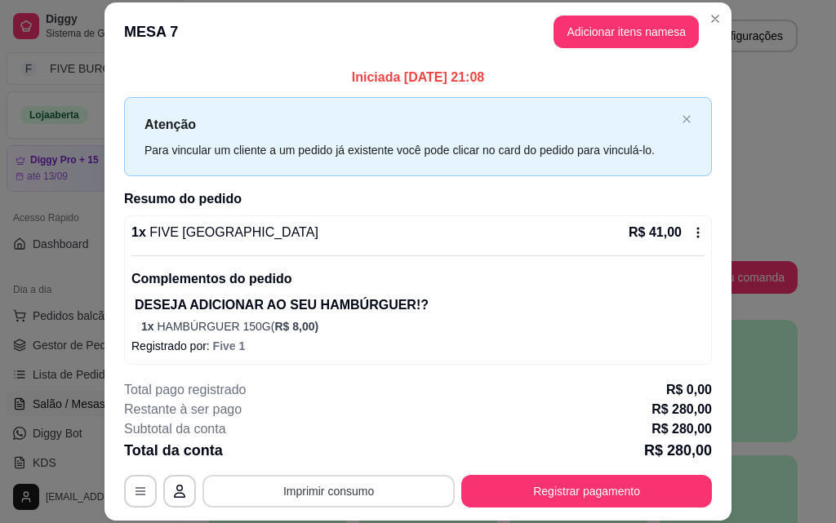
click at [383, 489] on button "Imprimir consumo" at bounding box center [329, 491] width 252 height 33
click at [345, 461] on button "IMPRESSORA" at bounding box center [327, 453] width 114 height 25
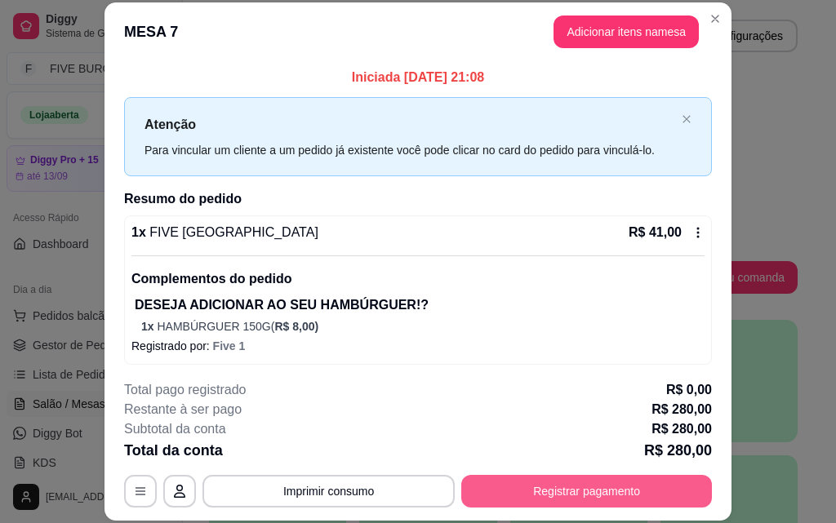
click at [595, 503] on button "Registrar pagamento" at bounding box center [586, 491] width 251 height 33
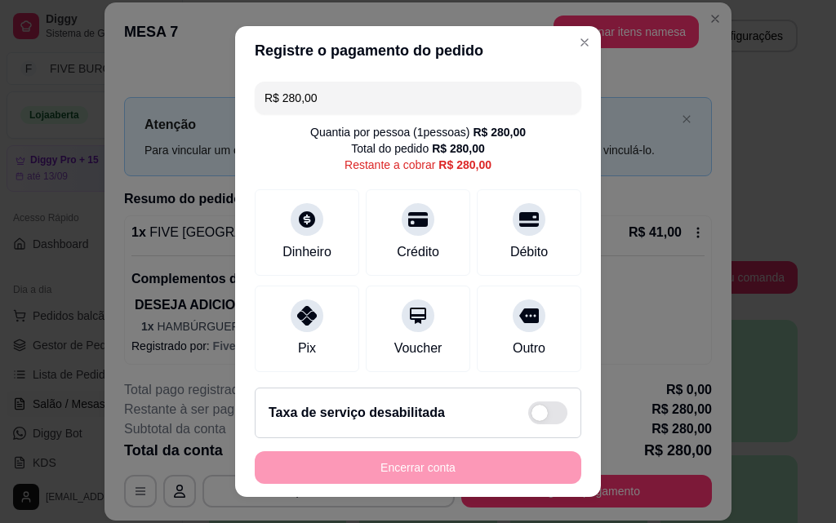
drag, startPoint x: 421, startPoint y: 102, endPoint x: 210, endPoint y: 103, distance: 210.7
click at [223, 110] on div "Registre o pagamento do pedido R$ 280,00 Quantia por pessoa ( 1 pessoas) R$ 280…" at bounding box center [418, 261] width 836 height 523
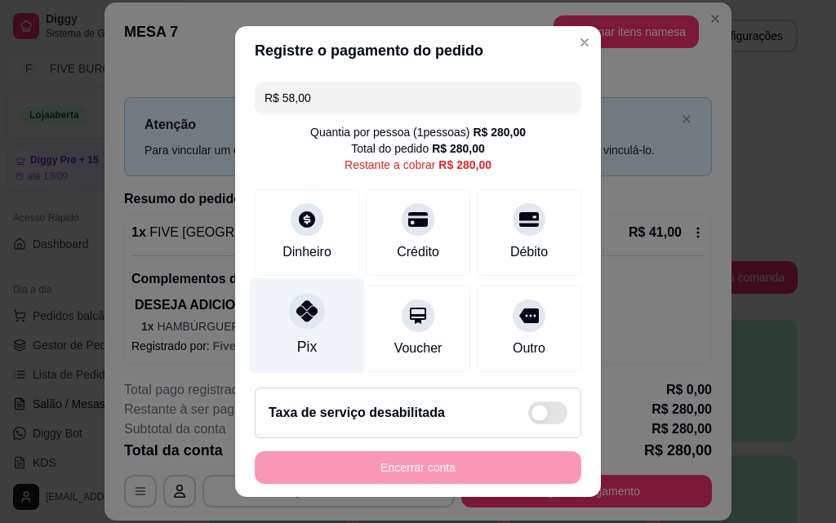
click at [282, 323] on div "Pix" at bounding box center [307, 326] width 115 height 96
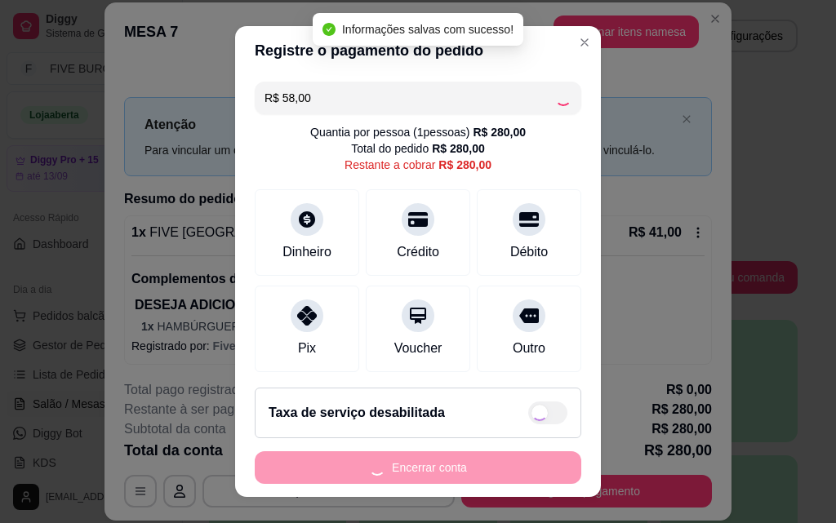
type input "R$ 222,00"
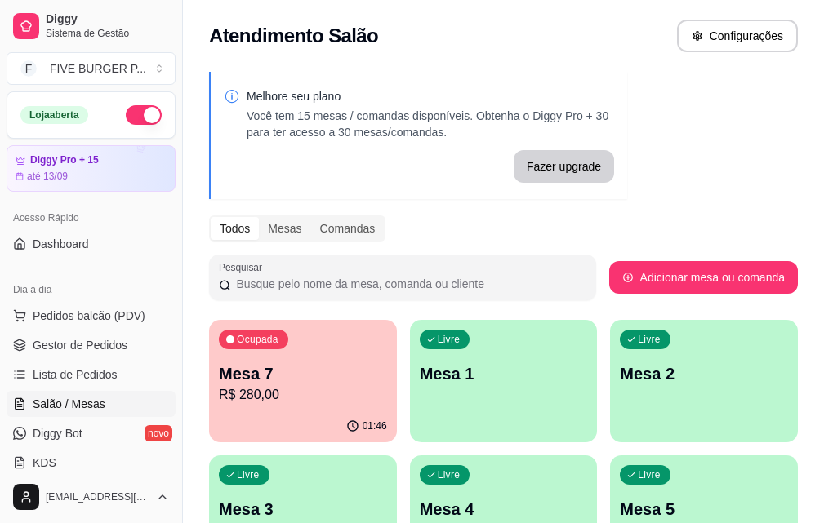
click at [239, 361] on div "Ocupada Mesa 7 R$ 280,00" at bounding box center [303, 365] width 188 height 91
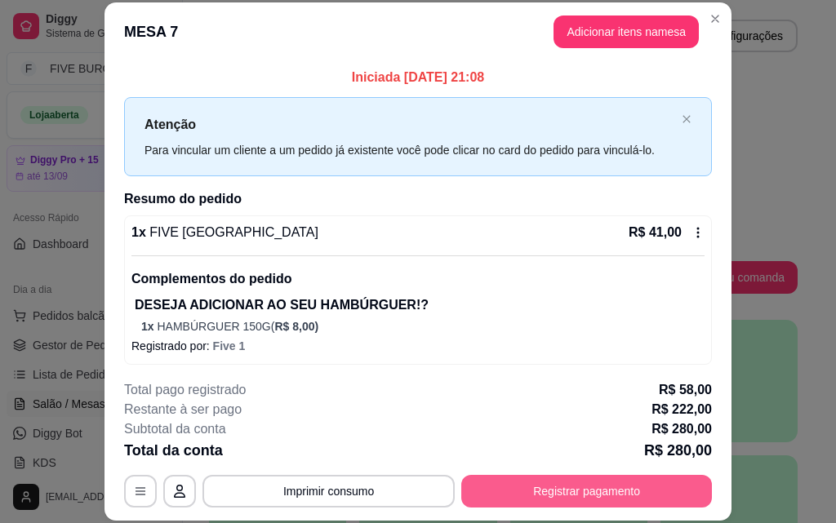
click at [568, 488] on button "Registrar pagamento" at bounding box center [586, 491] width 251 height 33
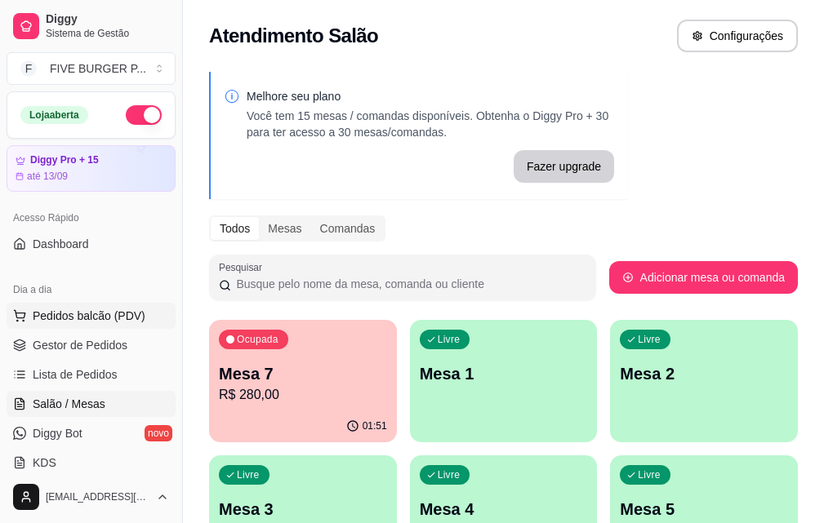
click at [102, 314] on span "Pedidos balcão (PDV)" at bounding box center [89, 316] width 113 height 16
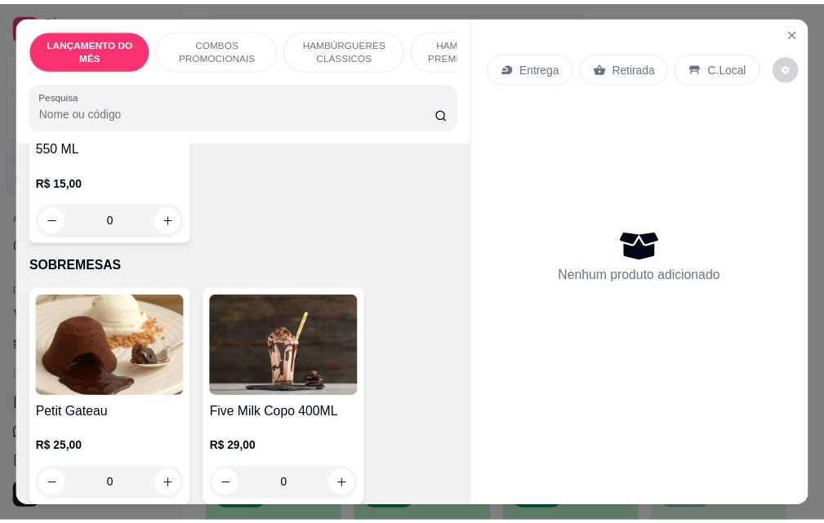
scroll to position [10045, 0]
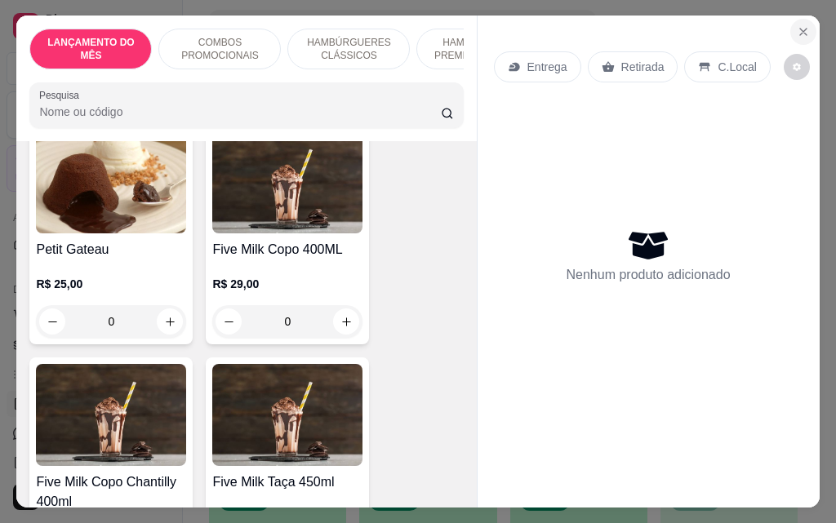
click at [791, 25] on button "Close" at bounding box center [804, 32] width 26 height 26
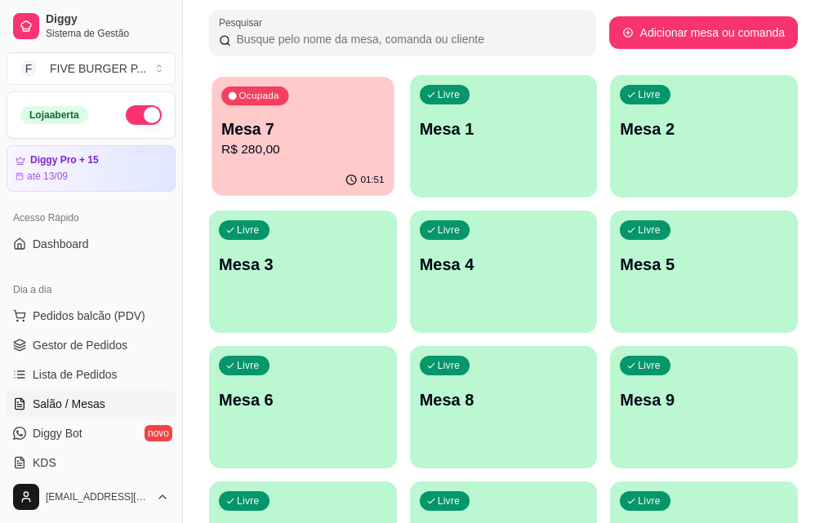
click at [248, 142] on p "R$ 280,00" at bounding box center [302, 149] width 163 height 19
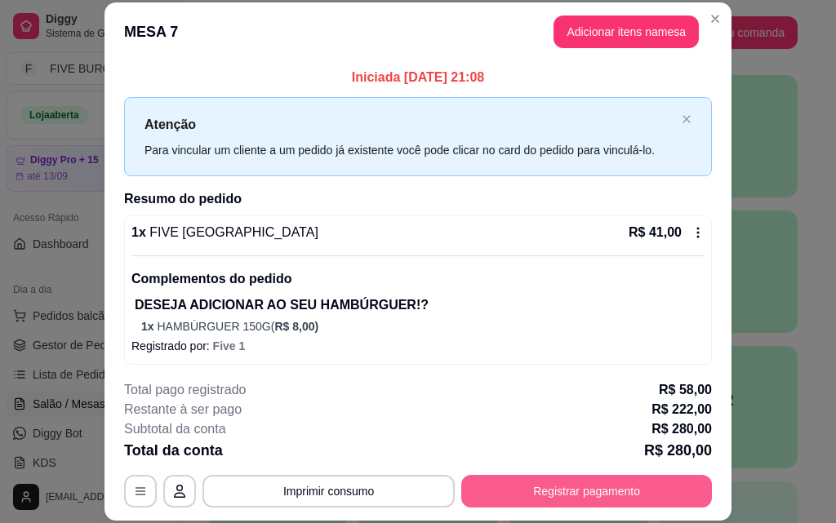
click at [483, 490] on button "Registrar pagamento" at bounding box center [586, 491] width 251 height 33
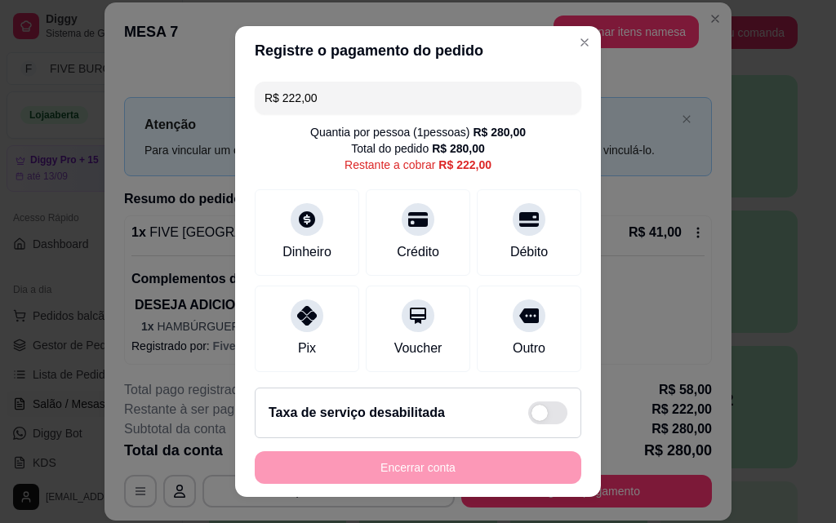
drag, startPoint x: 326, startPoint y: 91, endPoint x: 0, endPoint y: 94, distance: 325.9
click at [0, 94] on div "Registre o pagamento do pedido R$ 222,00 Quantia por pessoa ( 1 pessoas) R$ 280…" at bounding box center [418, 261] width 836 height 523
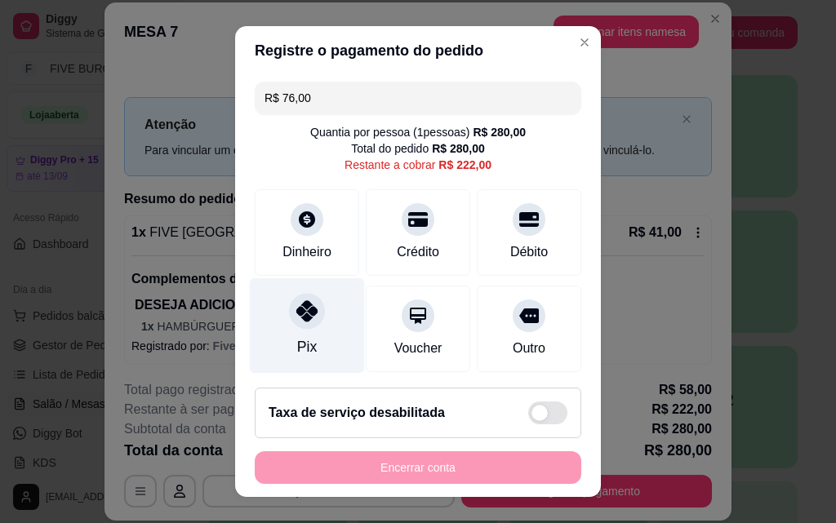
click at [289, 326] on div at bounding box center [307, 311] width 36 height 36
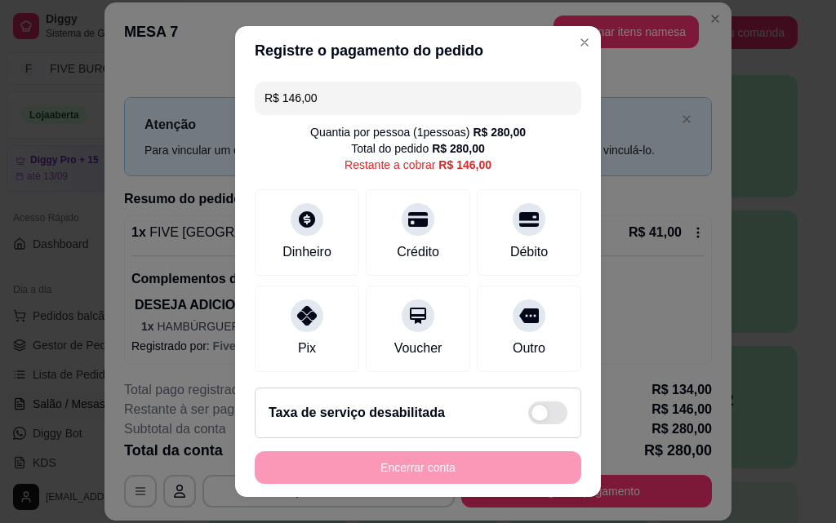
drag, startPoint x: 350, startPoint y: 111, endPoint x: 0, endPoint y: 216, distance: 365.6
click at [0, 216] on div "Registre o pagamento do pedido R$ 146,00 Quantia por pessoa ( 1 pessoas) R$ 280…" at bounding box center [418, 261] width 836 height 523
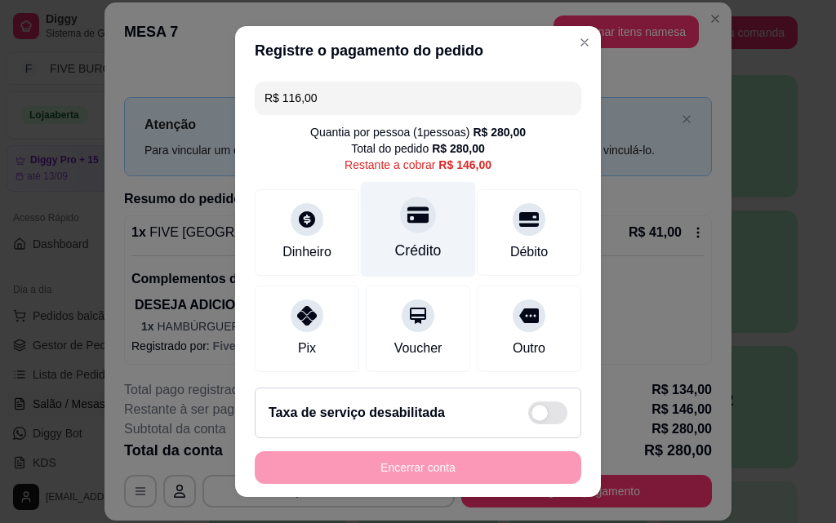
click at [408, 218] on icon at bounding box center [418, 215] width 21 height 16
click at [397, 236] on div "Crédito" at bounding box center [418, 230] width 115 height 96
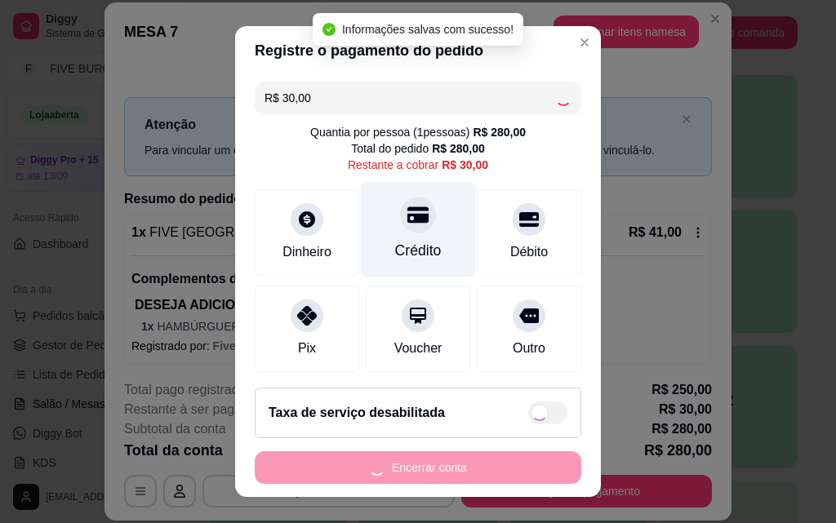
type input "R$ 0,00"
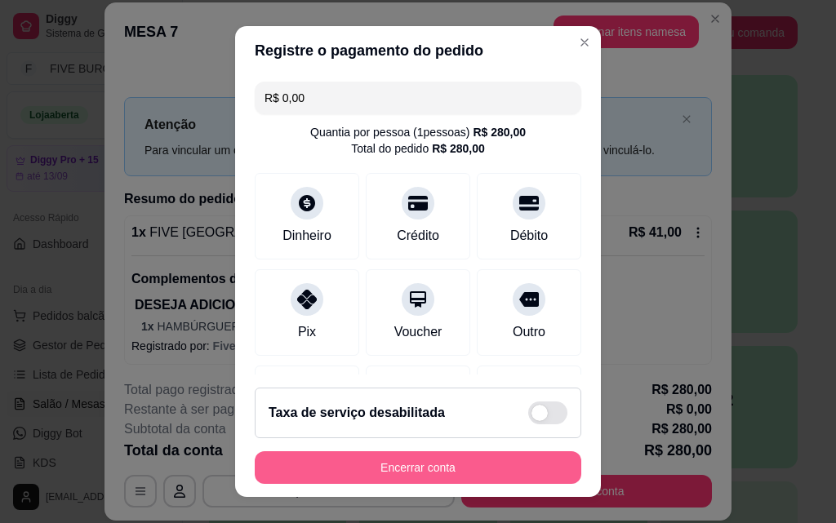
click at [395, 467] on button "Encerrar conta" at bounding box center [418, 468] width 327 height 33
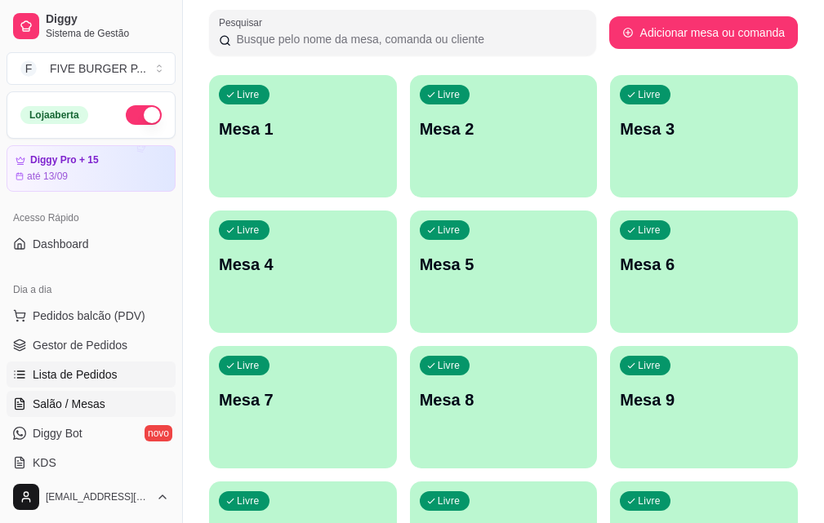
click at [103, 380] on span "Lista de Pedidos" at bounding box center [75, 375] width 85 height 16
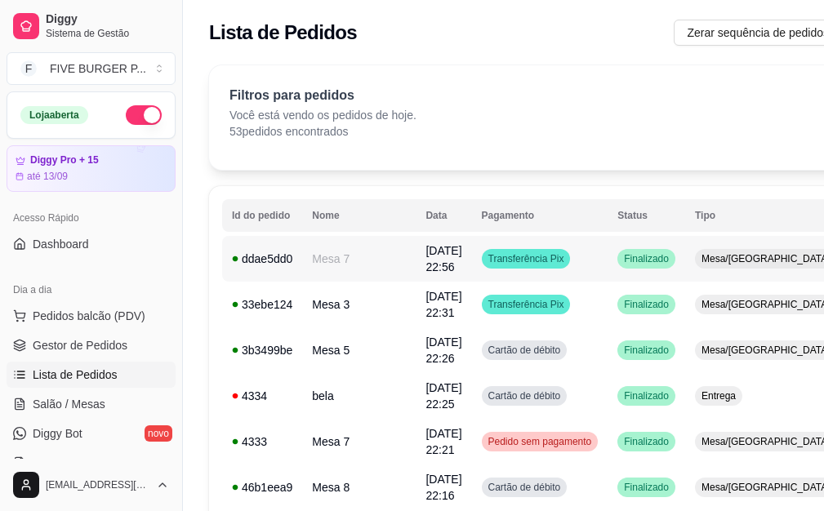
click at [636, 271] on td "Finalizado" at bounding box center [647, 259] width 78 height 46
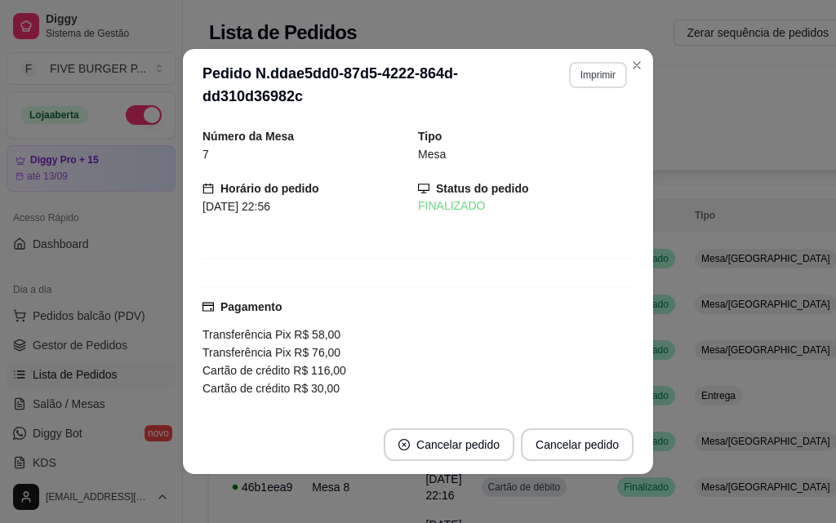
click at [605, 80] on button "Imprimir" at bounding box center [598, 75] width 58 height 26
click at [584, 134] on button "IMPRESSORA" at bounding box center [563, 131] width 114 height 25
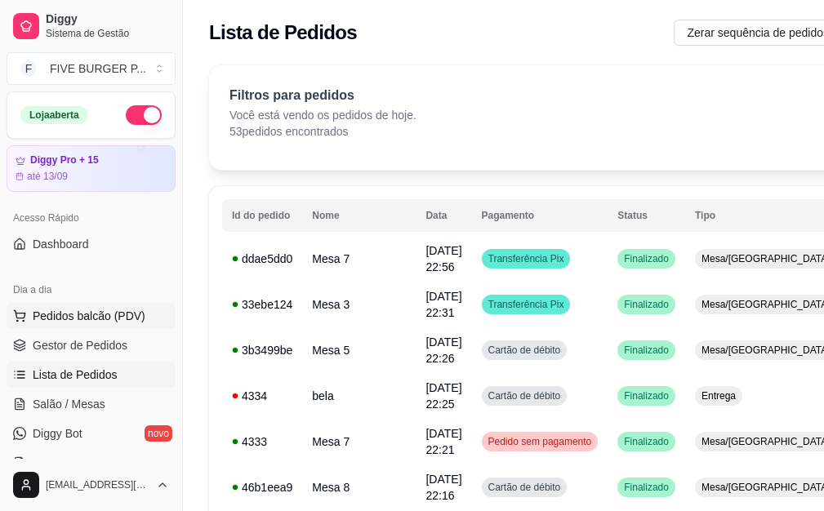
click at [88, 319] on span "Pedidos balcão (PDV)" at bounding box center [89, 316] width 113 height 16
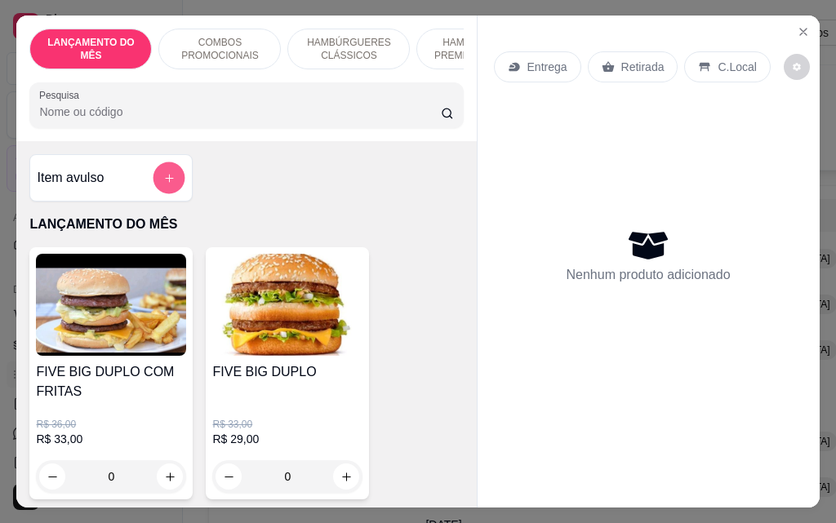
click at [165, 180] on icon "add-separate-item" at bounding box center [169, 178] width 12 height 12
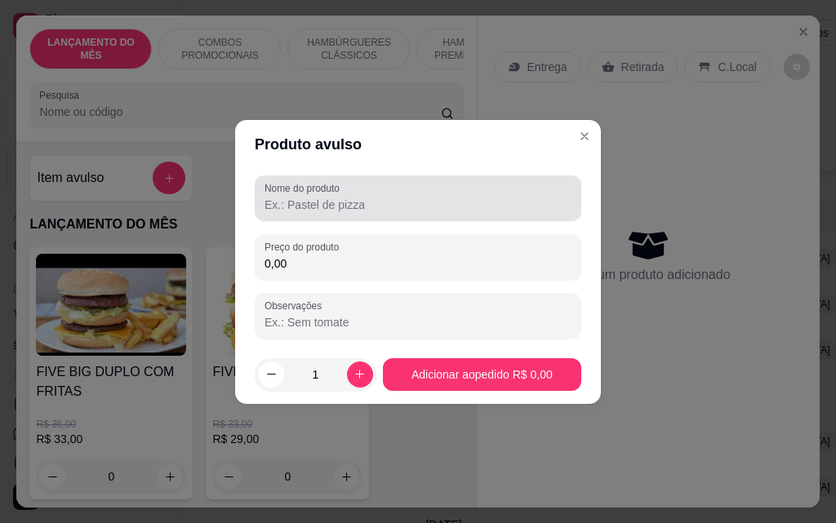
click at [381, 203] on input "Nome do produto" at bounding box center [418, 205] width 307 height 16
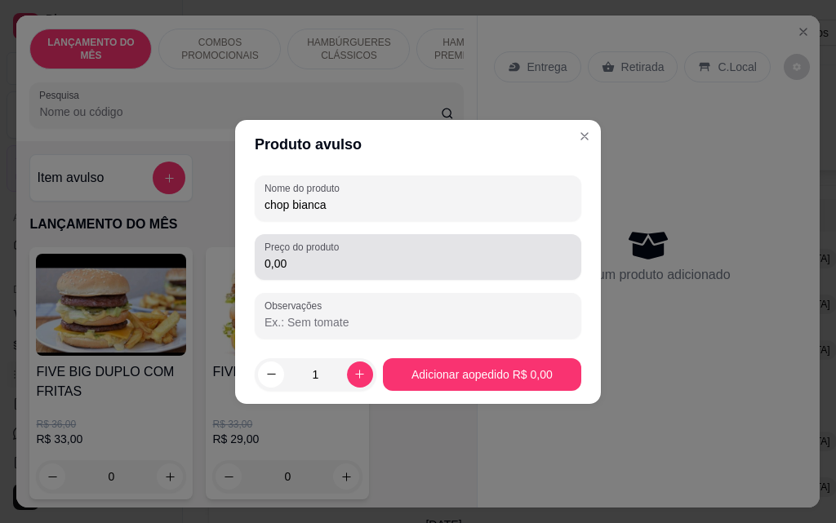
type input "chop bianca"
click at [349, 267] on input "0,00" at bounding box center [418, 264] width 307 height 16
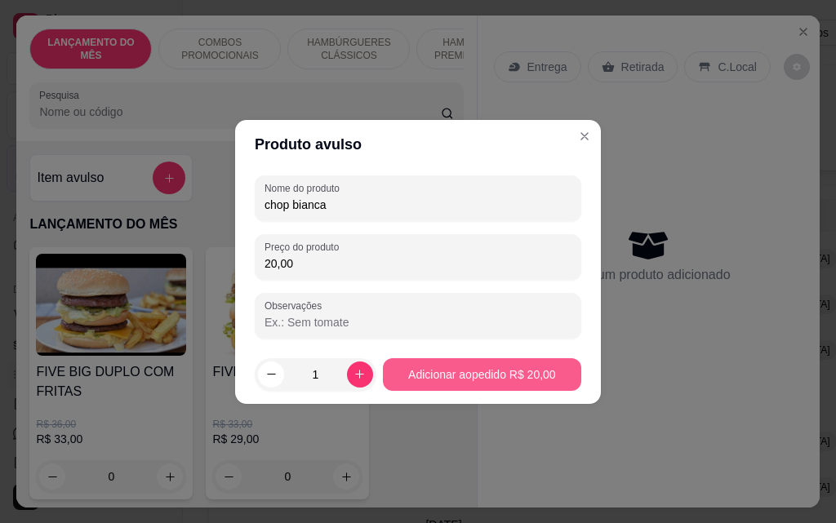
type input "20,00"
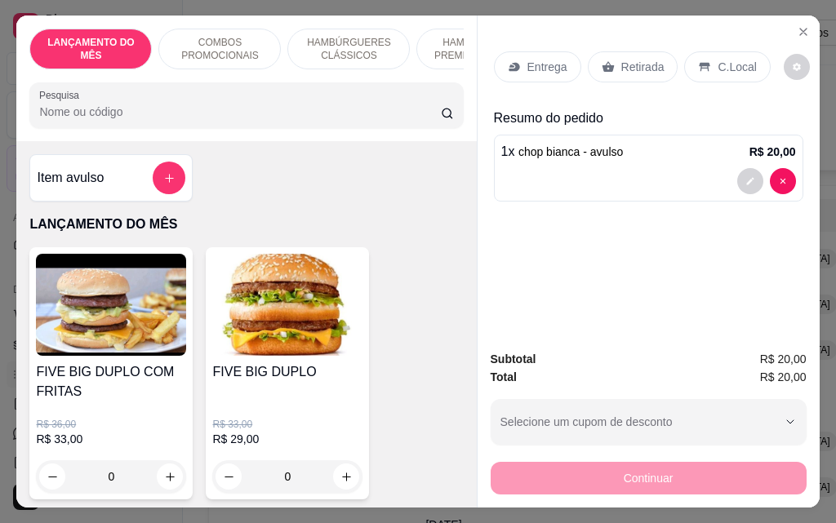
click at [647, 59] on p "Retirada" at bounding box center [643, 67] width 43 height 16
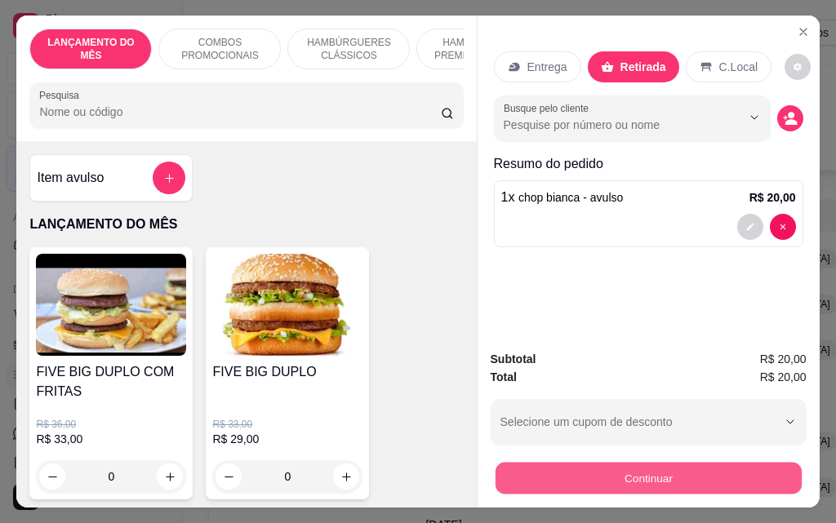
click at [582, 474] on button "Continuar" at bounding box center [648, 478] width 306 height 32
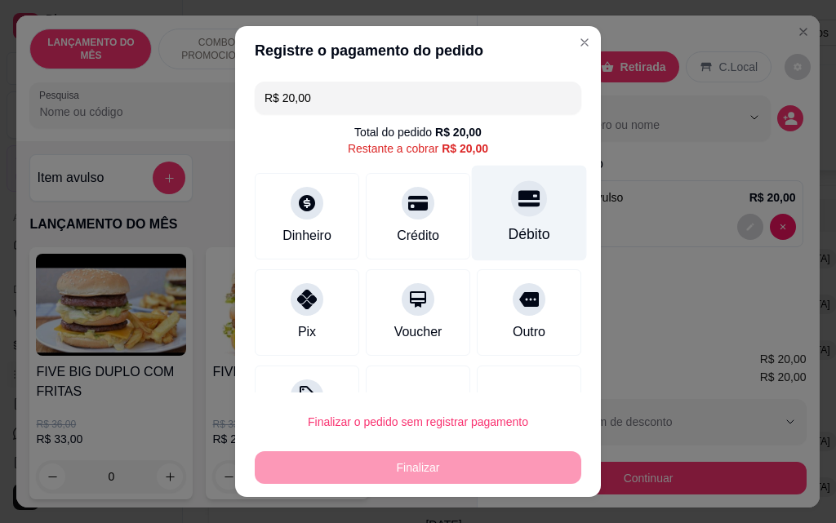
click at [484, 209] on div "Débito" at bounding box center [529, 214] width 115 height 96
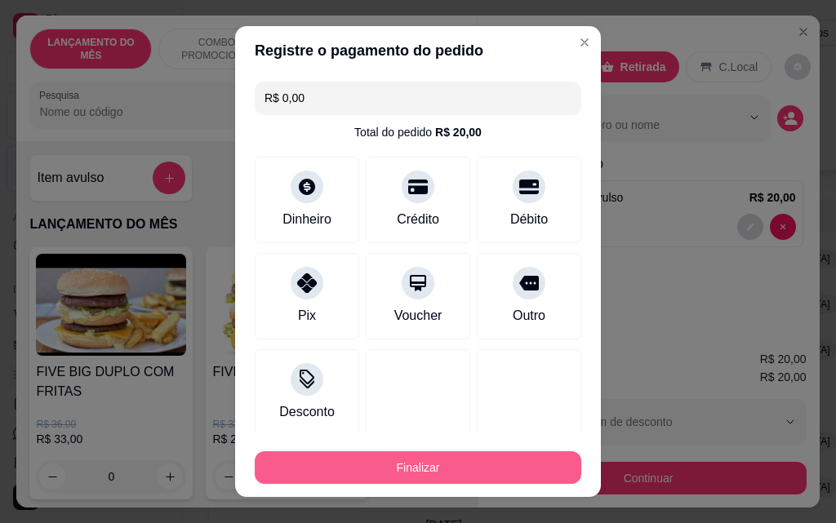
click at [459, 477] on button "Finalizar" at bounding box center [418, 468] width 327 height 33
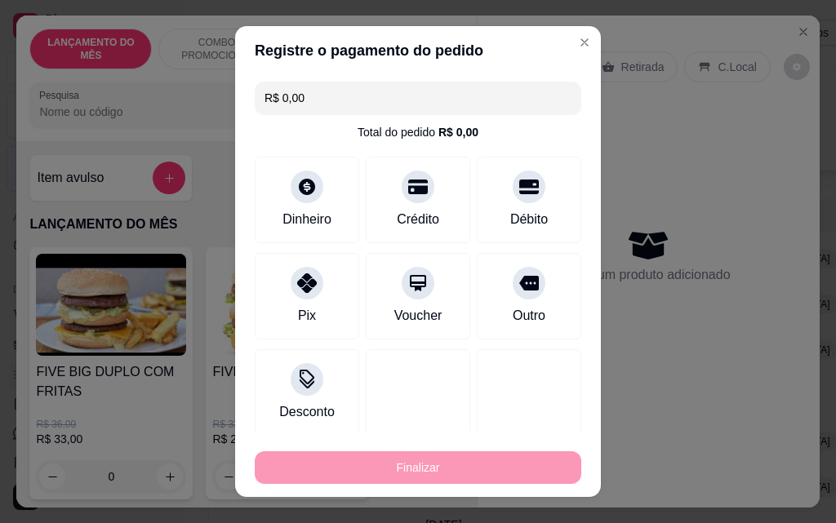
type input "-R$ 20,00"
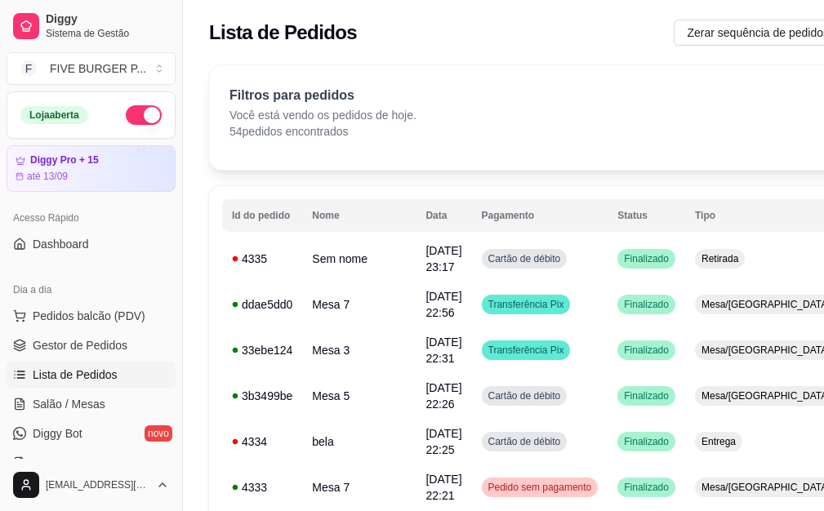
click at [126, 120] on button "button" at bounding box center [144, 115] width 36 height 20
